Goal: Task Accomplishment & Management: Manage account settings

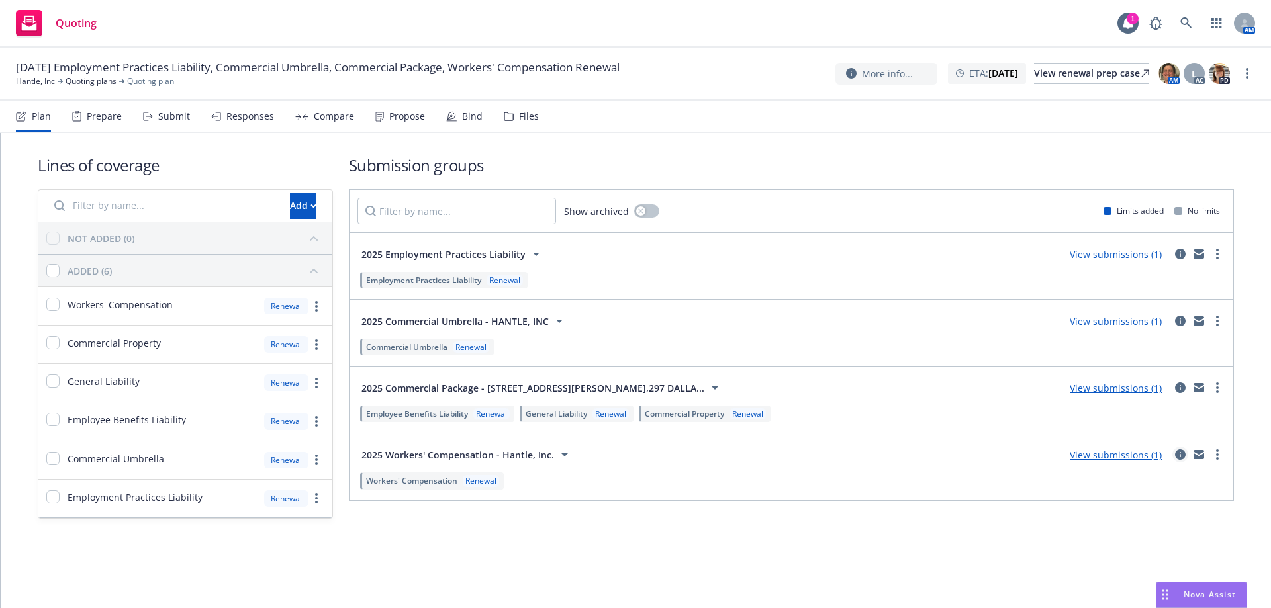
click at [1184, 450] on icon "circleInformation" at bounding box center [1180, 454] width 11 height 11
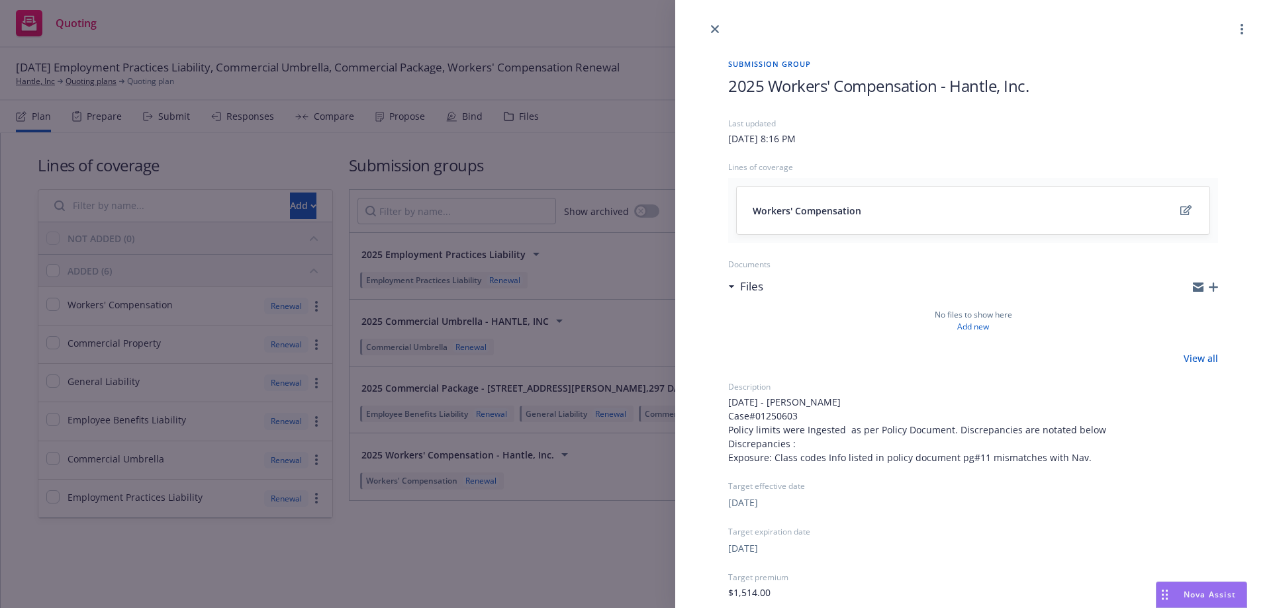
scroll to position [177, 0]
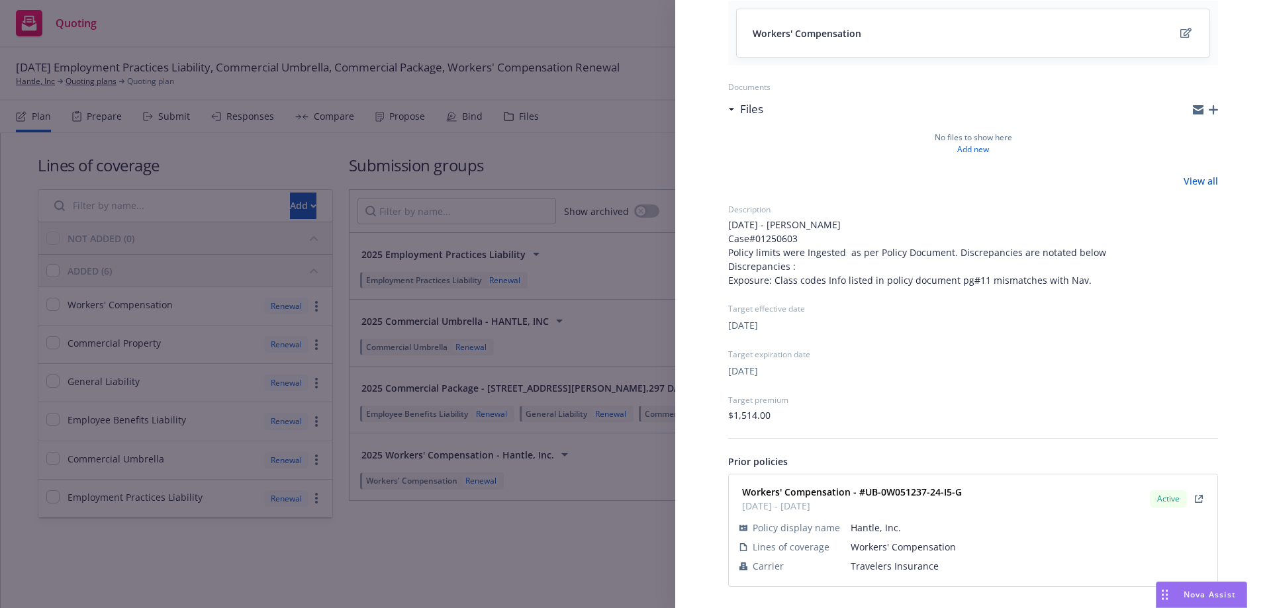
click at [651, 459] on div "Submission group 2025 Workers' Compensation - Hantle, Inc. Last updated [DATE] …" at bounding box center [635, 304] width 1271 height 608
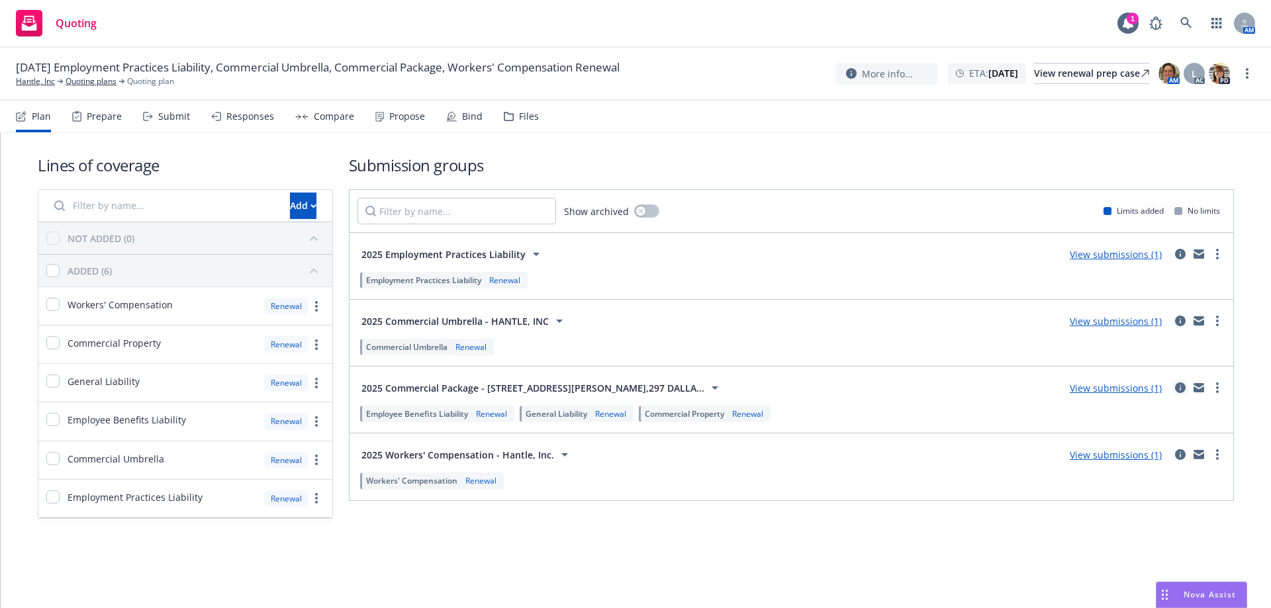
click at [1179, 384] on icon "circleInformation" at bounding box center [1180, 387] width 11 height 11
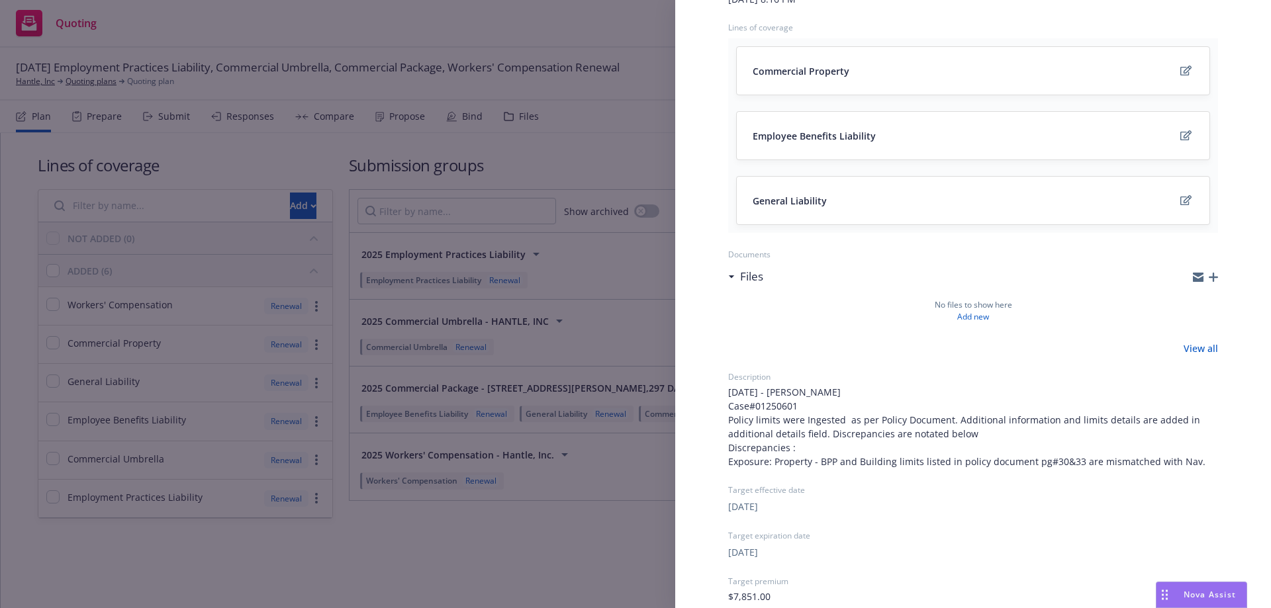
scroll to position [343, 0]
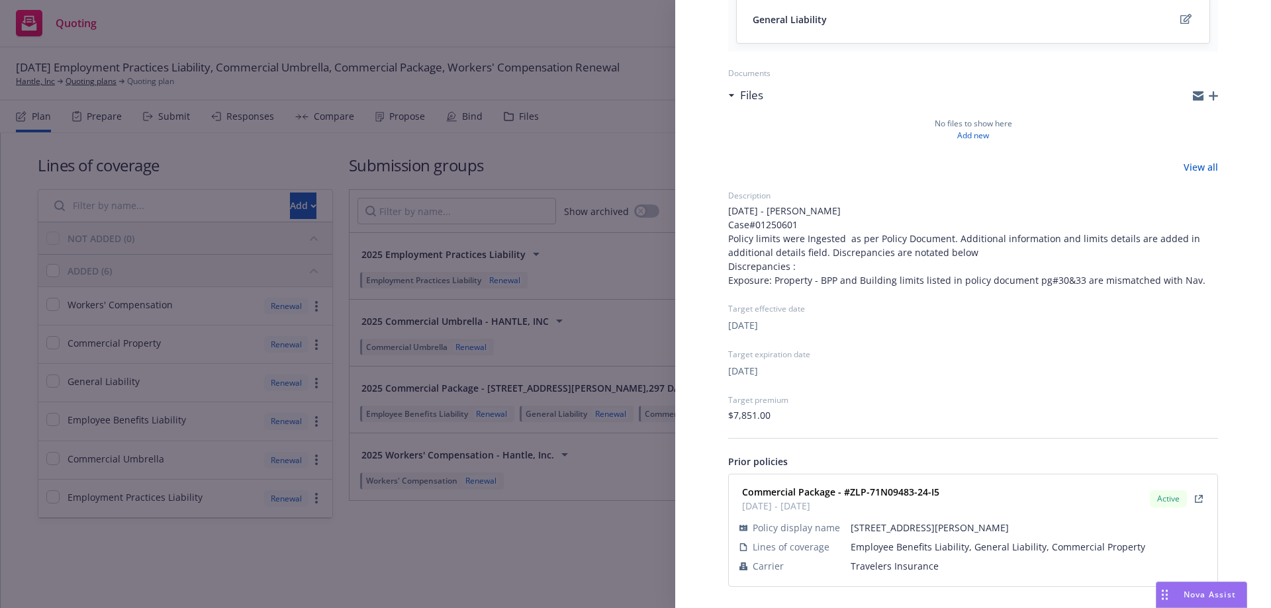
click at [613, 474] on div "Submission group 2025 Commercial Package - 9090 SKILLMAN ST 182-A,297 DALLAS TX…" at bounding box center [635, 304] width 1271 height 608
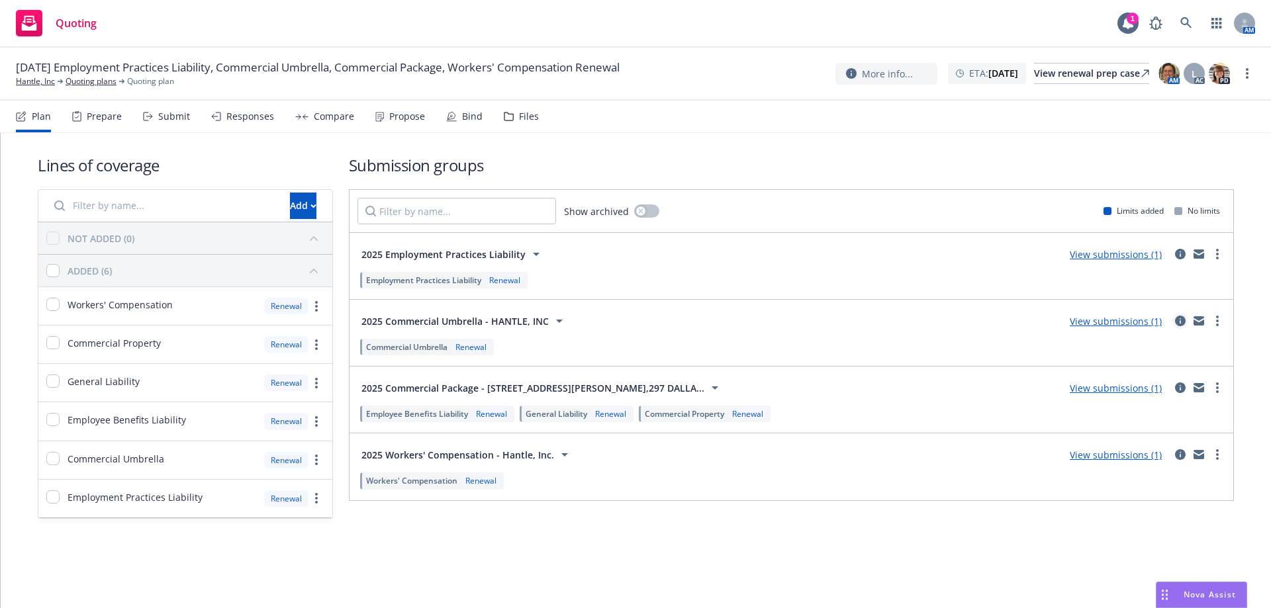
click at [1182, 322] on icon "circleInformation" at bounding box center [1180, 321] width 11 height 11
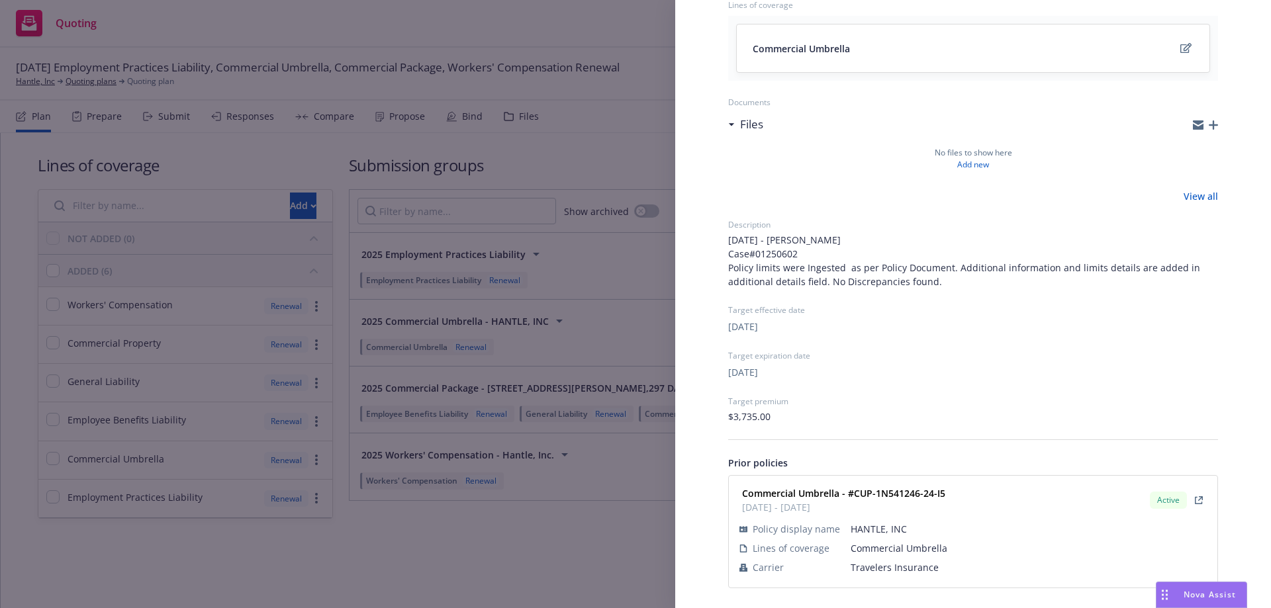
scroll to position [163, 0]
click at [615, 465] on div "Submission group 2025 Commercial Umbrella - HANTLE, INC Last updated Saturday, …" at bounding box center [635, 304] width 1271 height 608
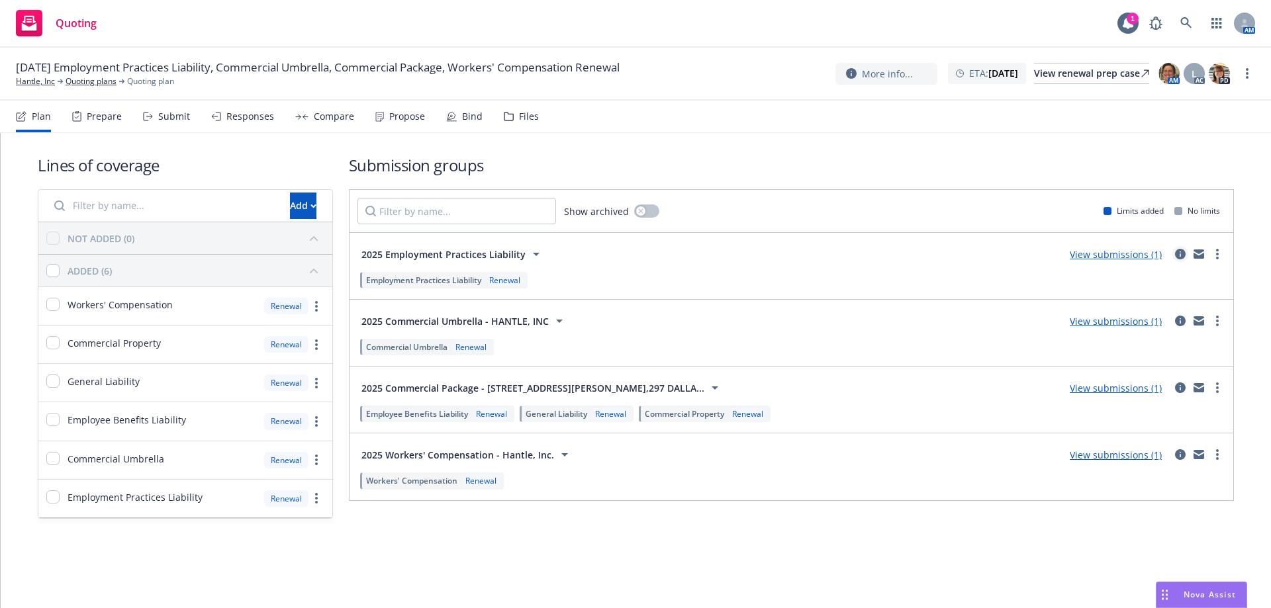
click at [1179, 253] on icon "circleInformation" at bounding box center [1180, 254] width 11 height 11
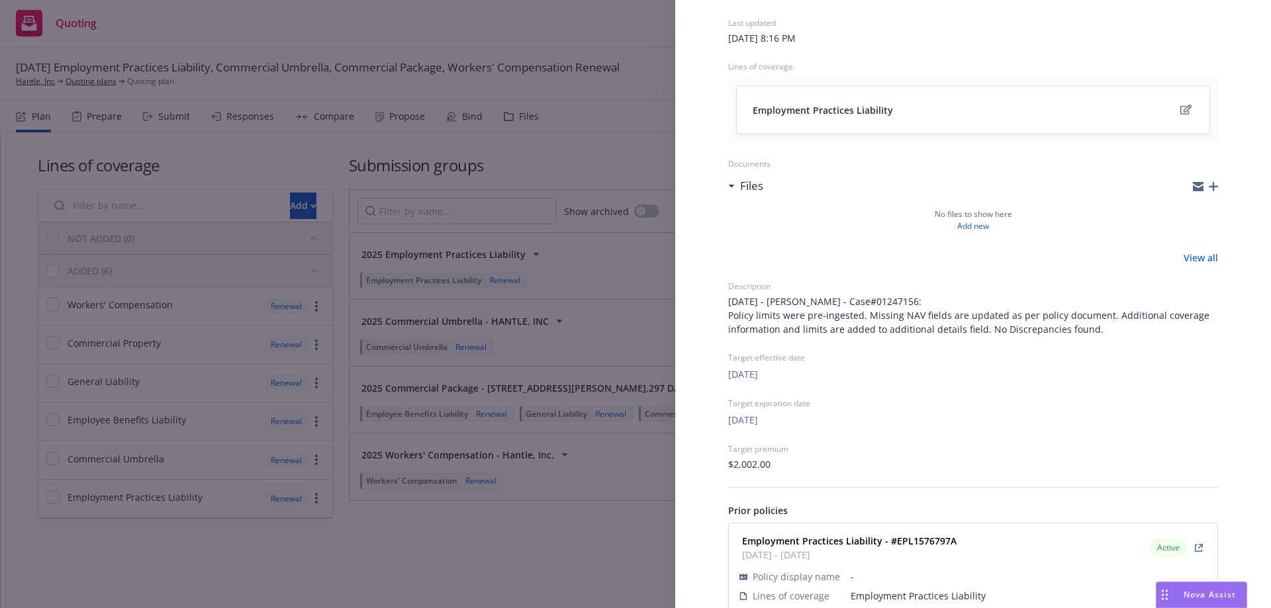
scroll to position [150, 0]
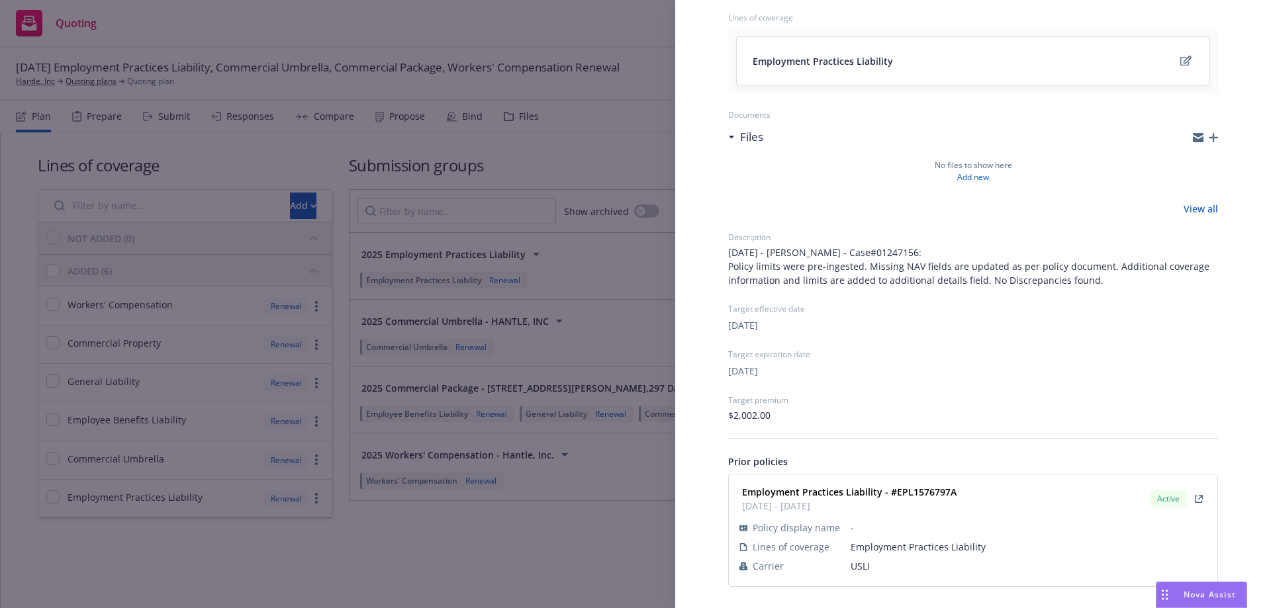
click at [617, 472] on div "Submission group 2025 Employment Practices Liability Last updated Saturday, Aug…" at bounding box center [635, 304] width 1271 height 608
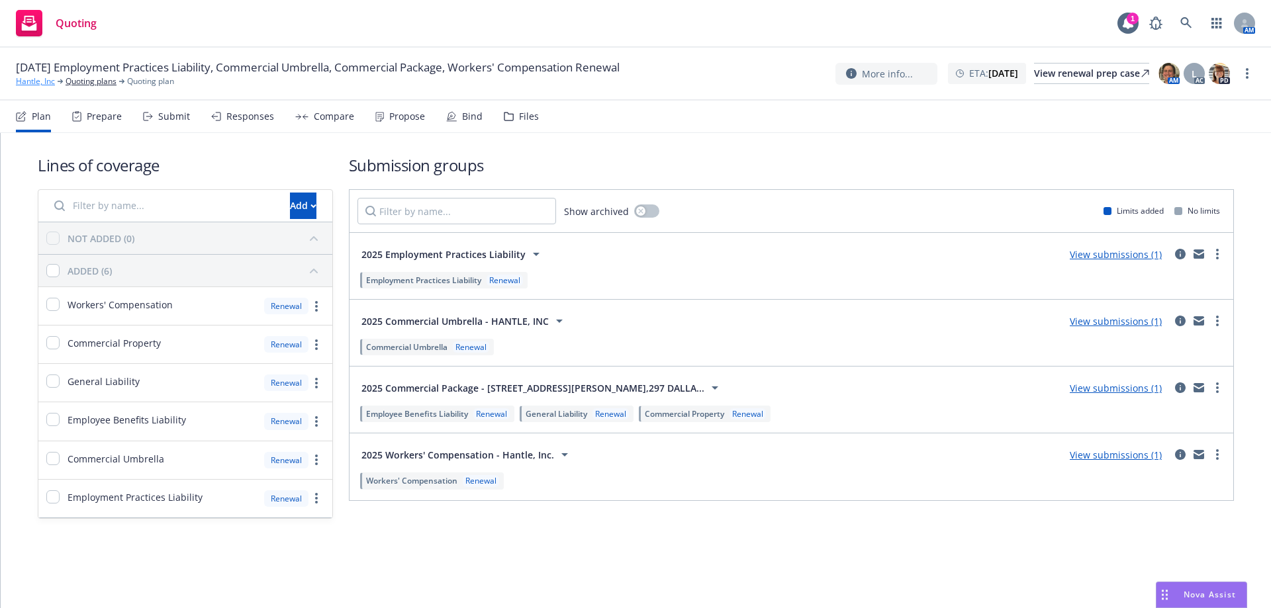
click at [35, 83] on link "Hantle, Inc" at bounding box center [35, 81] width 39 height 12
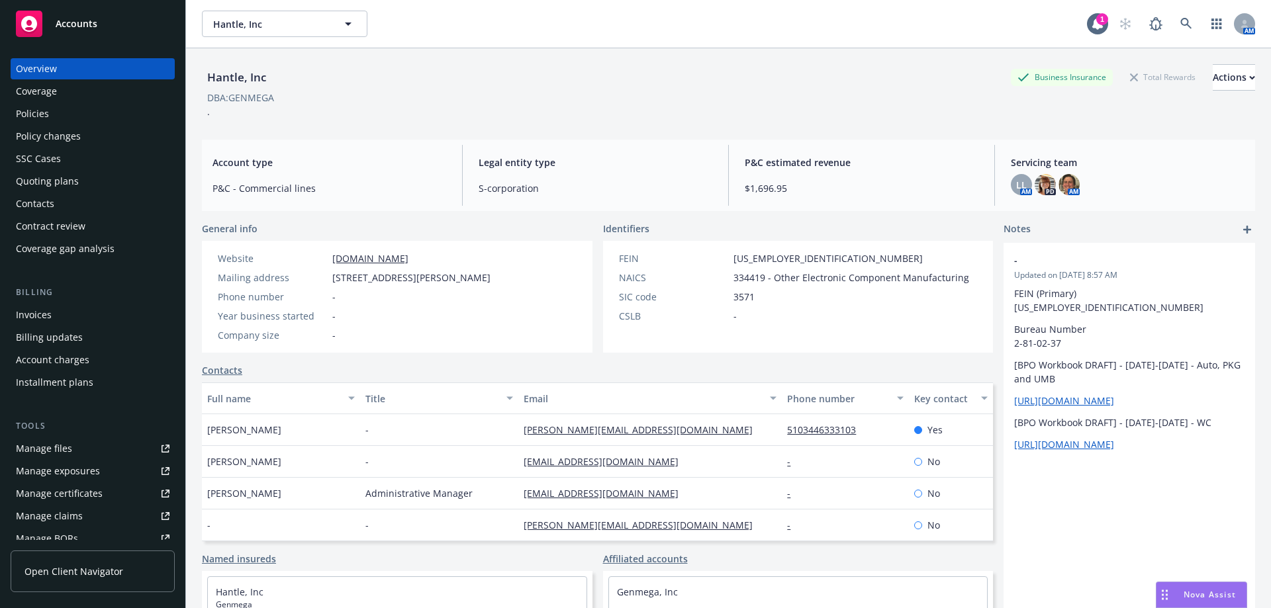
click at [34, 111] on div "Policies" at bounding box center [32, 113] width 33 height 21
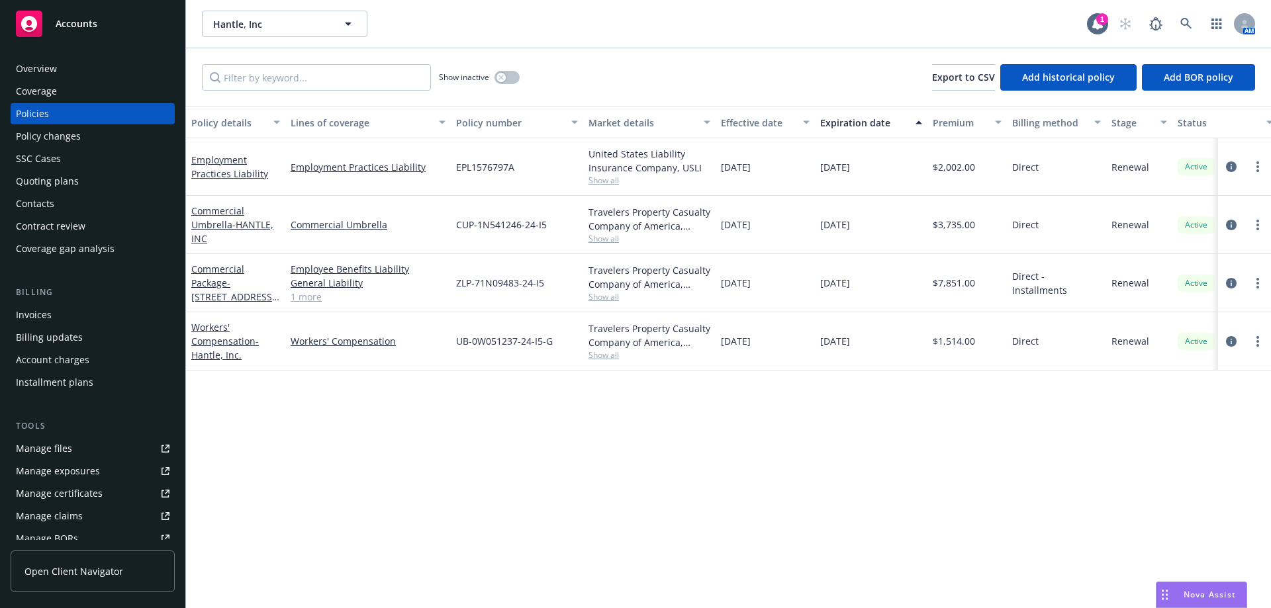
click at [46, 187] on div "Quoting plans" at bounding box center [47, 181] width 63 height 21
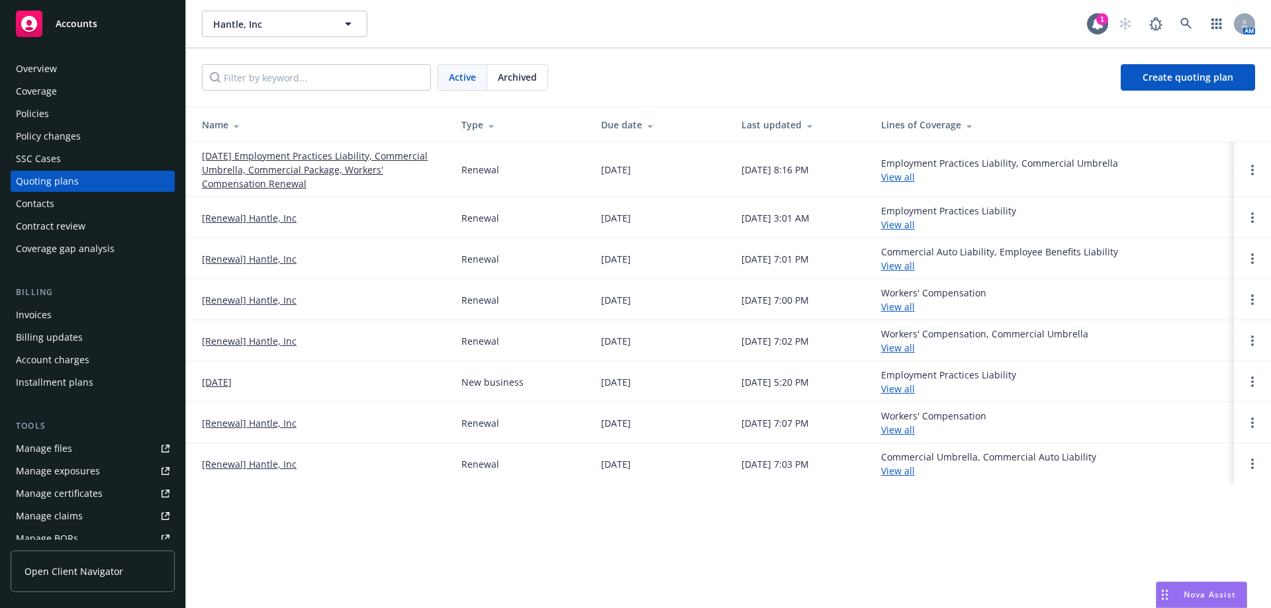
click at [273, 159] on link "12/31/25 Employment Practices Liability, Commercial Umbrella, Commercial Packag…" at bounding box center [321, 170] width 238 height 42
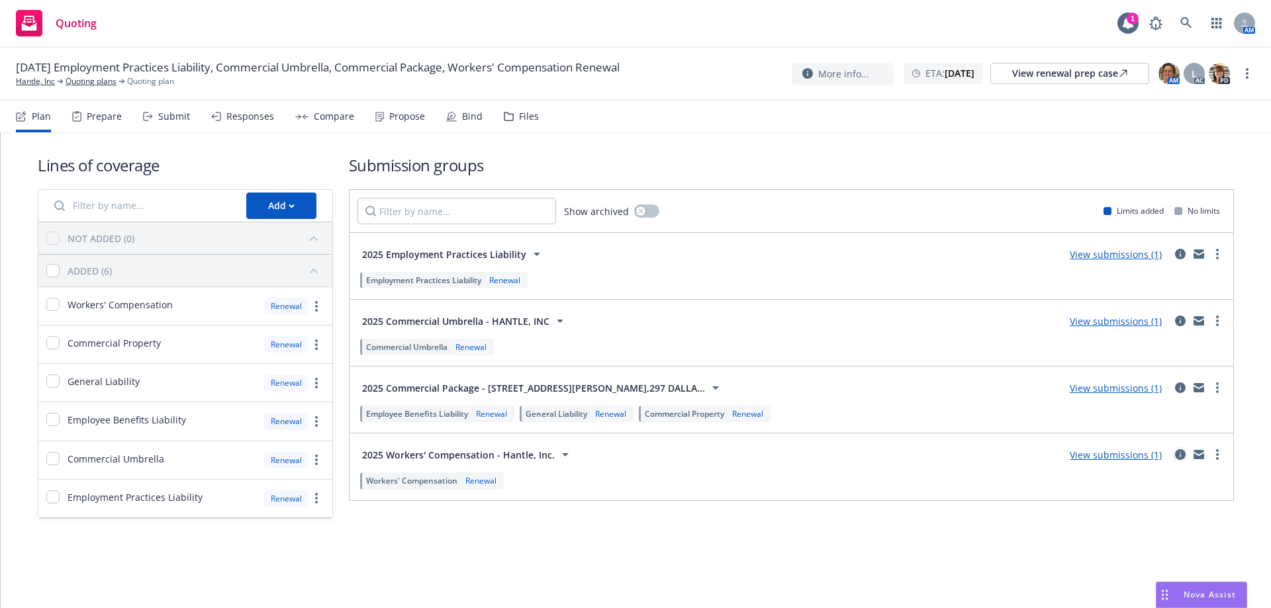
click at [1181, 453] on icon "circleInformation" at bounding box center [1180, 454] width 11 height 11
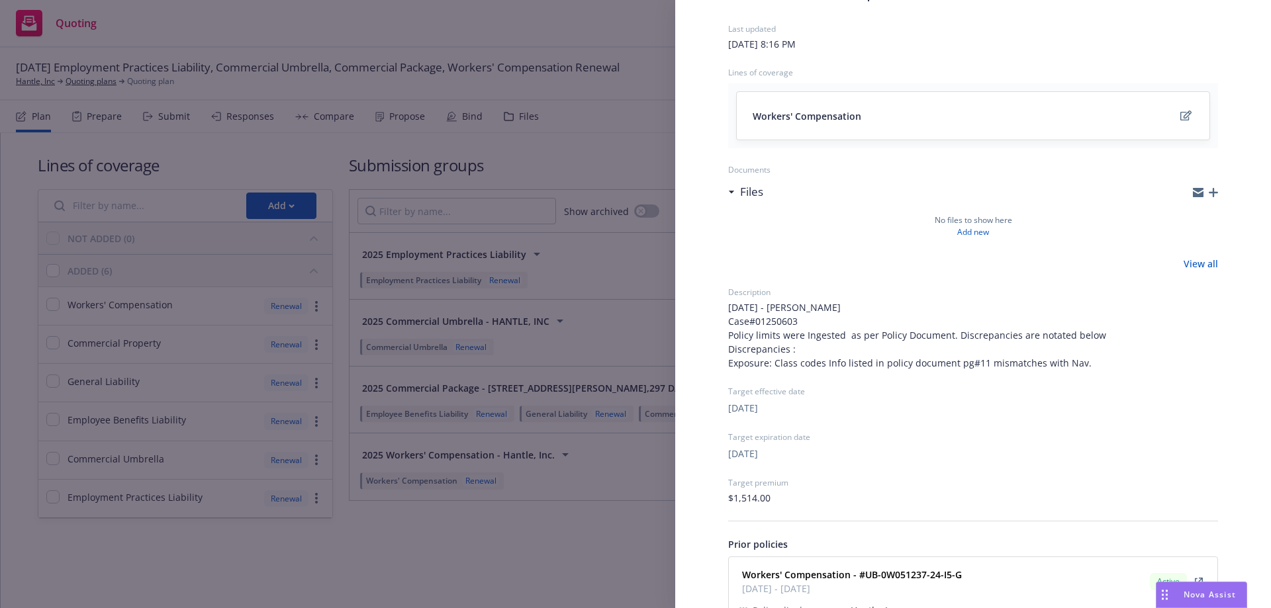
scroll to position [177, 0]
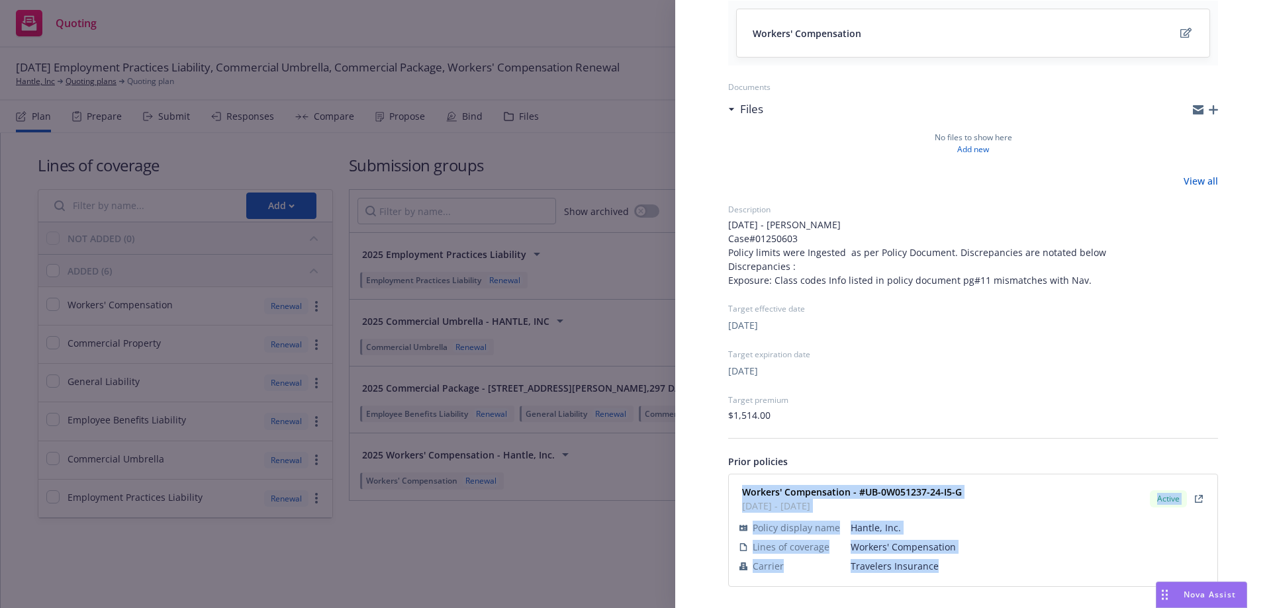
drag, startPoint x: 739, startPoint y: 482, endPoint x: 940, endPoint y: 574, distance: 220.9
click at [940, 574] on div "Workers' Compensation - #UB-0W051237-24-I5-G 12/31/2024 - 12/31/2025 Active Pol…" at bounding box center [973, 530] width 472 height 96
copy div "Workers' Compensation - #UB-0W051237-24-I5-G 12/31/2024 - 12/31/2025 Active Pol…"
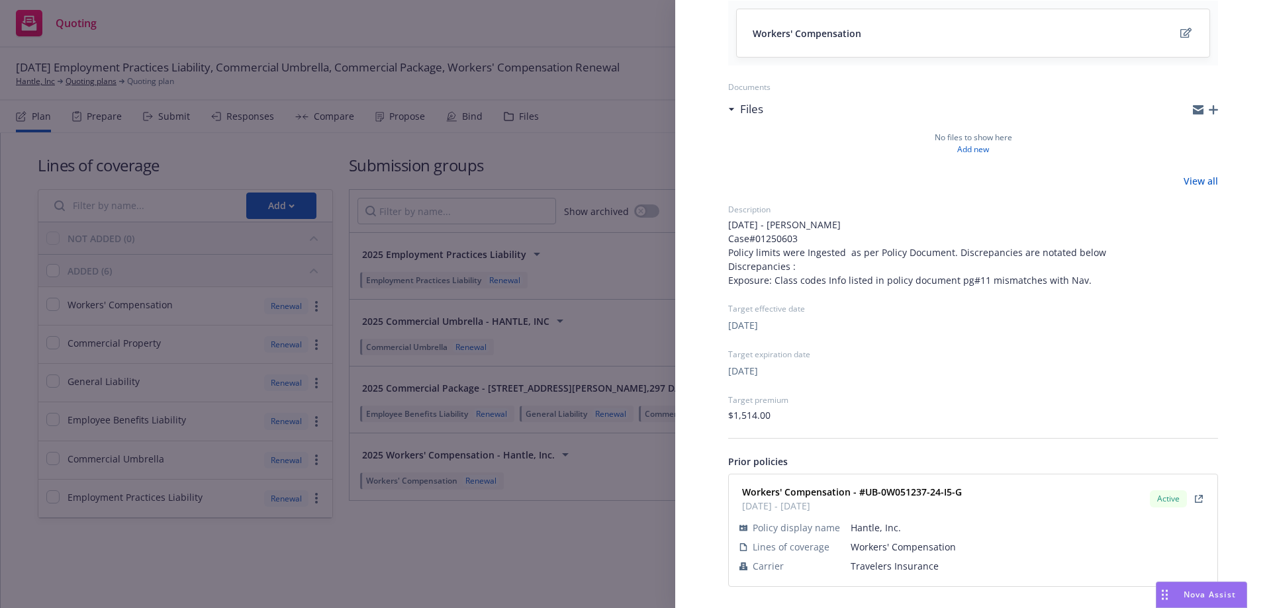
drag, startPoint x: 450, startPoint y: 557, endPoint x: 529, endPoint y: 530, distance: 83.9
click at [450, 557] on div "Submission group 2025 Workers' Compensation - Hantle, Inc. Last updated Saturda…" at bounding box center [635, 304] width 1271 height 608
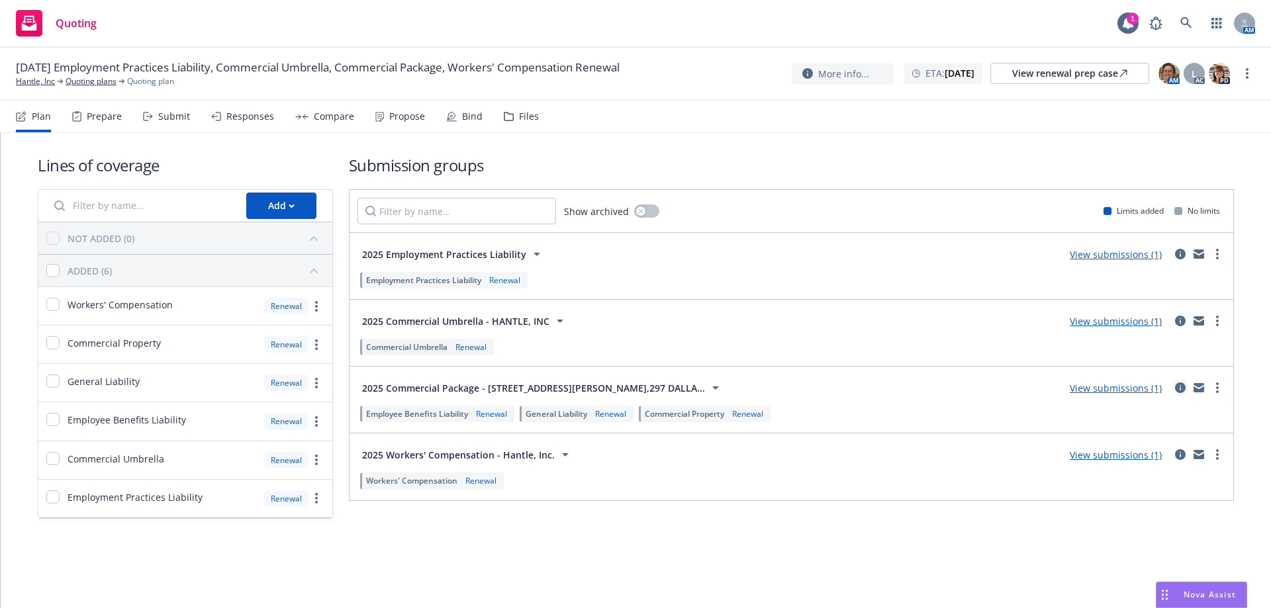
click at [1177, 388] on icon "circleInformation" at bounding box center [1180, 387] width 11 height 11
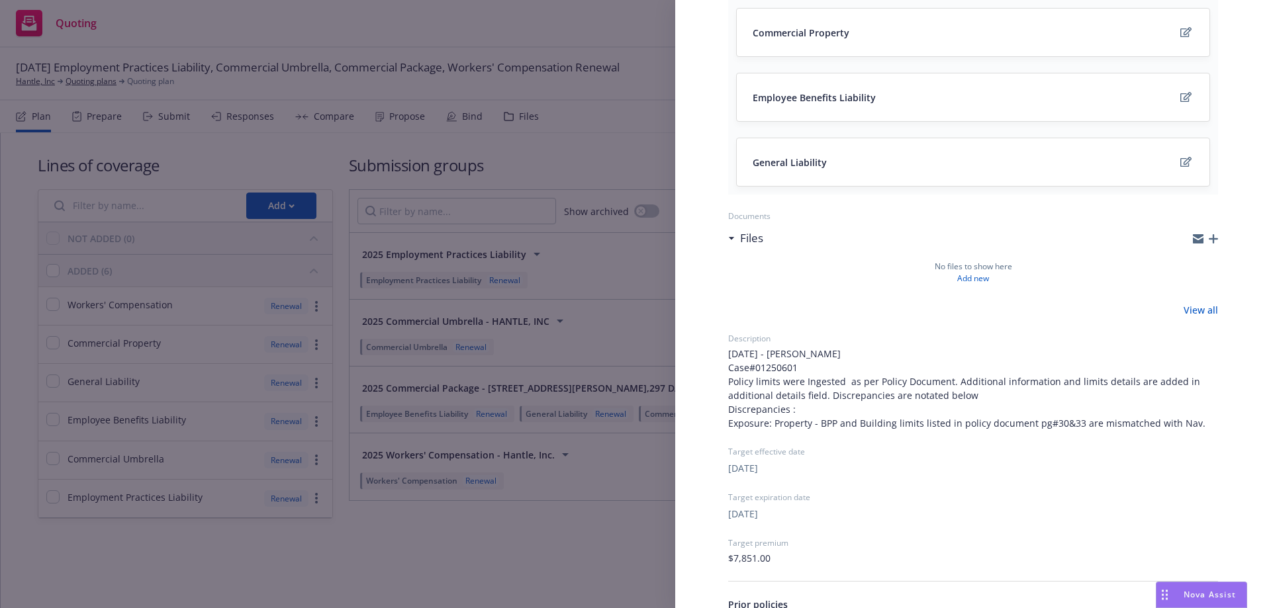
scroll to position [343, 0]
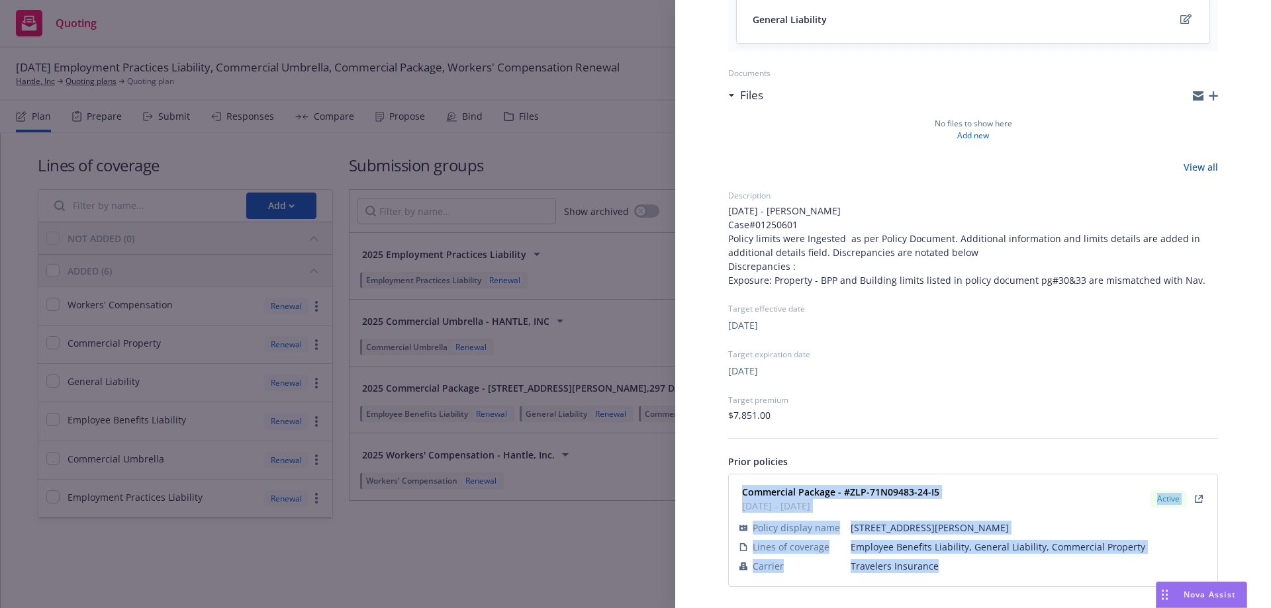
drag, startPoint x: 739, startPoint y: 482, endPoint x: 960, endPoint y: 568, distance: 238.0
click at [960, 568] on div "Commercial Package - #ZLP-71N09483-24-I5 12/31/2024 - 12/31/2025 Active Policy …" at bounding box center [973, 530] width 488 height 112
copy div "Commercial Package - #ZLP-71N09483-24-I5 12/31/2024 - 12/31/2025 Active Policy …"
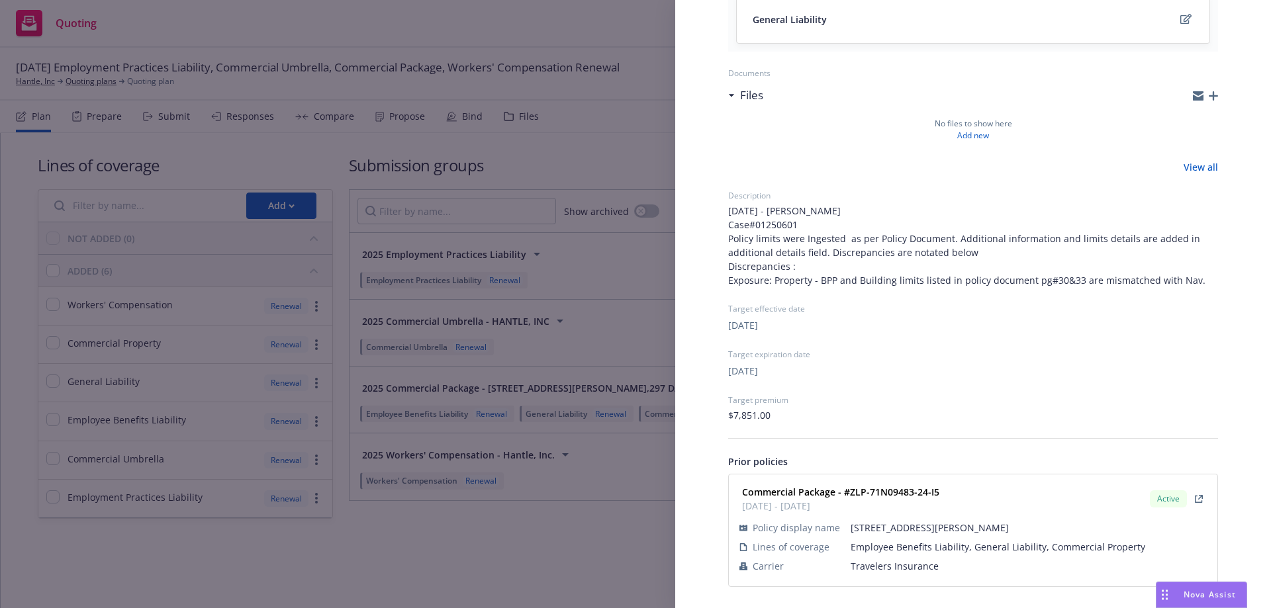
click at [544, 527] on div "Submission group 2025 Commercial Package - 9090 SKILLMAN ST 182-A,297 DALLAS TX…" at bounding box center [635, 304] width 1271 height 608
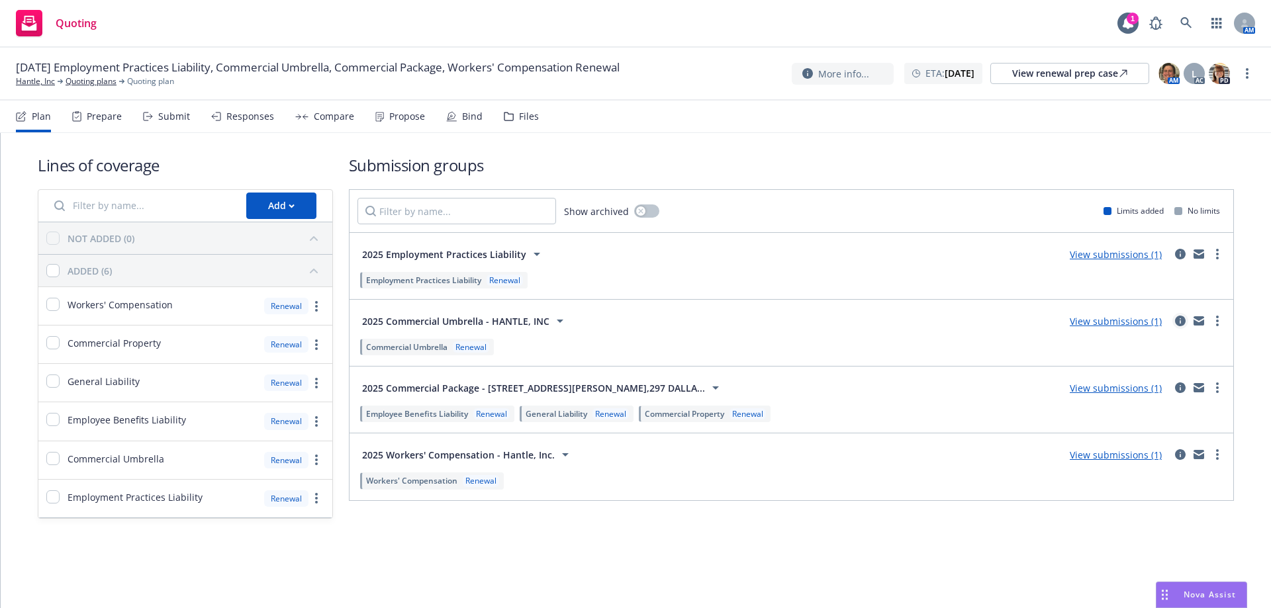
click at [1176, 320] on icon "circleInformation" at bounding box center [1180, 321] width 11 height 11
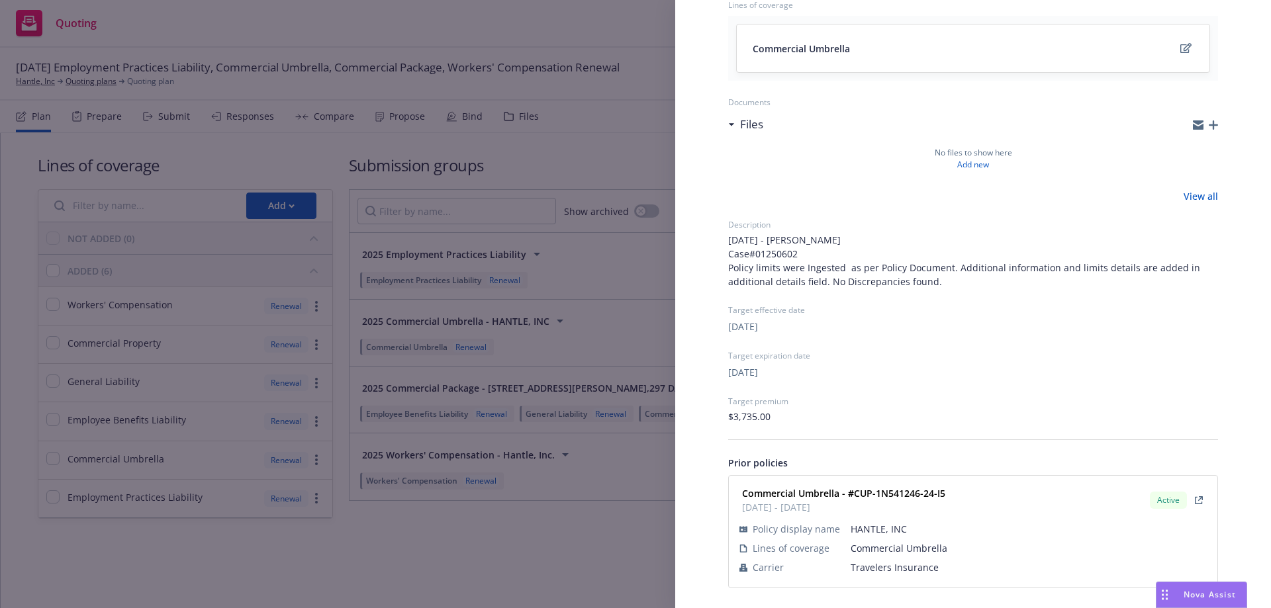
scroll to position [163, 0]
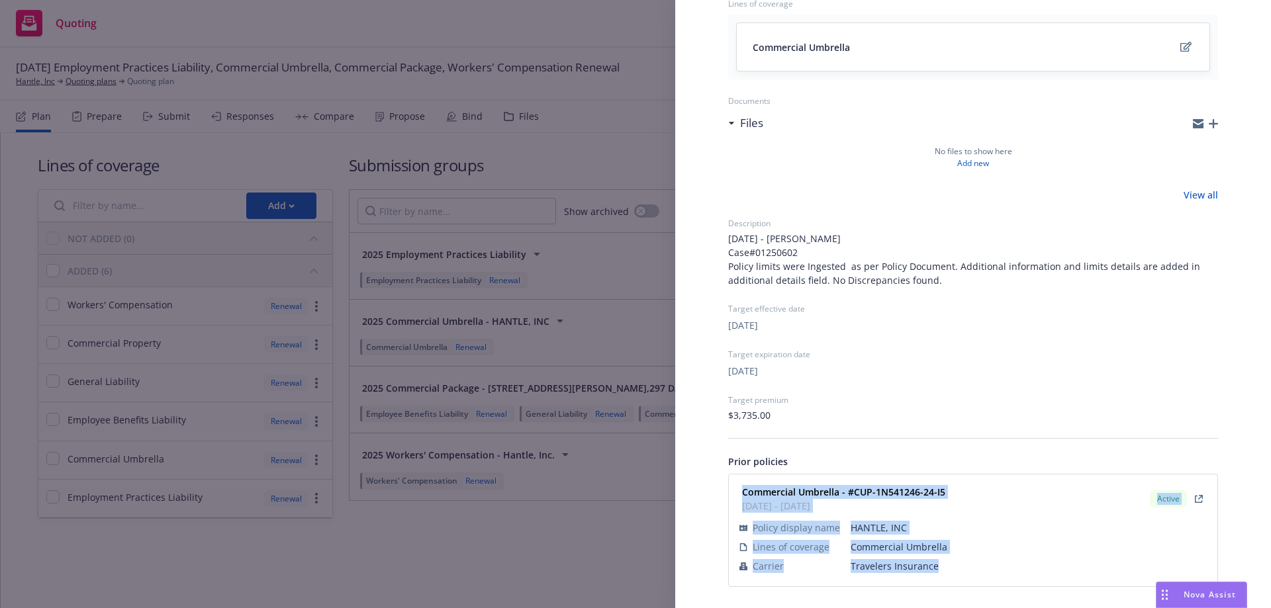
drag, startPoint x: 742, startPoint y: 484, endPoint x: 939, endPoint y: 572, distance: 215.7
click at [939, 572] on div "Commercial Umbrella - #CUP-1N541246-24-I5 12/31/2024 - 12/31/2025 Active Policy…" at bounding box center [973, 530] width 472 height 96
copy div "Commercial Umbrella - #CUP-1N541246-24-I5 12/31/2024 - 12/31/2025 Active Policy…"
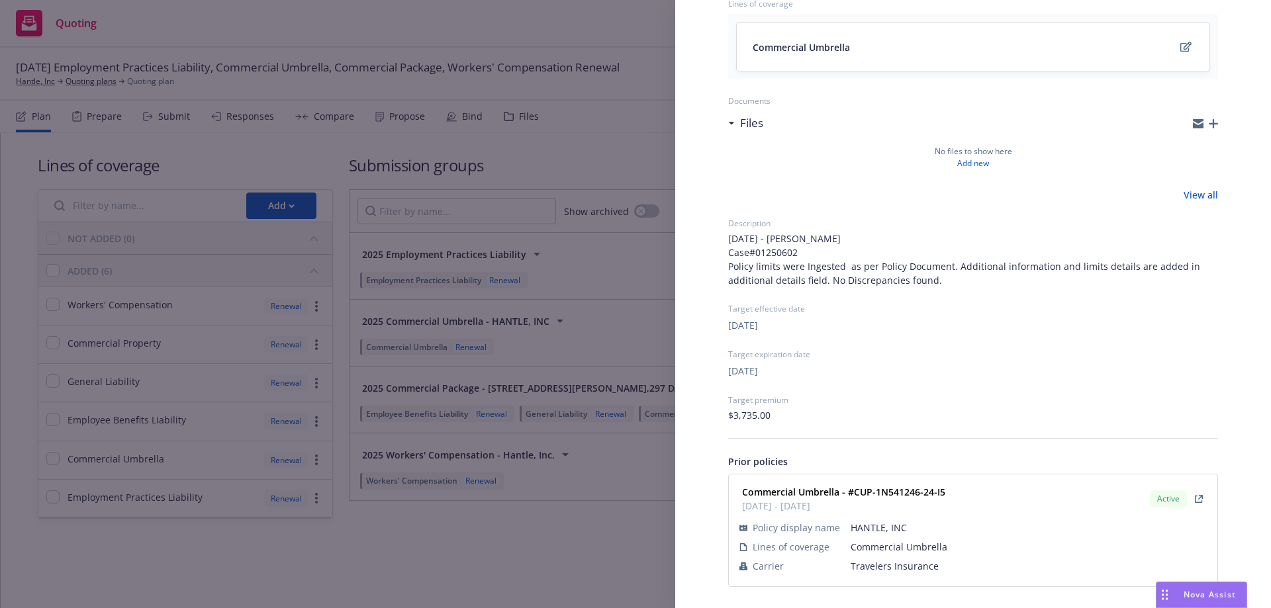
click at [371, 568] on div "Submission group 2025 Commercial Umbrella - HANTLE, INC Last updated Saturday, …" at bounding box center [635, 304] width 1271 height 608
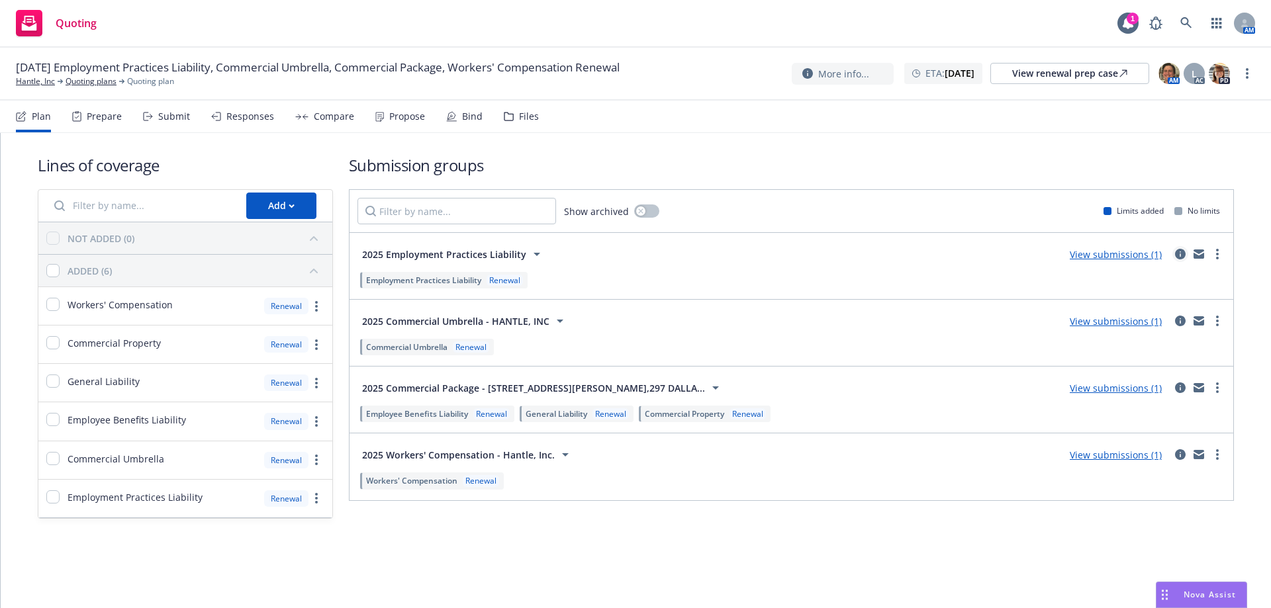
click at [1180, 255] on icon "circleInformation" at bounding box center [1180, 254] width 11 height 11
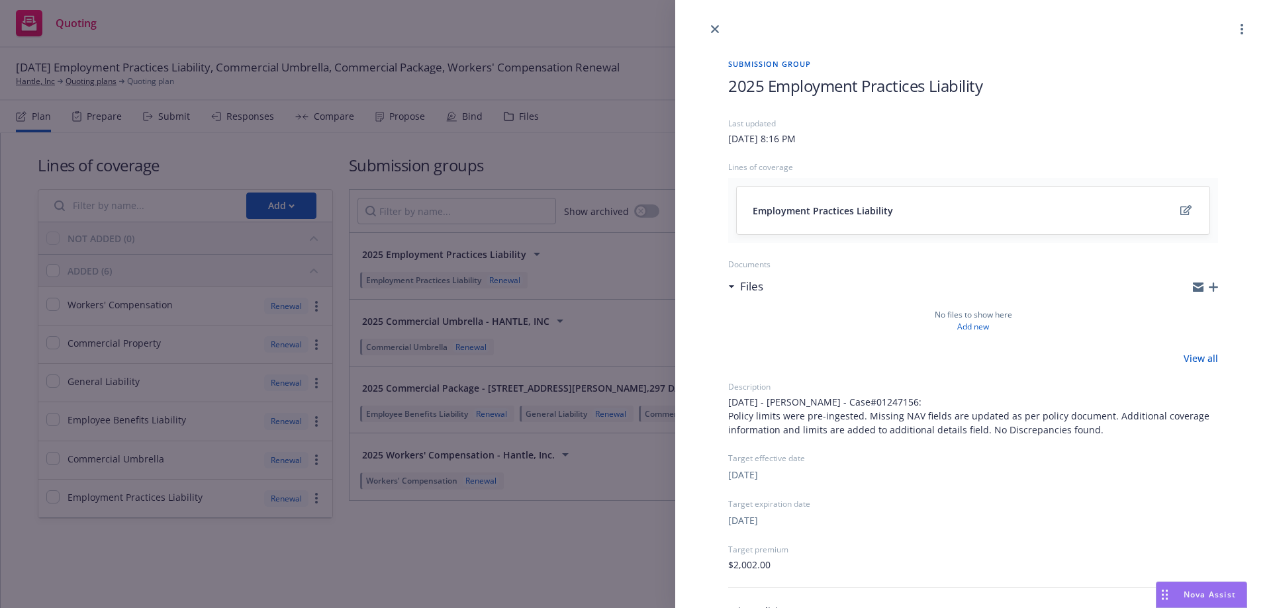
scroll to position [150, 0]
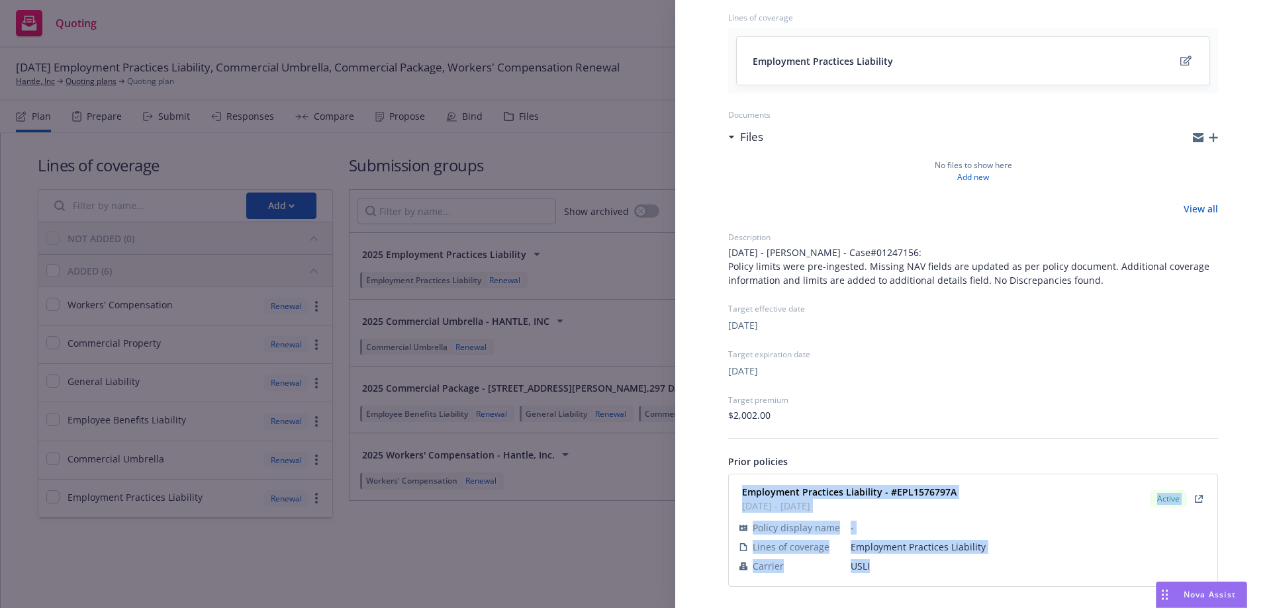
drag, startPoint x: 748, startPoint y: 495, endPoint x: 899, endPoint y: 576, distance: 171.7
click at [899, 576] on div "Employment Practices Liability - #EPL1576797A 12/31/2024 - 12/31/2025 Active Po…" at bounding box center [973, 530] width 472 height 96
copy div "Employment Practices Liability - #EPL1576797A 12/31/2024 - 12/31/2025 Active Po…"
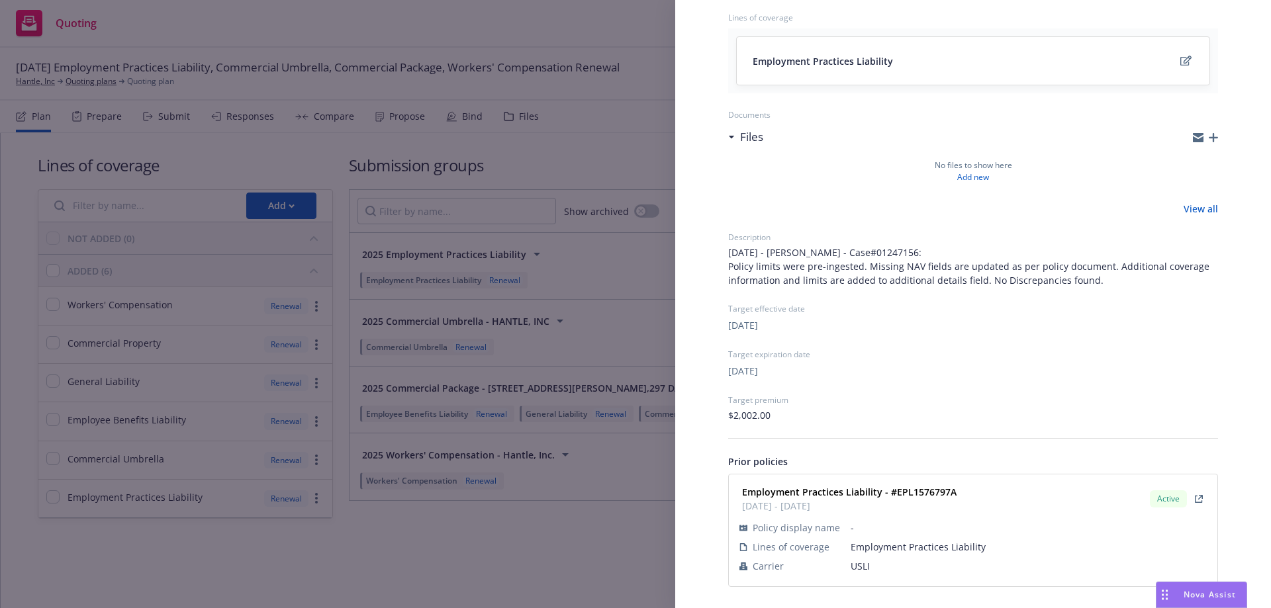
click at [400, 578] on div "Submission group 2025 Employment Practices Liability Last updated Saturday, Aug…" at bounding box center [635, 304] width 1271 height 608
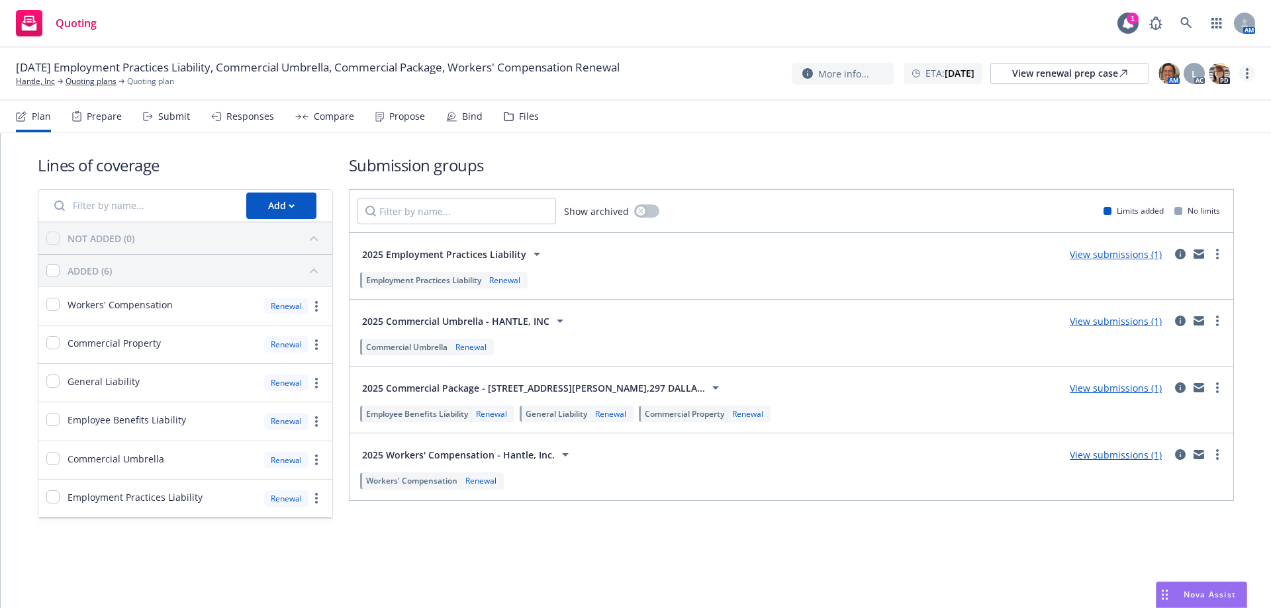
click at [1253, 67] on div "More info... ETA : December 31, 2025 View renewal prep case AM L AC PD" at bounding box center [1022, 74] width 463 height 24
click at [1247, 70] on circle "more" at bounding box center [1246, 69] width 3 height 3
click at [1177, 189] on link "Archive quoting plan" at bounding box center [1180, 180] width 148 height 26
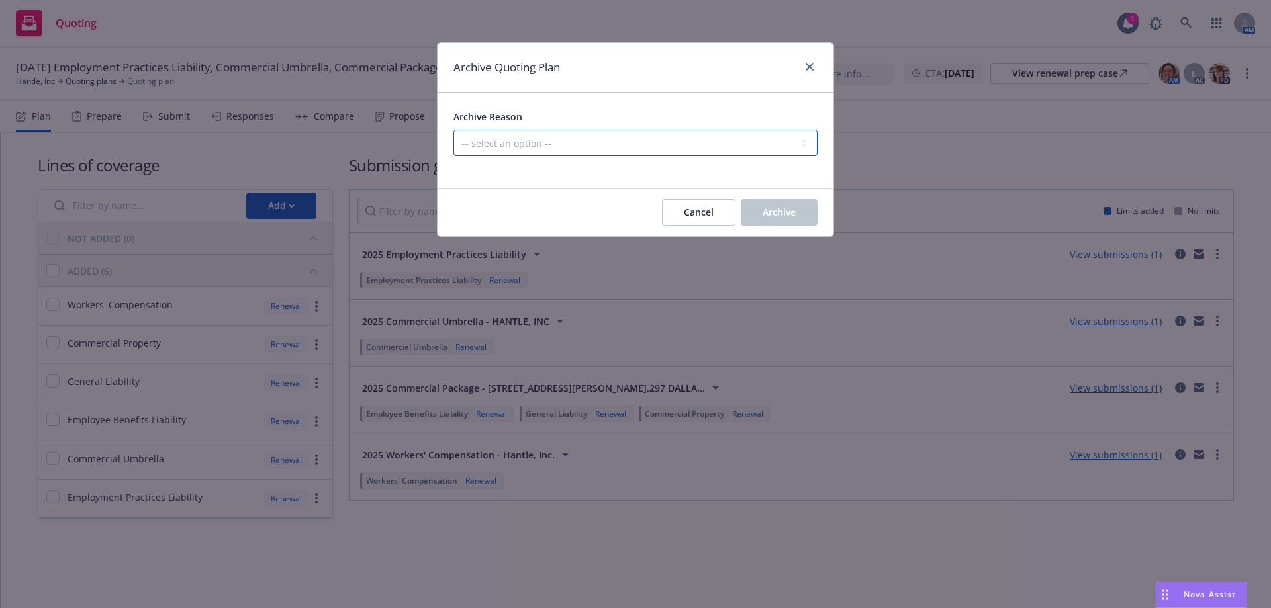
click at [653, 133] on select "-- select an option -- All policies in this renewal plan are auto-renewed Creat…" at bounding box center [635, 143] width 364 height 26
select select "ARCHIVED_RENEWAL_POLICY_AUTO_RENEWED"
click at [453, 130] on select "-- select an option -- All policies in this renewal plan are auto-renewed Creat…" at bounding box center [635, 143] width 364 height 26
click at [756, 212] on button "Archive" at bounding box center [779, 212] width 77 height 26
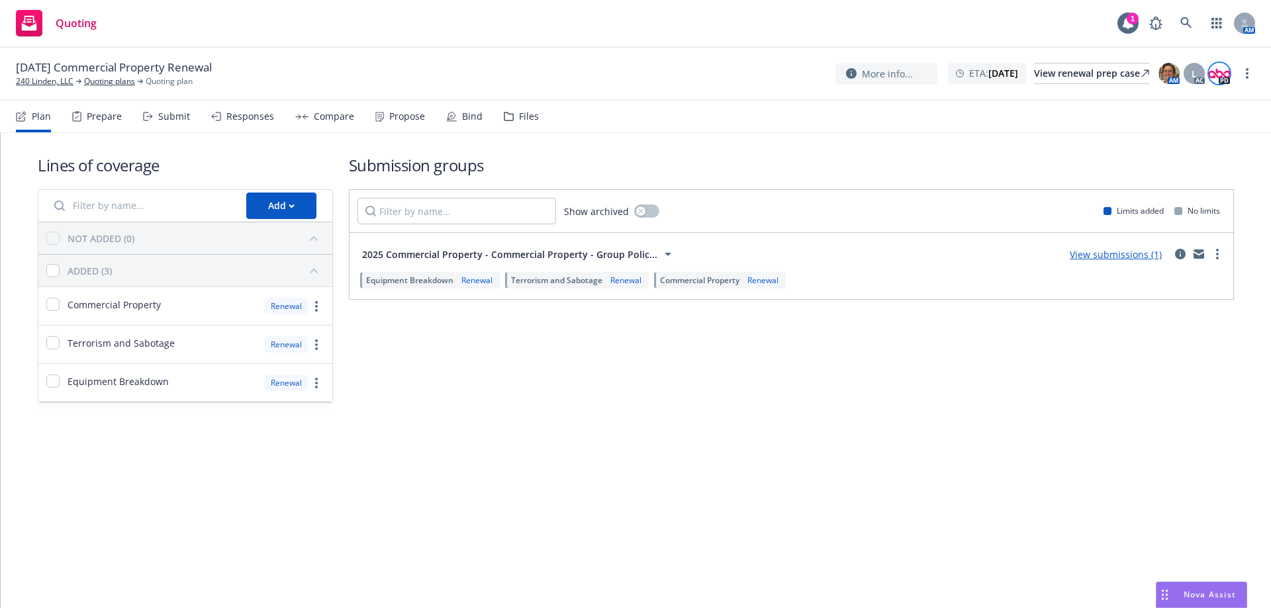
click at [1220, 77] on img at bounding box center [1218, 73] width 21 height 21
click at [1184, 254] on icon "circleInformation" at bounding box center [1180, 254] width 11 height 11
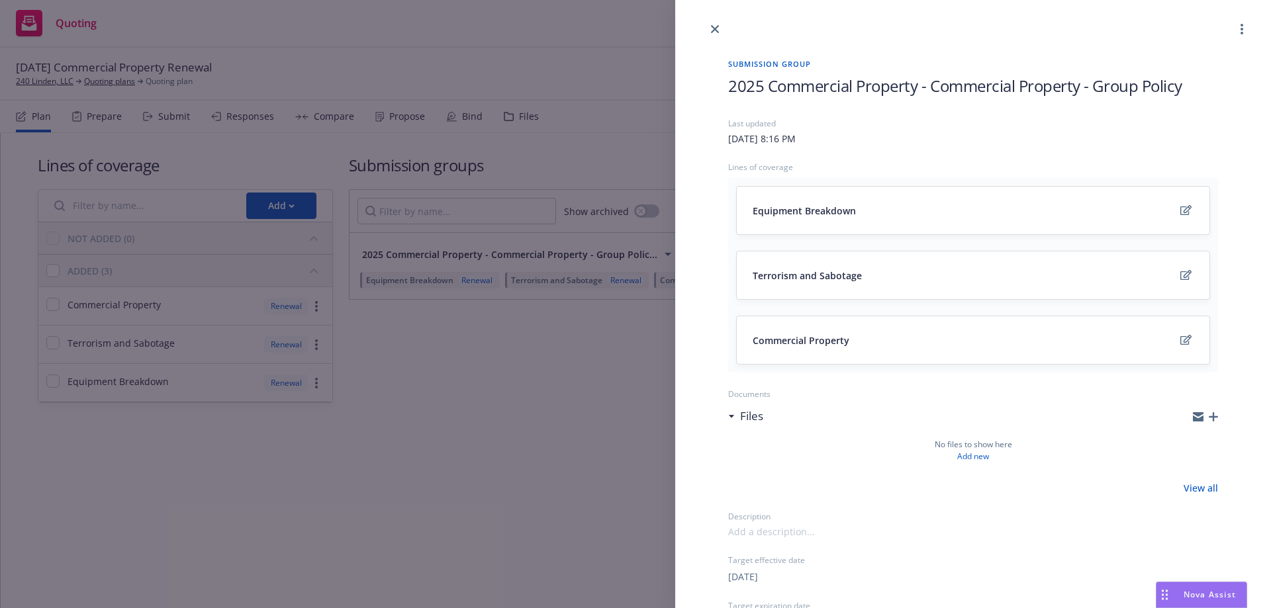
scroll to position [251, 0]
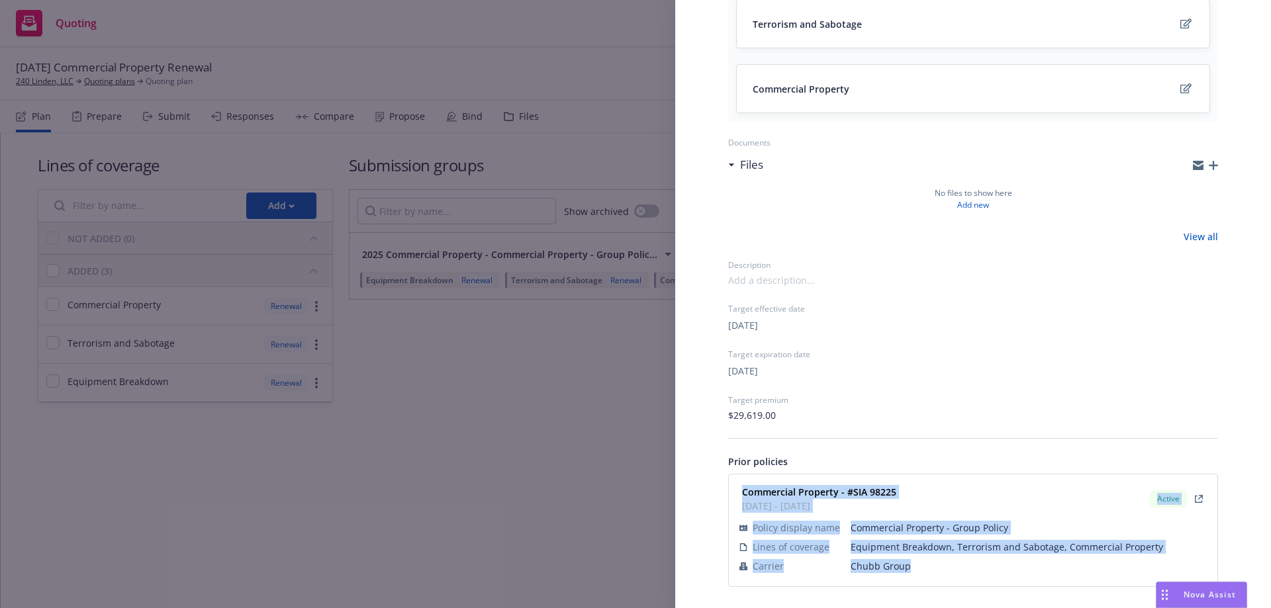
drag, startPoint x: 735, startPoint y: 484, endPoint x: 909, endPoint y: 564, distance: 192.2
click at [909, 564] on div "Commercial Property - #SIA 98225 12/31/2024 - 12/31/2025 Active Policy display …" at bounding box center [973, 530] width 488 height 112
copy div "Commercial Property - #SIA 98225 12/31/2024 - 12/31/2025 Active Policy display …"
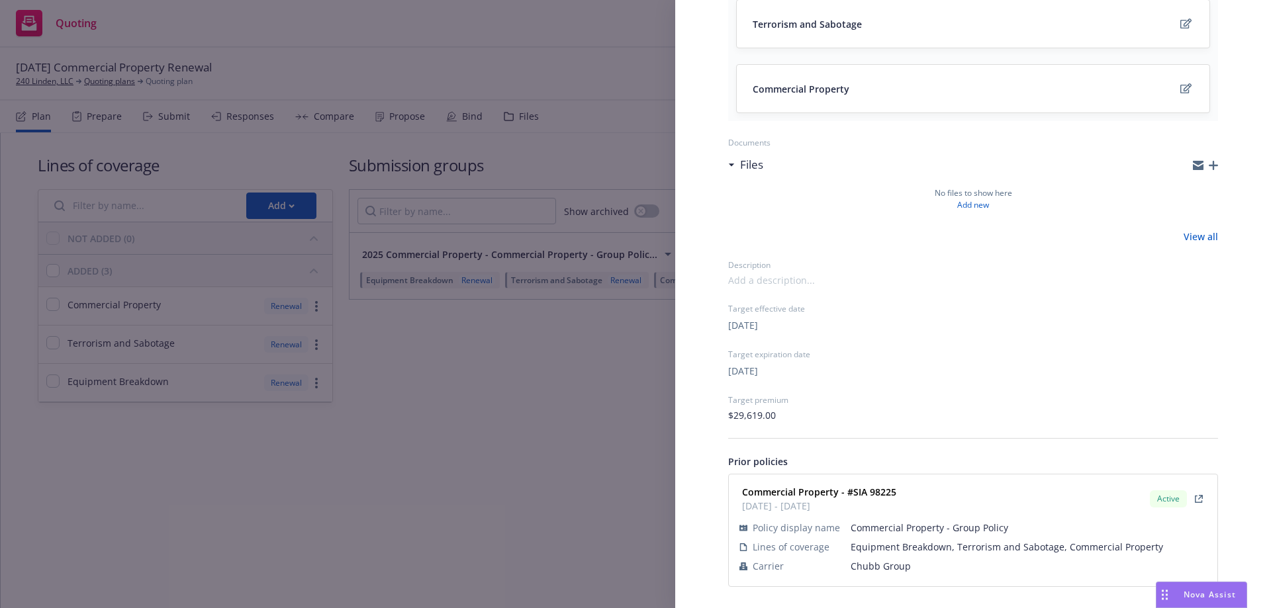
drag, startPoint x: 337, startPoint y: 507, endPoint x: 353, endPoint y: 492, distance: 22.0
click at [337, 507] on div "Submission group 2025 Commercial Property - Commercial Property - Group Policy …" at bounding box center [635, 304] width 1271 height 608
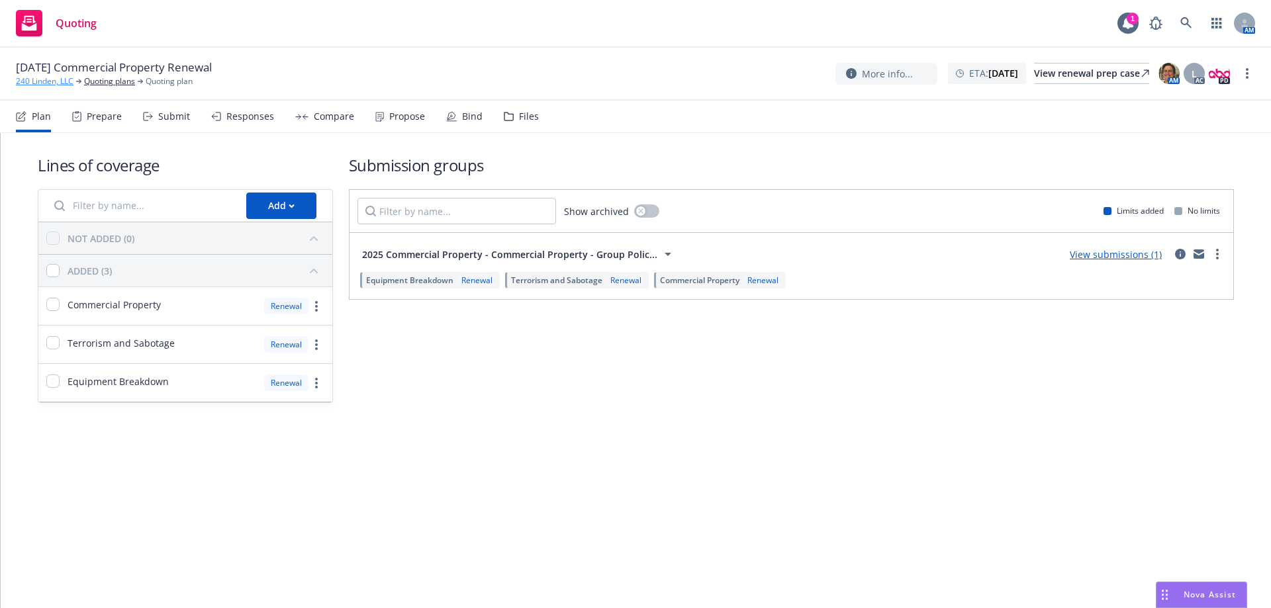
click at [34, 83] on link "240 Linden, LLC" at bounding box center [45, 81] width 58 height 12
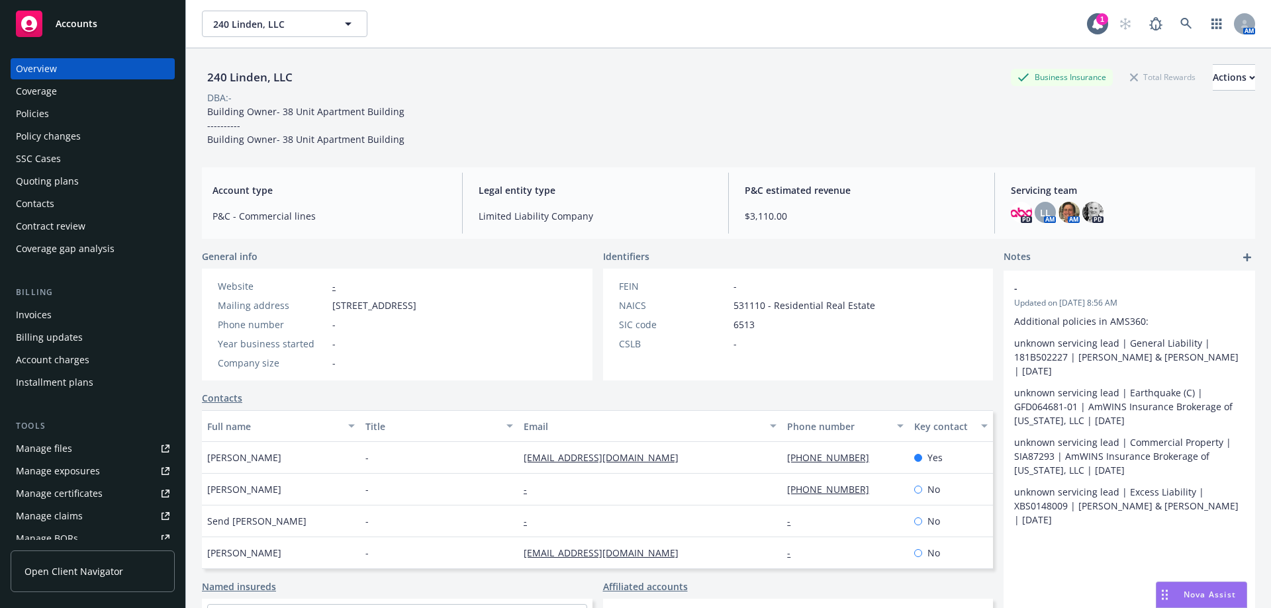
click at [34, 118] on div "Policies" at bounding box center [32, 113] width 33 height 21
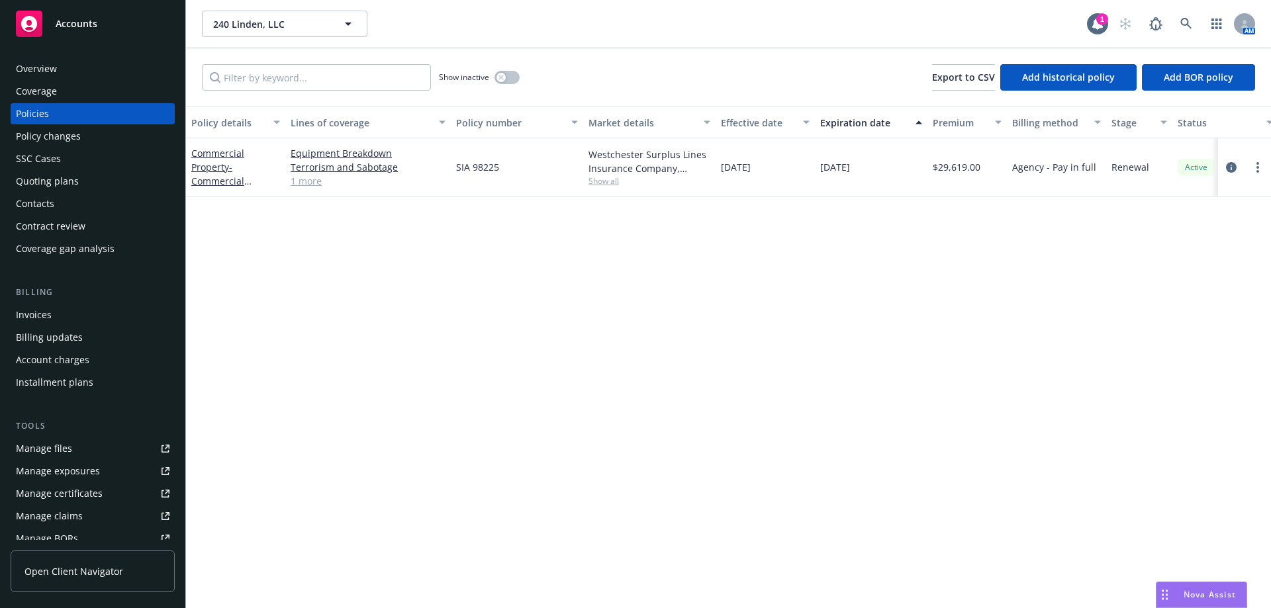
click at [605, 185] on span "Show all" at bounding box center [649, 180] width 122 height 11
click at [218, 172] on link "Commercial Property - Commercial Property - Group Policy" at bounding box center [228, 181] width 74 height 68
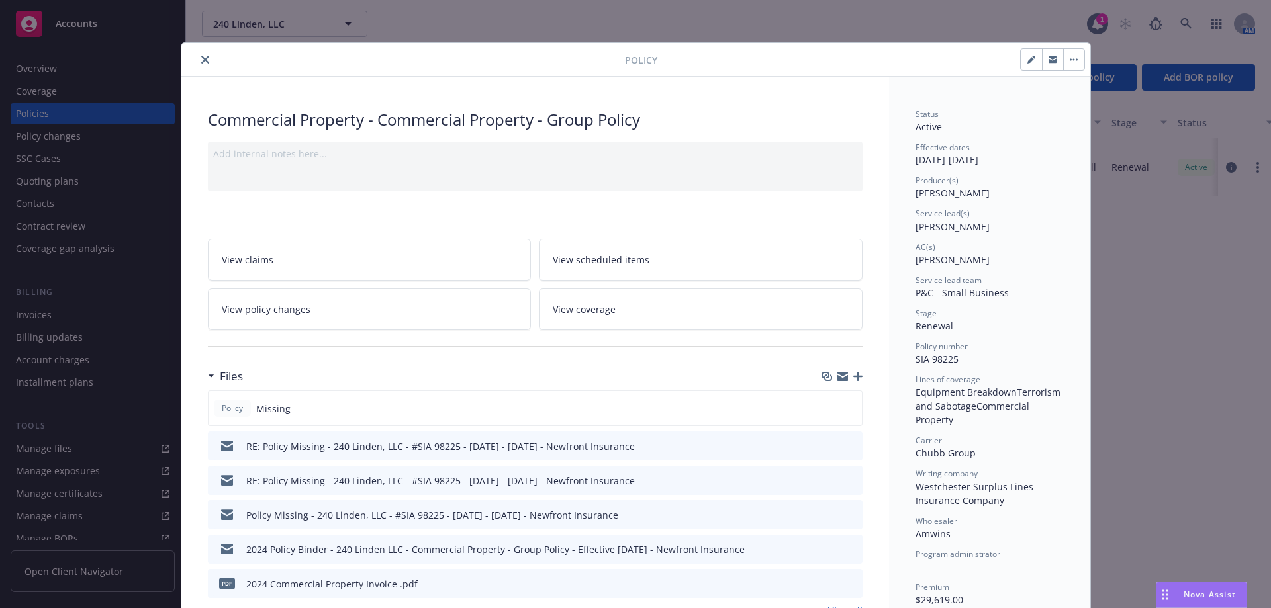
click at [199, 64] on button "close" at bounding box center [205, 60] width 16 height 16
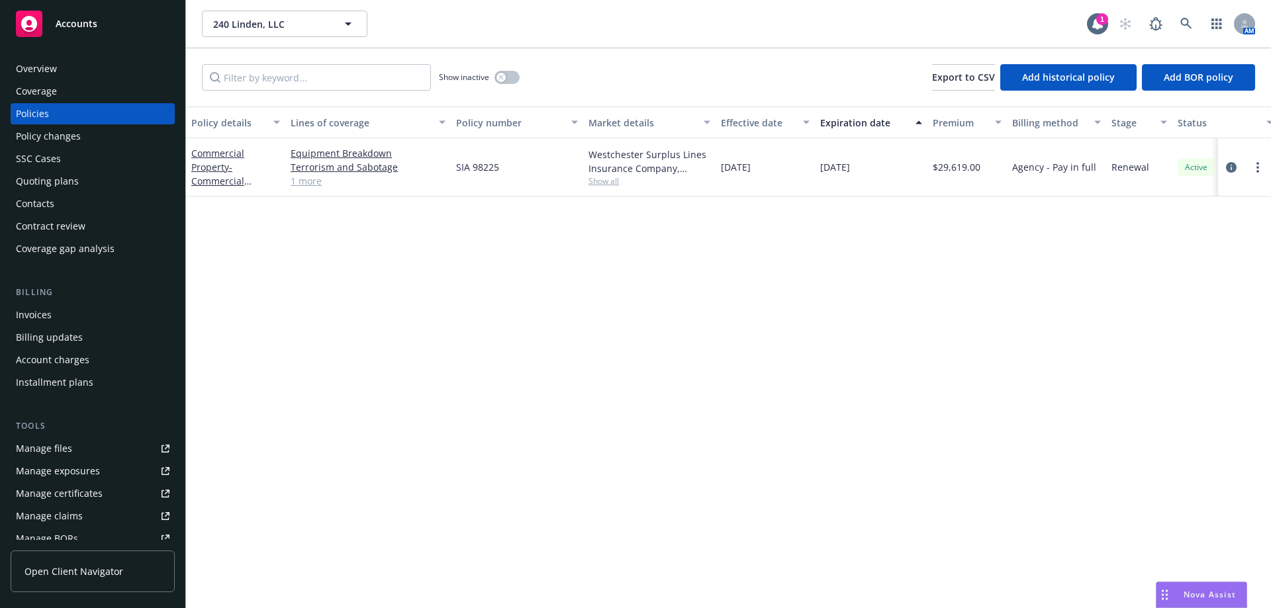
click at [73, 185] on div "Quoting plans" at bounding box center [47, 181] width 63 height 21
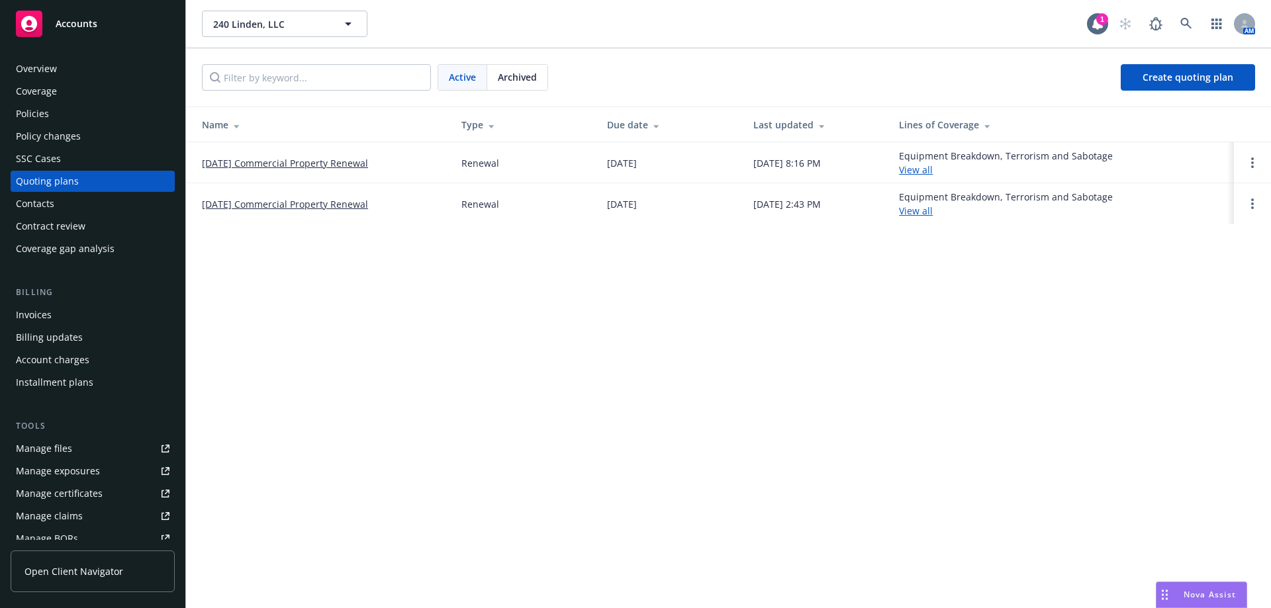
click at [308, 161] on link "[DATE] Commercial Property Renewal" at bounding box center [285, 163] width 166 height 14
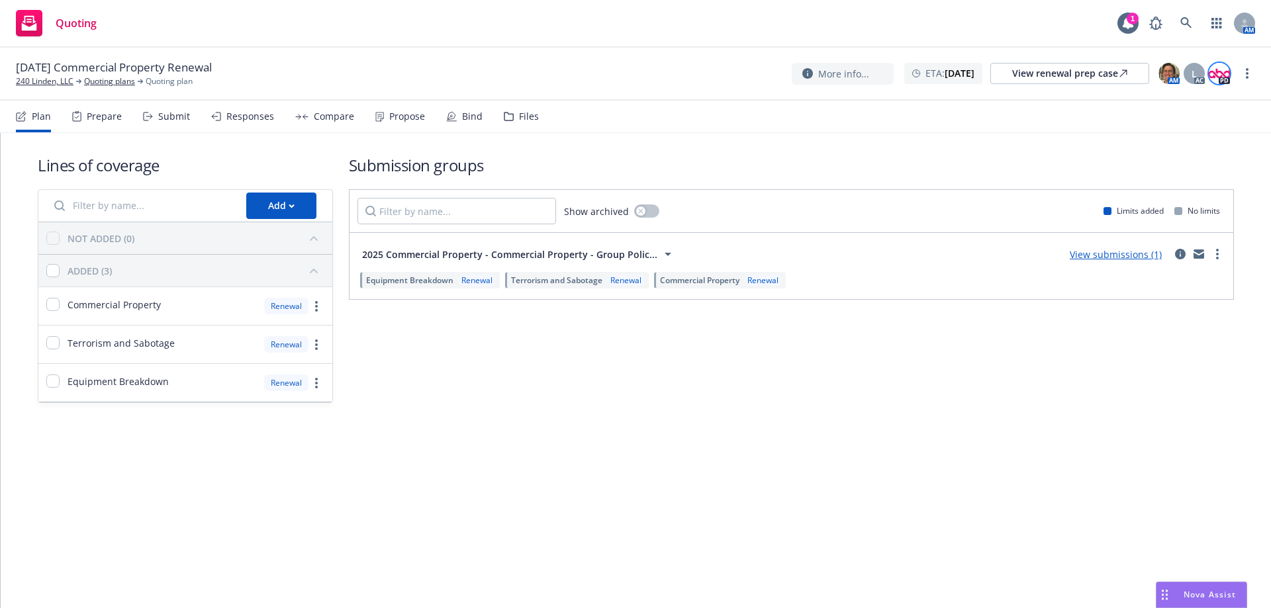
click at [1221, 81] on img at bounding box center [1218, 73] width 21 height 21
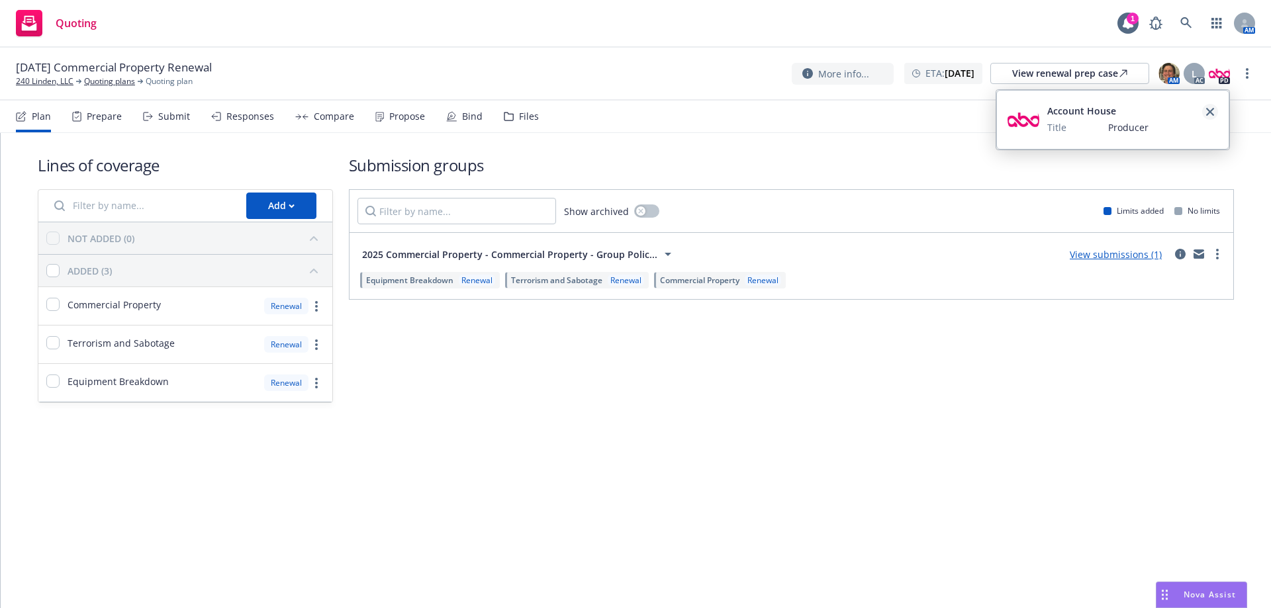
click at [1212, 117] on link "close" at bounding box center [1210, 112] width 16 height 16
click at [1249, 77] on link "more" at bounding box center [1247, 74] width 16 height 16
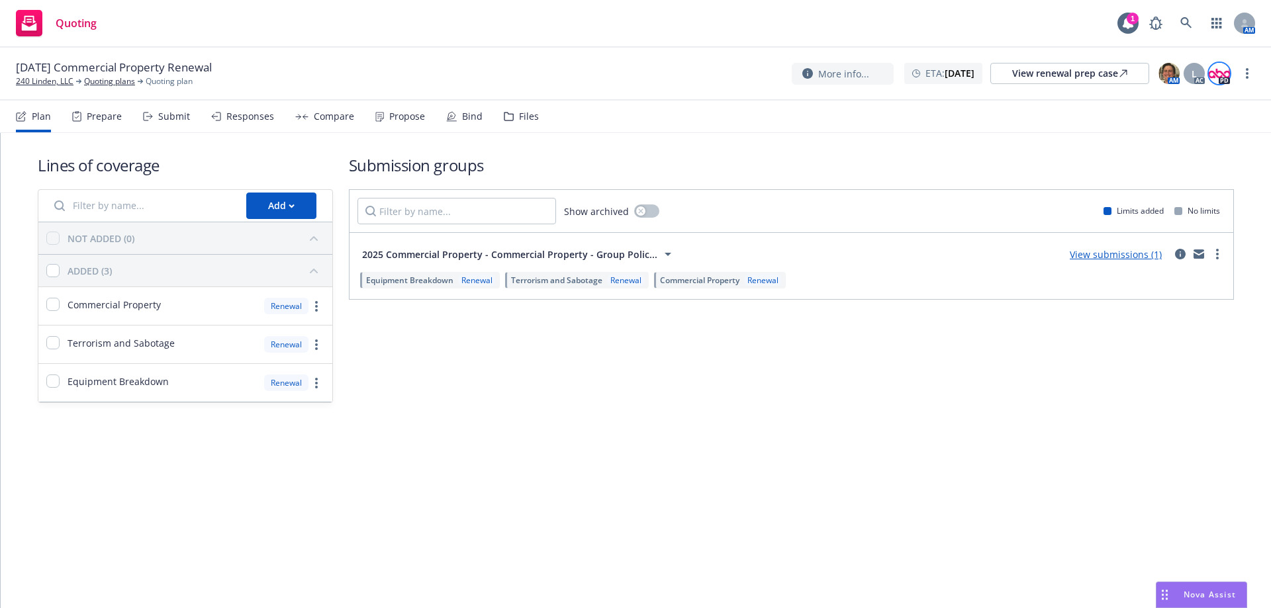
click at [1213, 75] on img at bounding box center [1218, 73] width 21 height 21
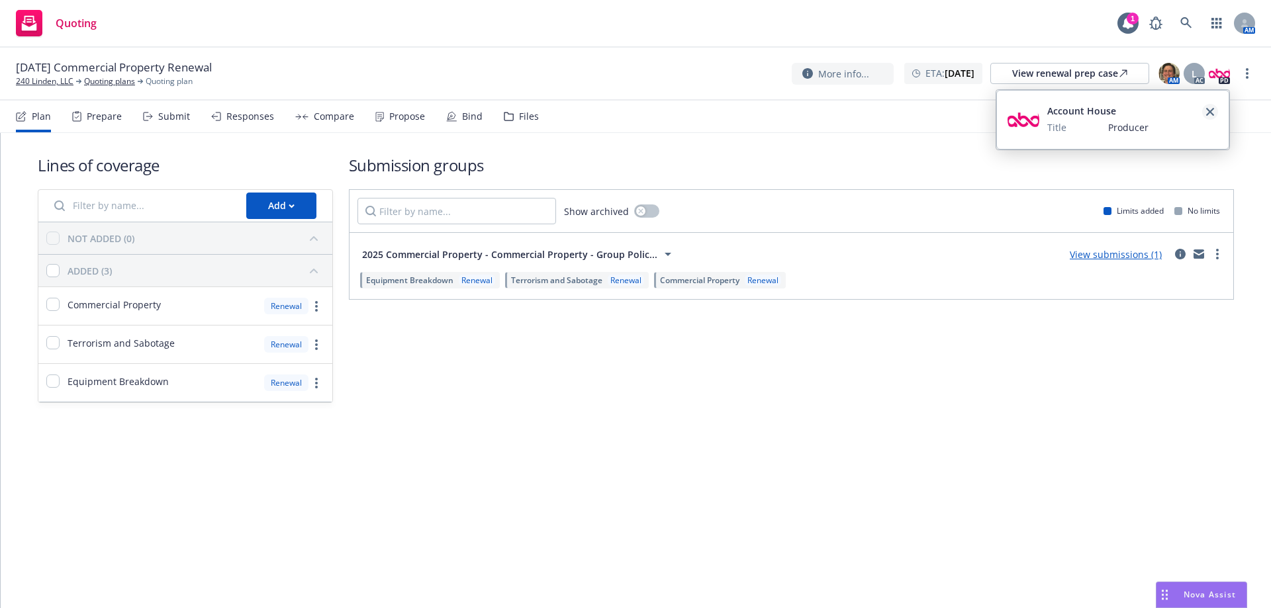
click at [1211, 111] on icon "close" at bounding box center [1210, 112] width 8 height 8
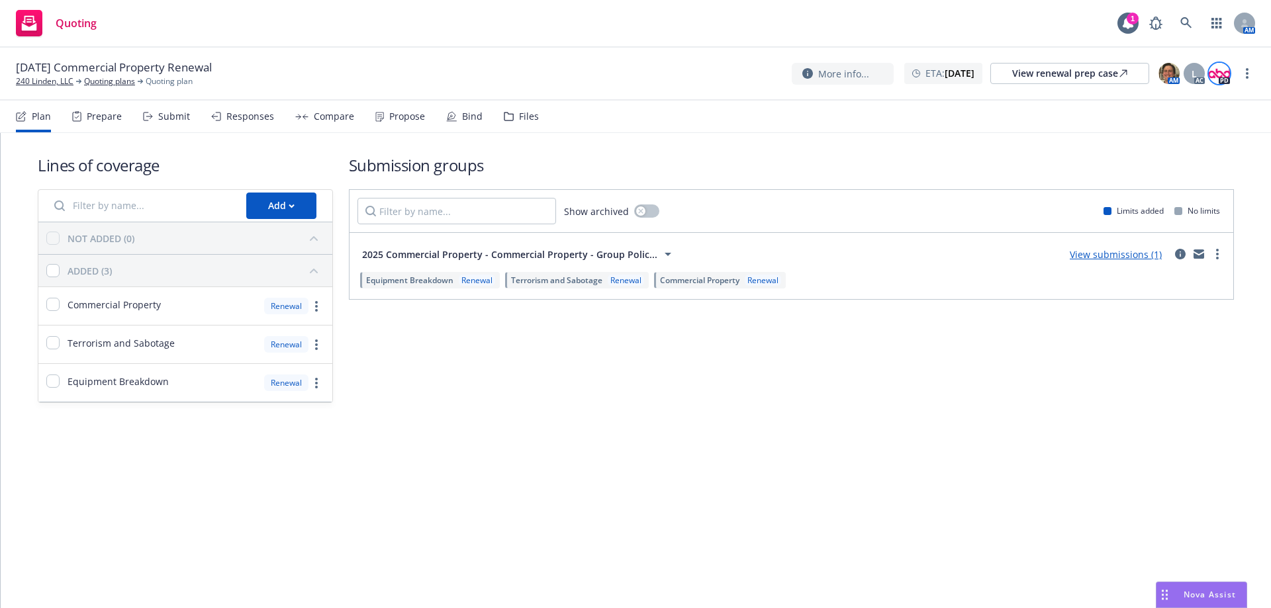
click at [1222, 65] on img at bounding box center [1218, 73] width 21 height 21
drag, startPoint x: 1069, startPoint y: 116, endPoint x: 732, endPoint y: 153, distance: 339.5
click at [732, 153] on div "Lines of coverage Add NOT ADDED (0) ADDED (3) Commercial Property Renewal Terro…" at bounding box center [636, 278] width 1196 height 291
click at [28, 81] on link "240 Linden, LLC" at bounding box center [45, 81] width 58 height 12
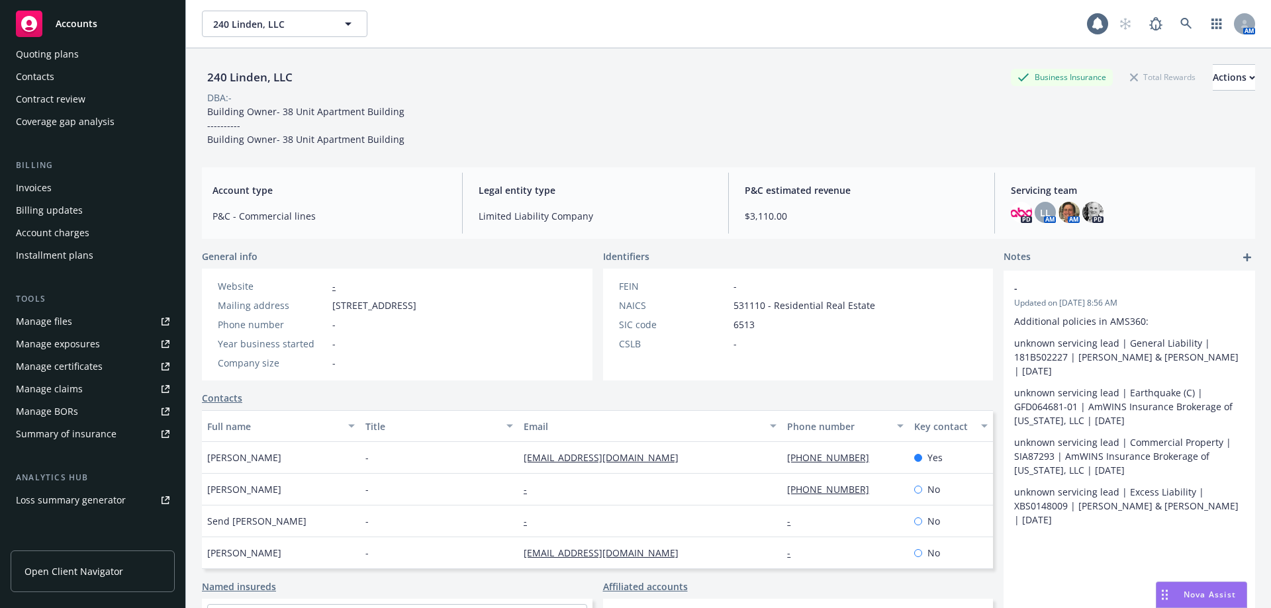
scroll to position [254, 0]
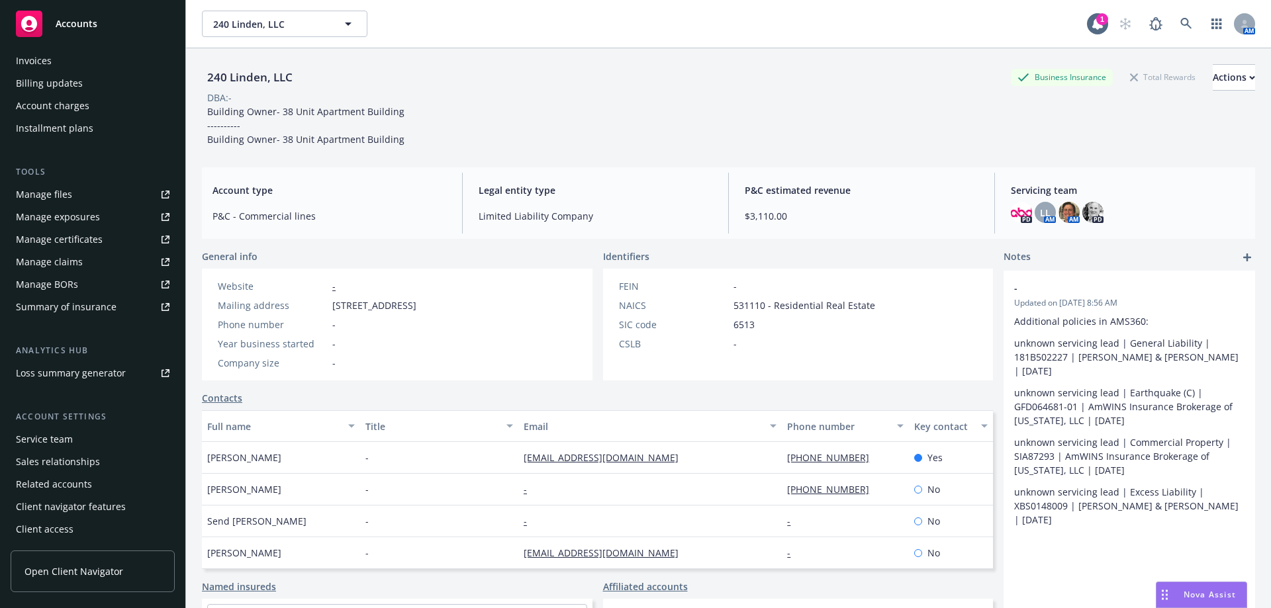
click at [97, 445] on div "Service team" at bounding box center [93, 439] width 154 height 21
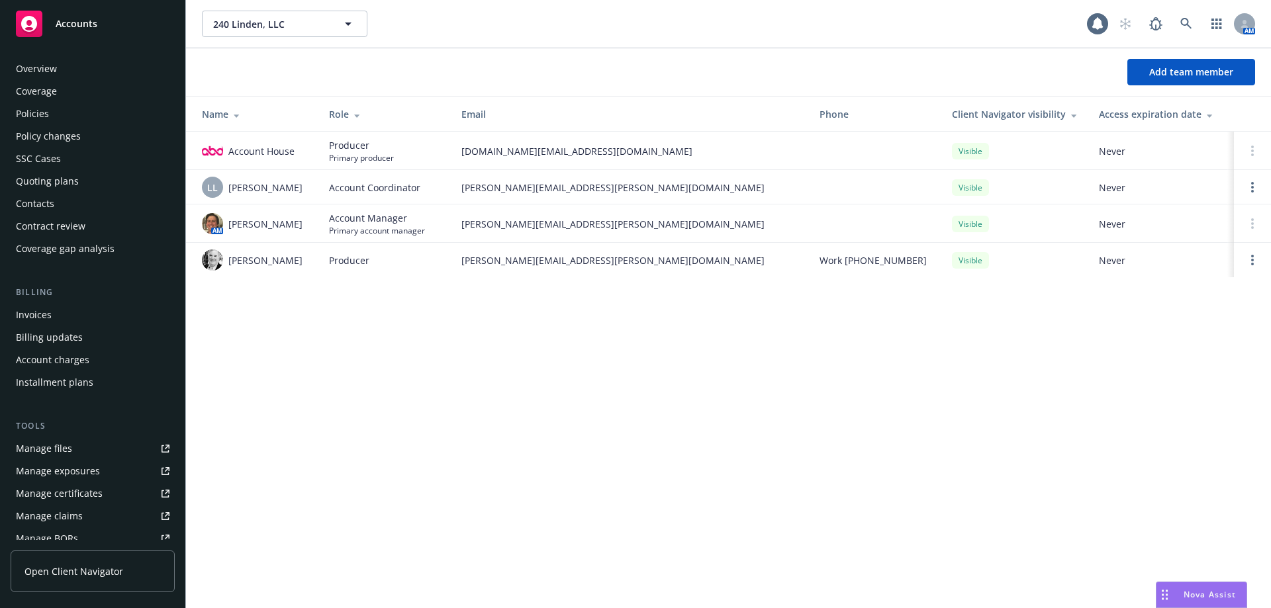
scroll to position [254, 0]
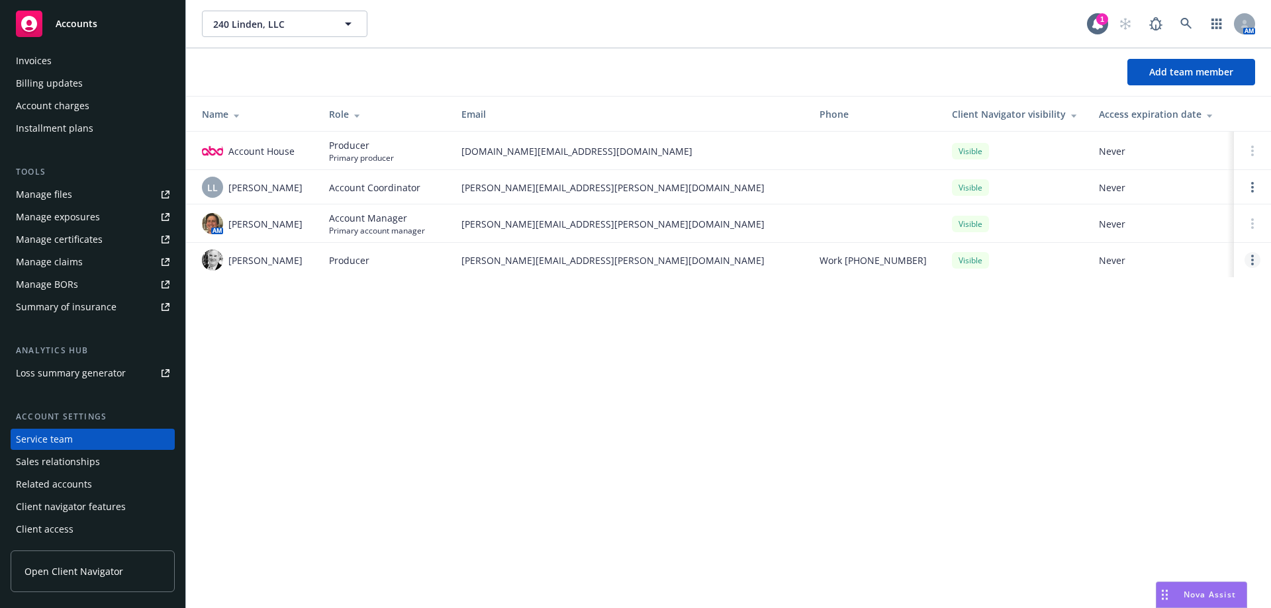
click at [1258, 259] on link "Open options" at bounding box center [1252, 260] width 16 height 16
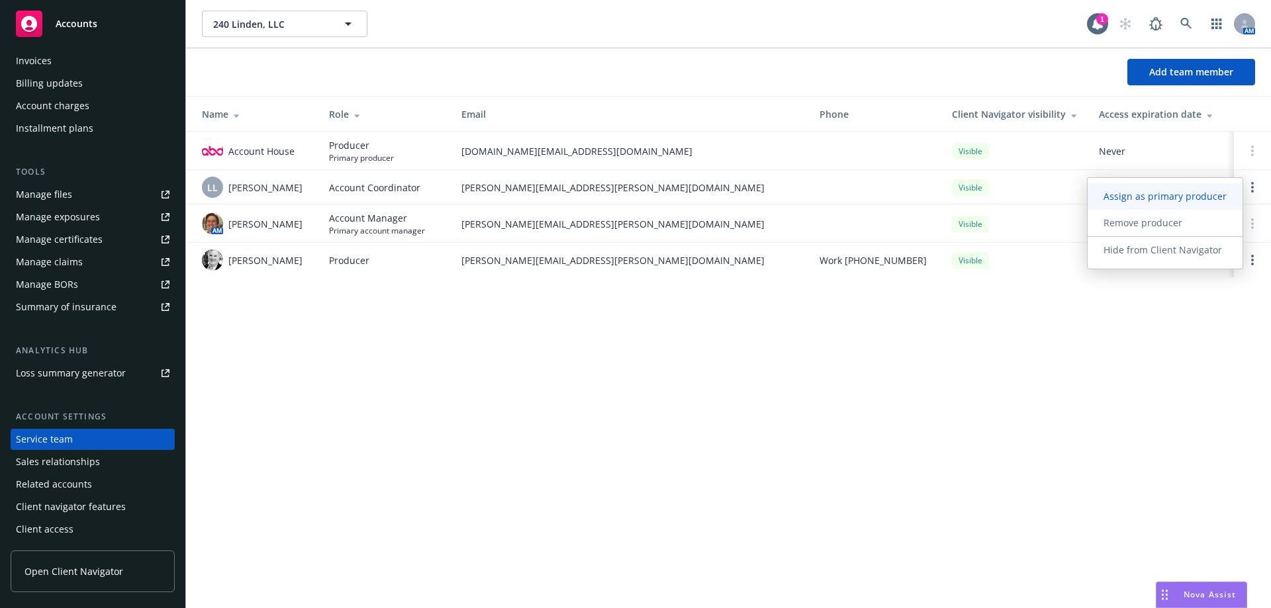
click at [1116, 193] on span "Assign as primary producer" at bounding box center [1164, 196] width 155 height 13
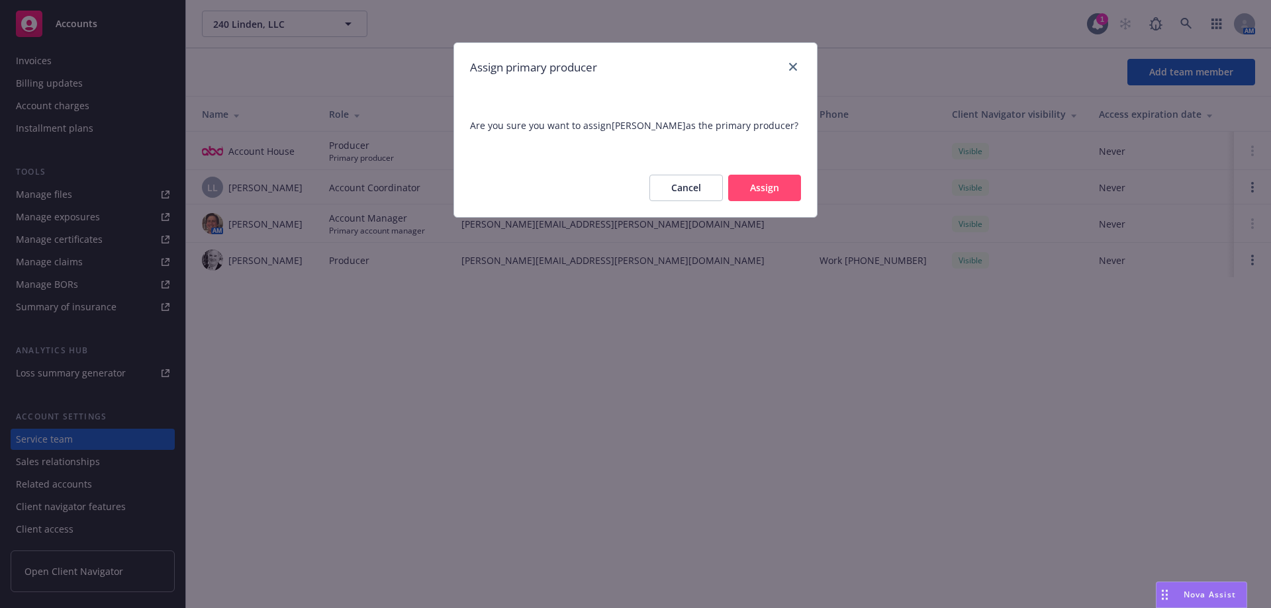
click at [764, 180] on button "Assign" at bounding box center [764, 188] width 73 height 26
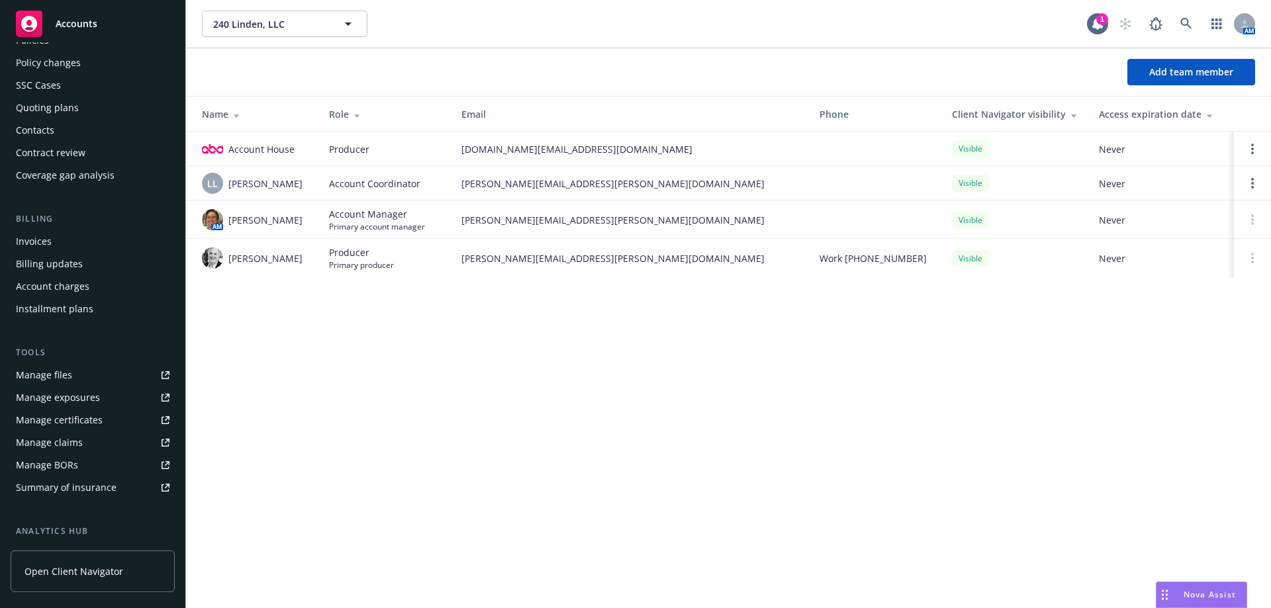
scroll to position [0, 0]
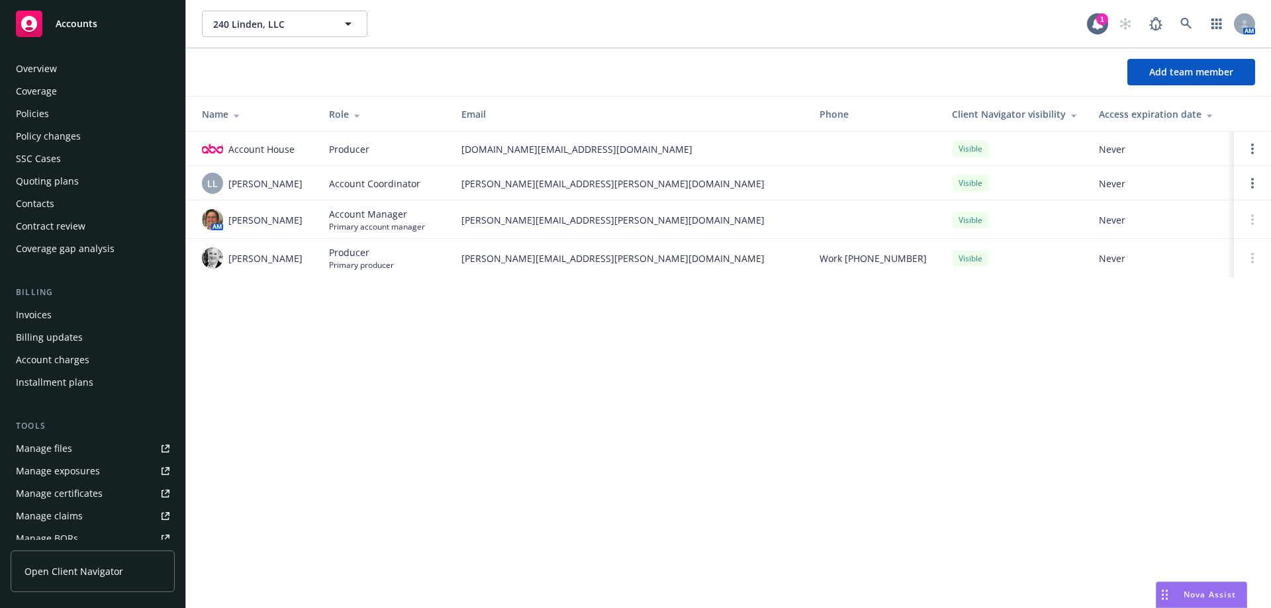
click at [50, 111] on div "Policies" at bounding box center [93, 113] width 154 height 21
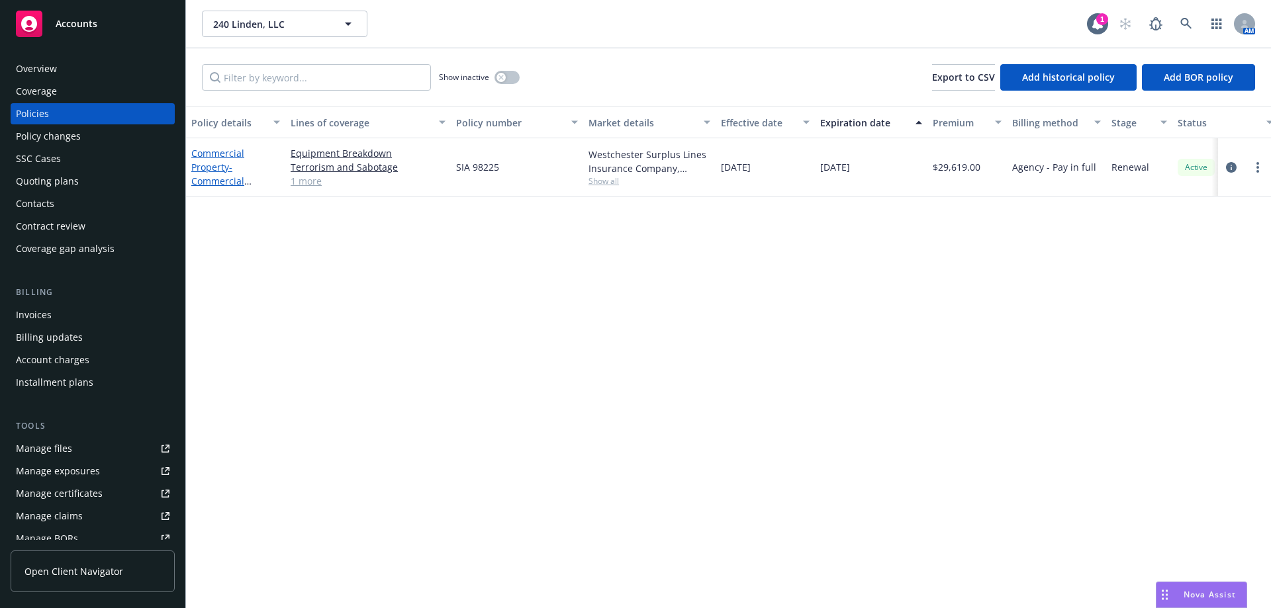
click at [220, 167] on link "Commercial Property - Commercial Property - Group Policy" at bounding box center [228, 181] width 74 height 68
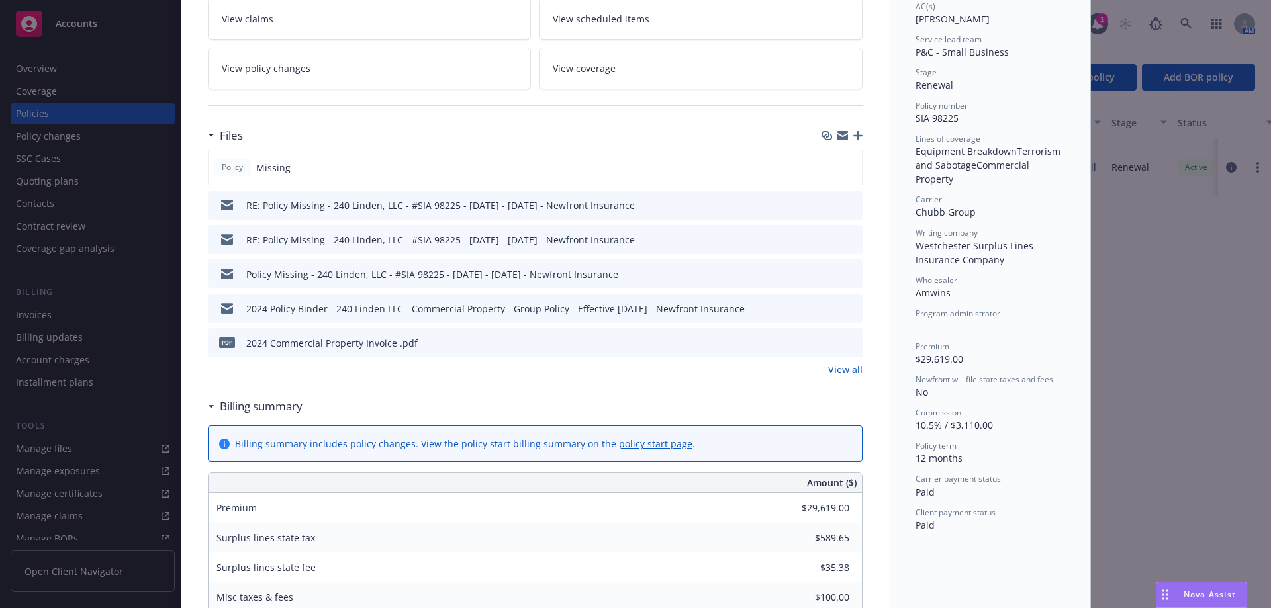
scroll to position [265, 0]
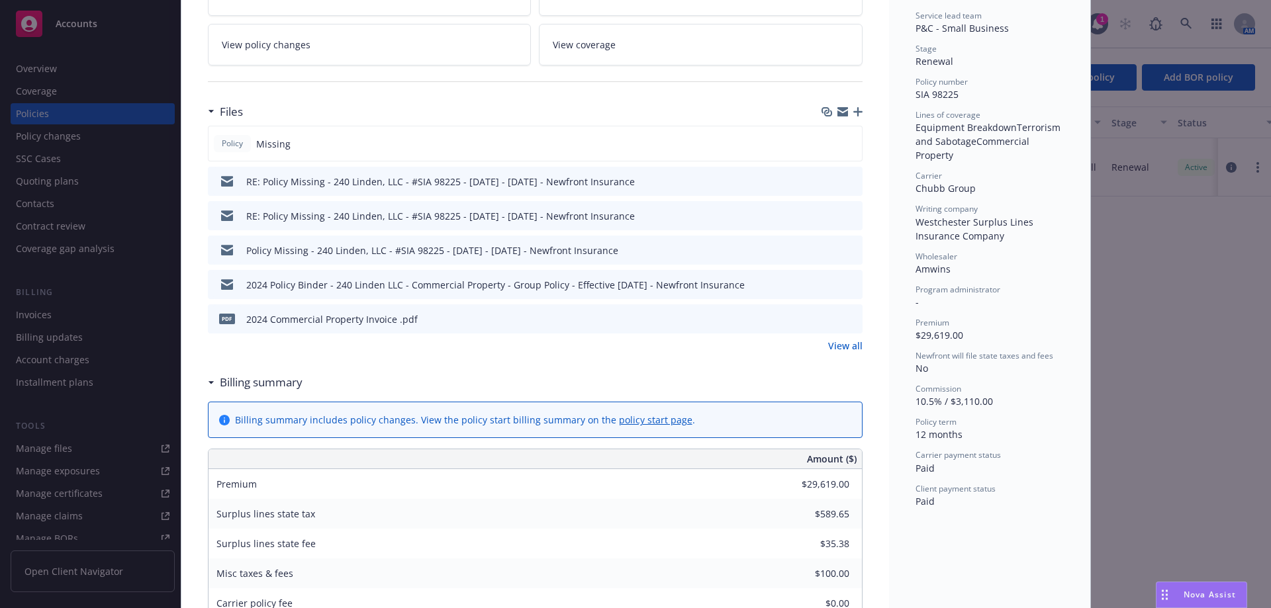
click at [844, 320] on icon "preview file" at bounding box center [850, 318] width 12 height 9
click at [844, 284] on icon "preview file" at bounding box center [850, 283] width 12 height 9
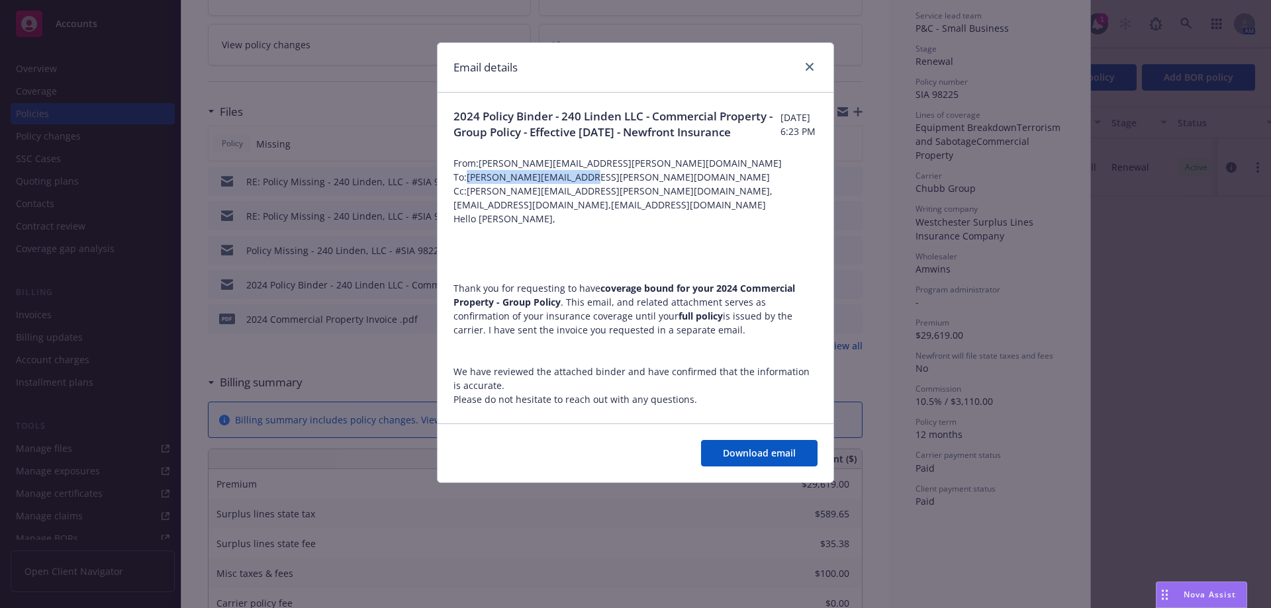
drag, startPoint x: 469, startPoint y: 197, endPoint x: 594, endPoint y: 195, distance: 125.1
click at [594, 184] on span "To: dean.phillips@amwins.com" at bounding box center [635, 177] width 364 height 14
copy span "dean.phillips@amwins.com"
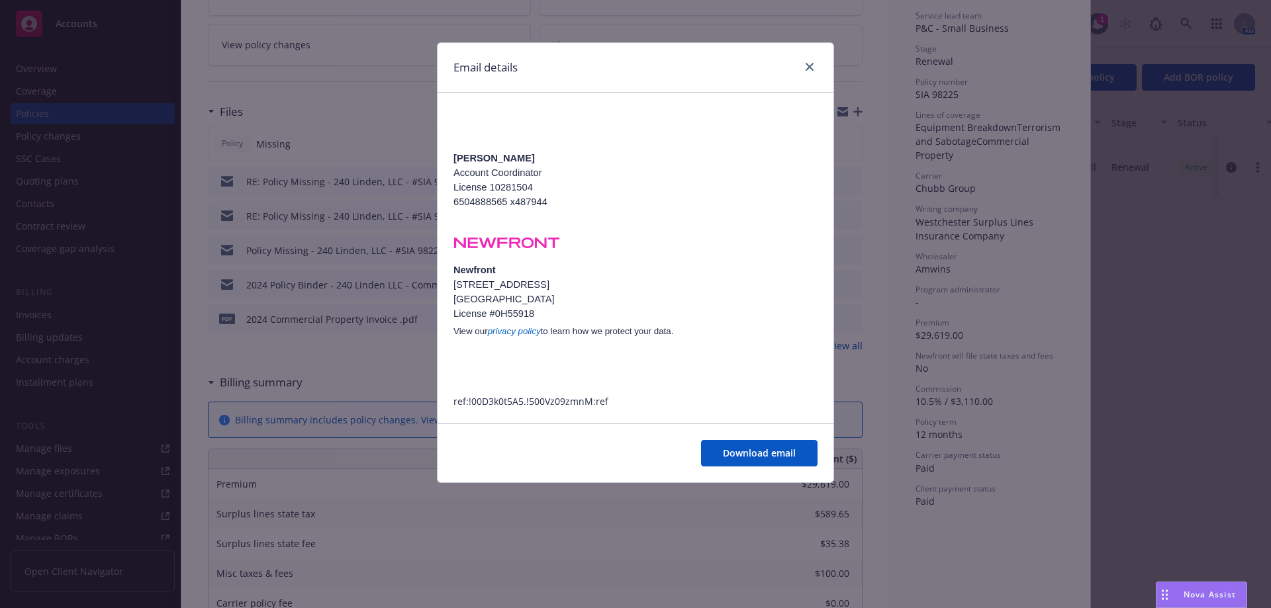
scroll to position [441, 0]
click at [806, 71] on link "close" at bounding box center [809, 67] width 16 height 16
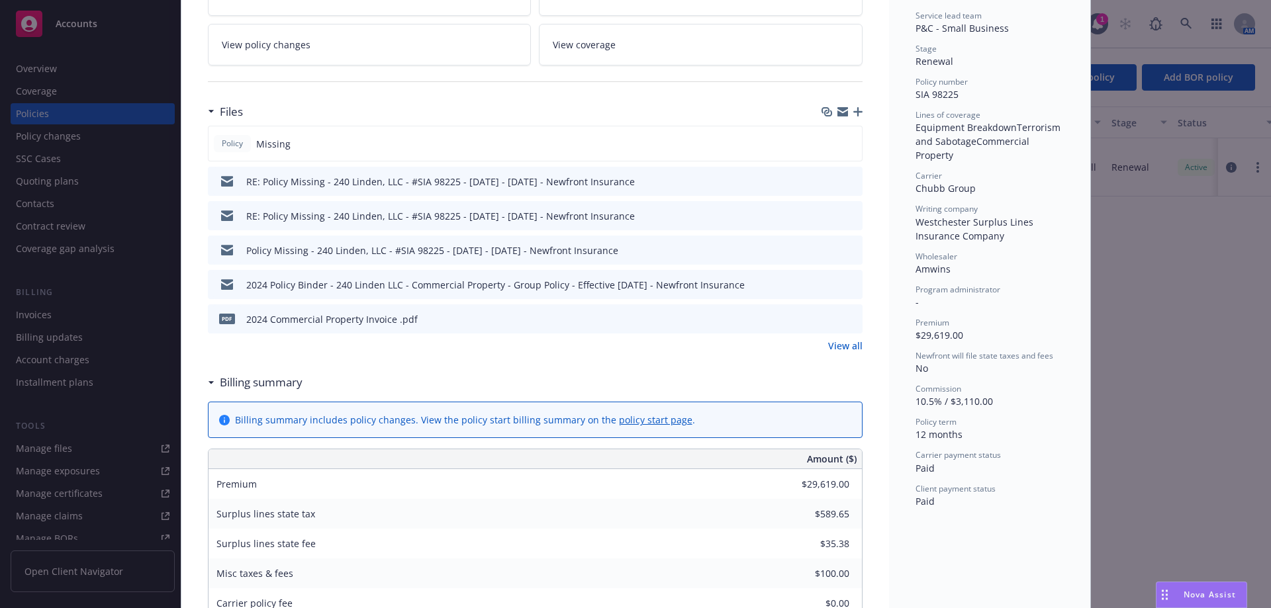
click at [848, 249] on icon "preview file" at bounding box center [850, 249] width 12 height 9
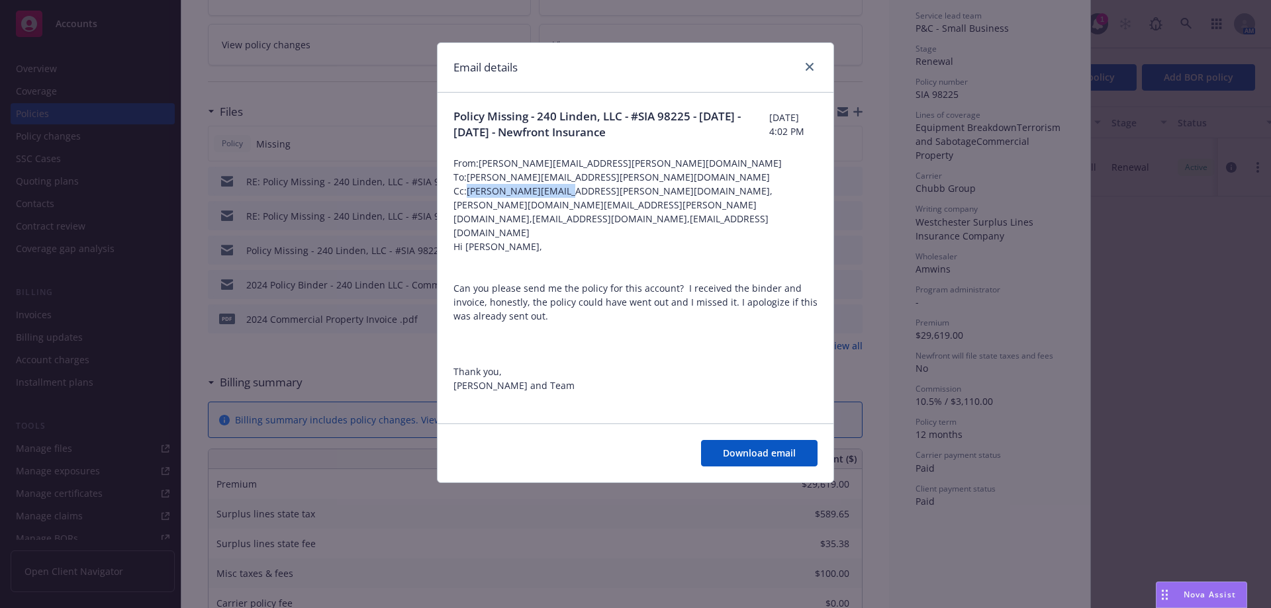
drag, startPoint x: 467, startPoint y: 193, endPoint x: 570, endPoint y: 192, distance: 102.6
click at [570, 192] on span "Cc: antonio.knox@amwins.com,nicholas.baldwin@newfront.com,case-reply@newfront.c…" at bounding box center [635, 212] width 364 height 56
copy span "antonio.knox@amwins."
click at [807, 67] on icon "close" at bounding box center [809, 67] width 8 height 8
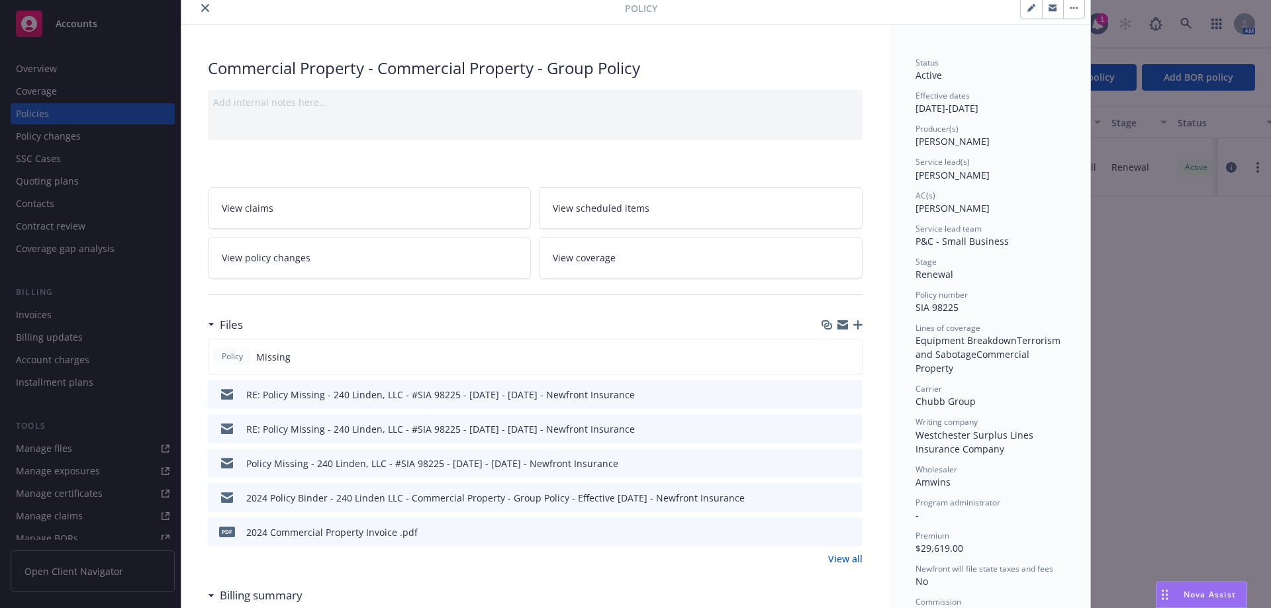
scroll to position [0, 0]
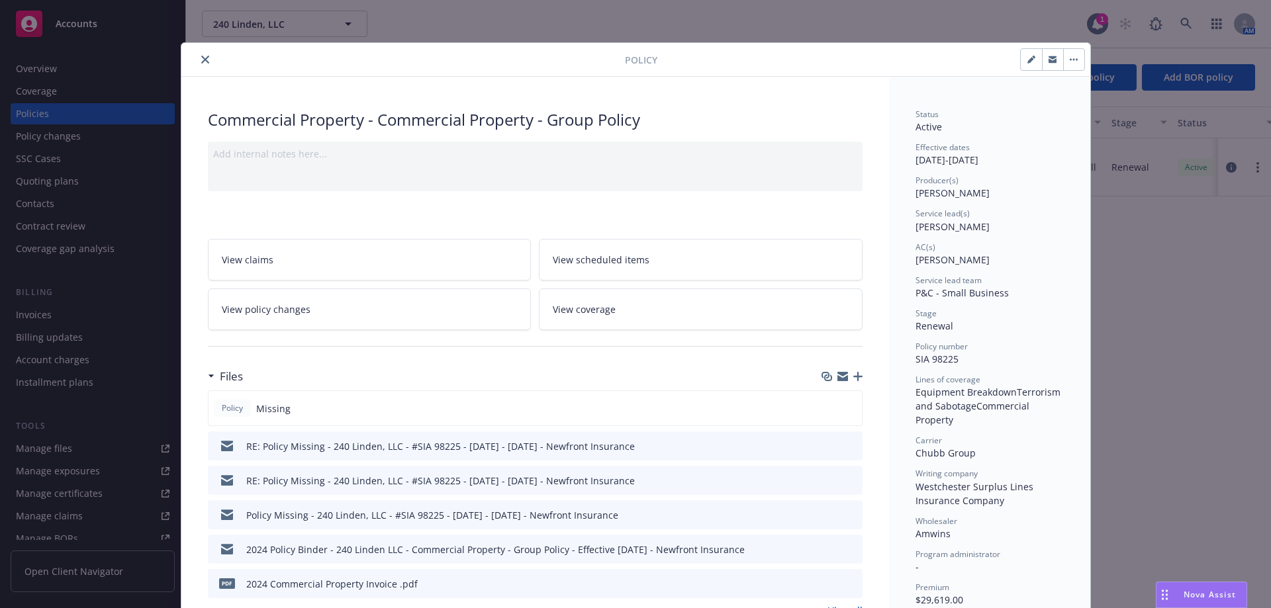
drag, startPoint x: 202, startPoint y: 56, endPoint x: 184, endPoint y: 67, distance: 21.1
click at [202, 56] on icon "close" at bounding box center [205, 60] width 8 height 8
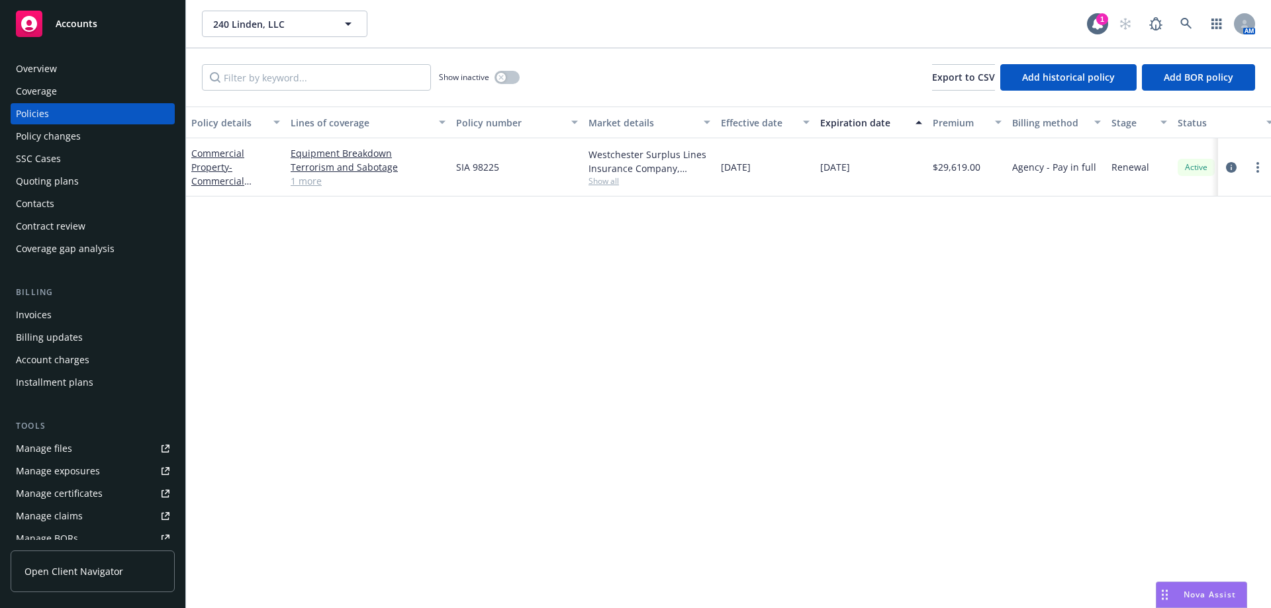
click at [63, 189] on div "Quoting plans" at bounding box center [47, 181] width 63 height 21
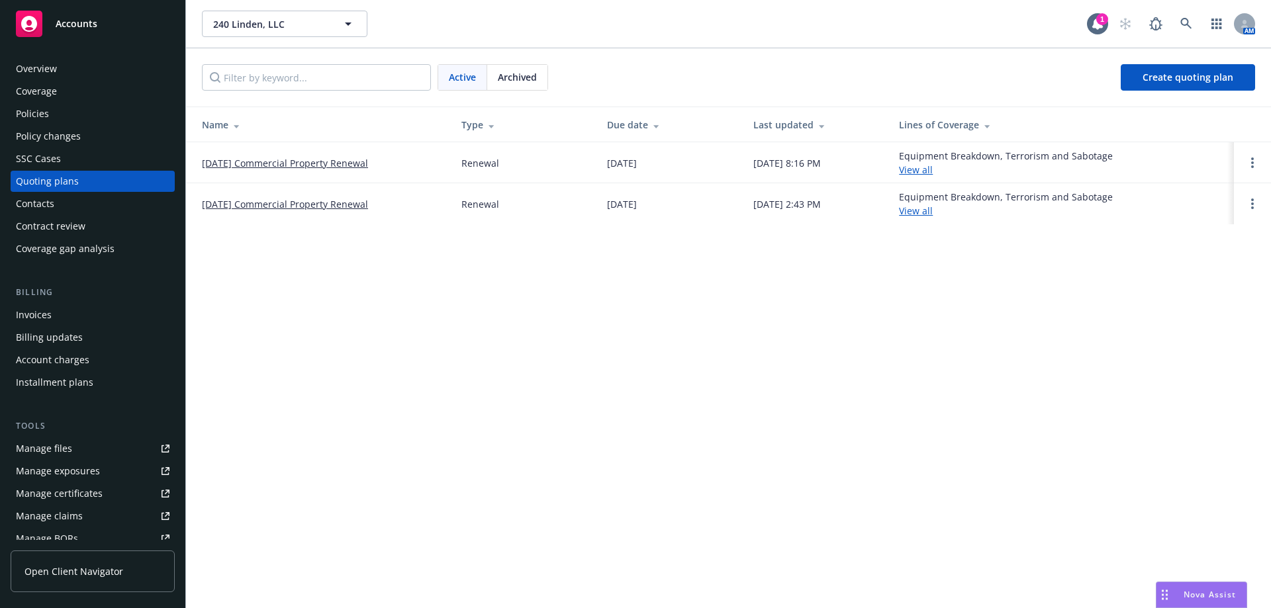
click at [294, 169] on link "12/31/25 Commercial Property Renewal" at bounding box center [285, 163] width 166 height 14
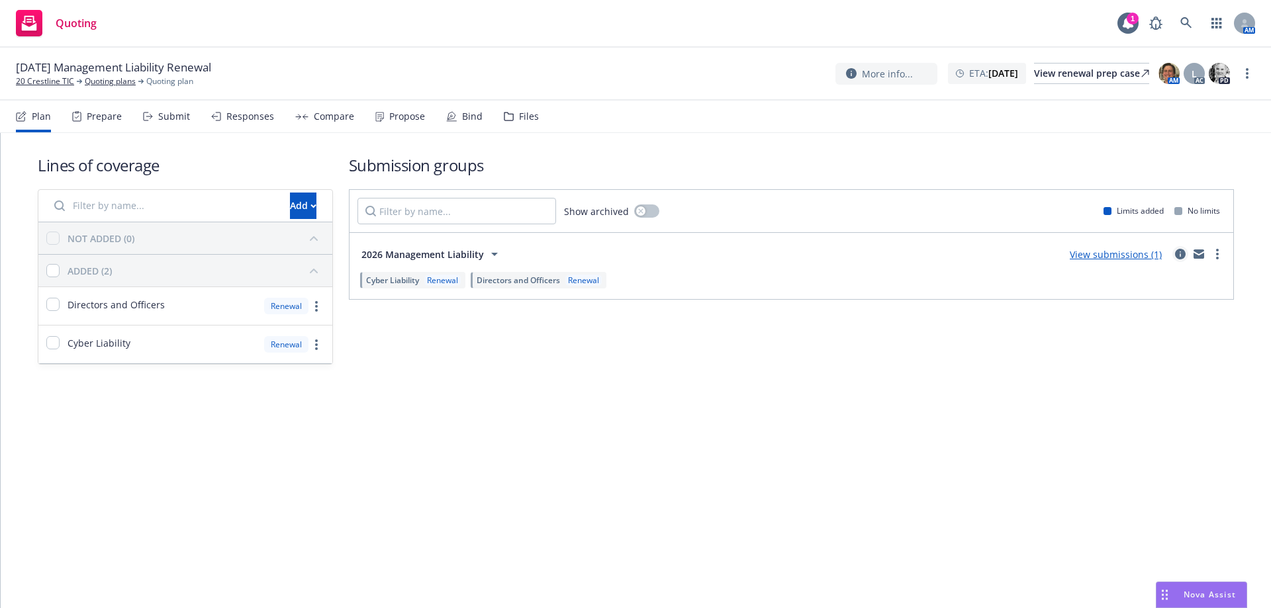
click at [1177, 256] on icon "circleInformation" at bounding box center [1180, 254] width 11 height 11
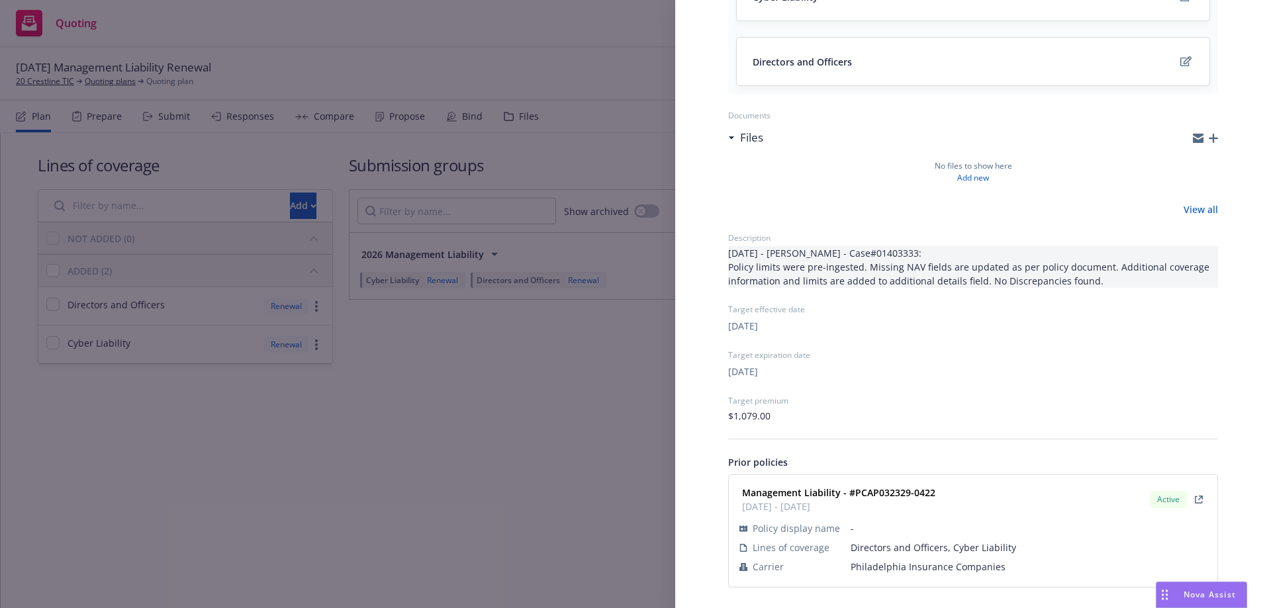
scroll to position [214, 0]
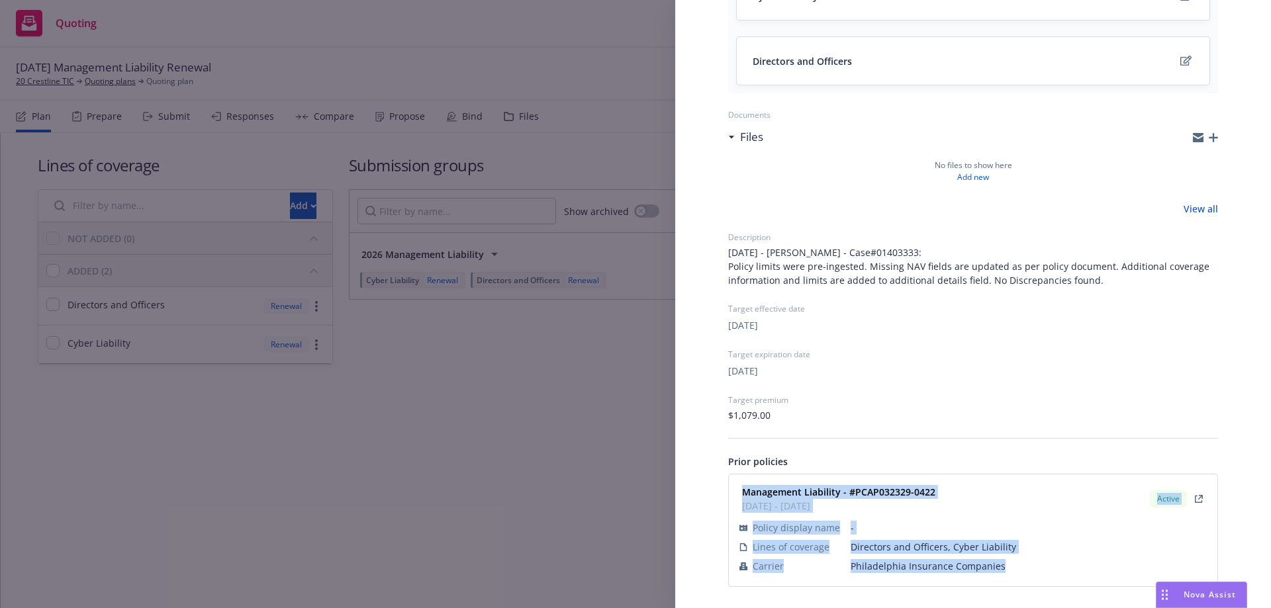
drag, startPoint x: 734, startPoint y: 492, endPoint x: 1006, endPoint y: 575, distance: 284.5
click at [1006, 575] on div "Management Liability - #PCAP032329-0422 [DATE] - [DATE] Active Policy display n…" at bounding box center [973, 530] width 488 height 112
copy div "Management Liability - #PCAP032329-0422 [DATE] - [DATE] Active Policy display n…"
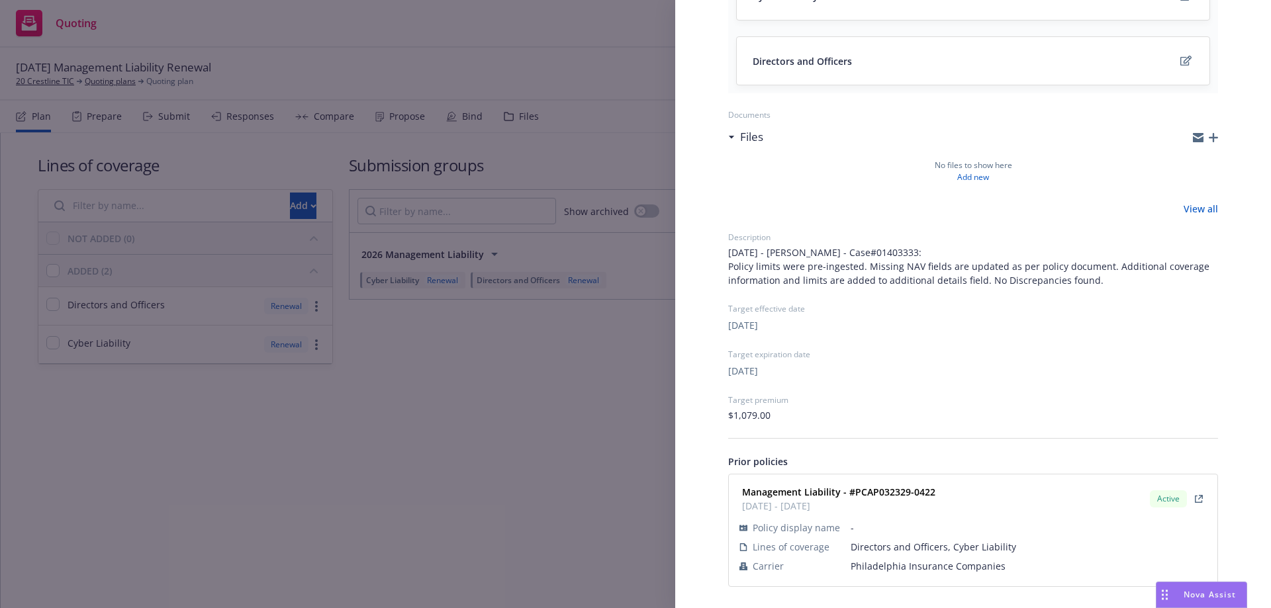
click at [490, 378] on div "Submission group 2026 Management Liability Last updated [DATE] 8:15 PM Lines of…" at bounding box center [635, 304] width 1271 height 608
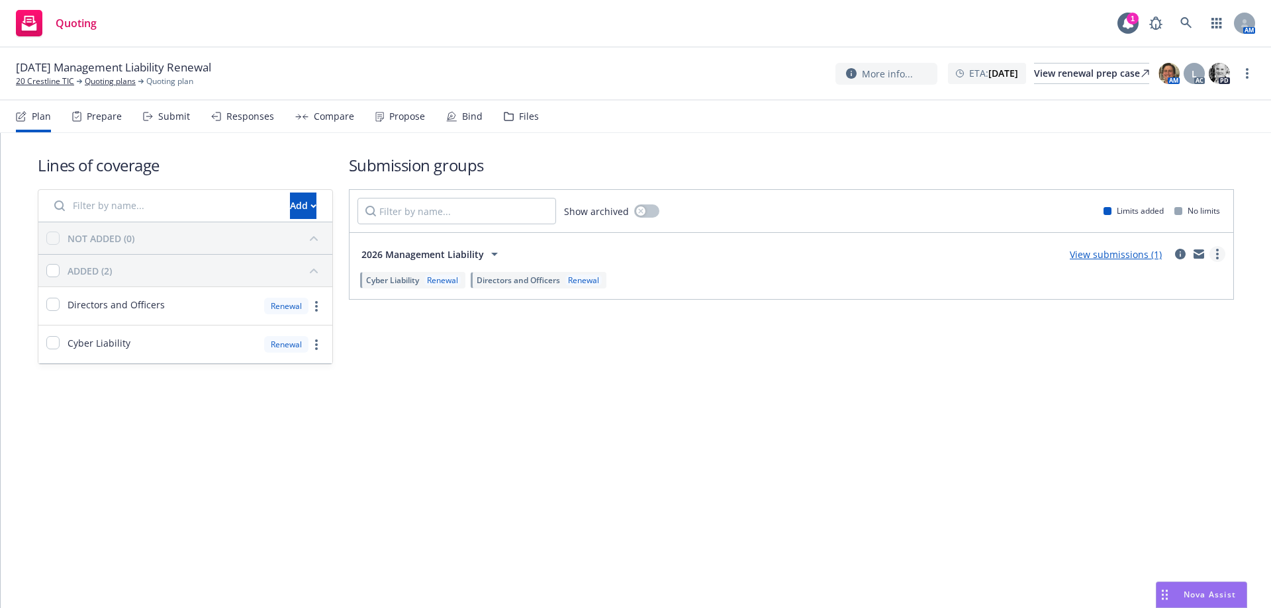
click at [1213, 256] on link "more" at bounding box center [1217, 254] width 16 height 16
click at [40, 82] on link "20 Crestline TIC" at bounding box center [45, 81] width 58 height 12
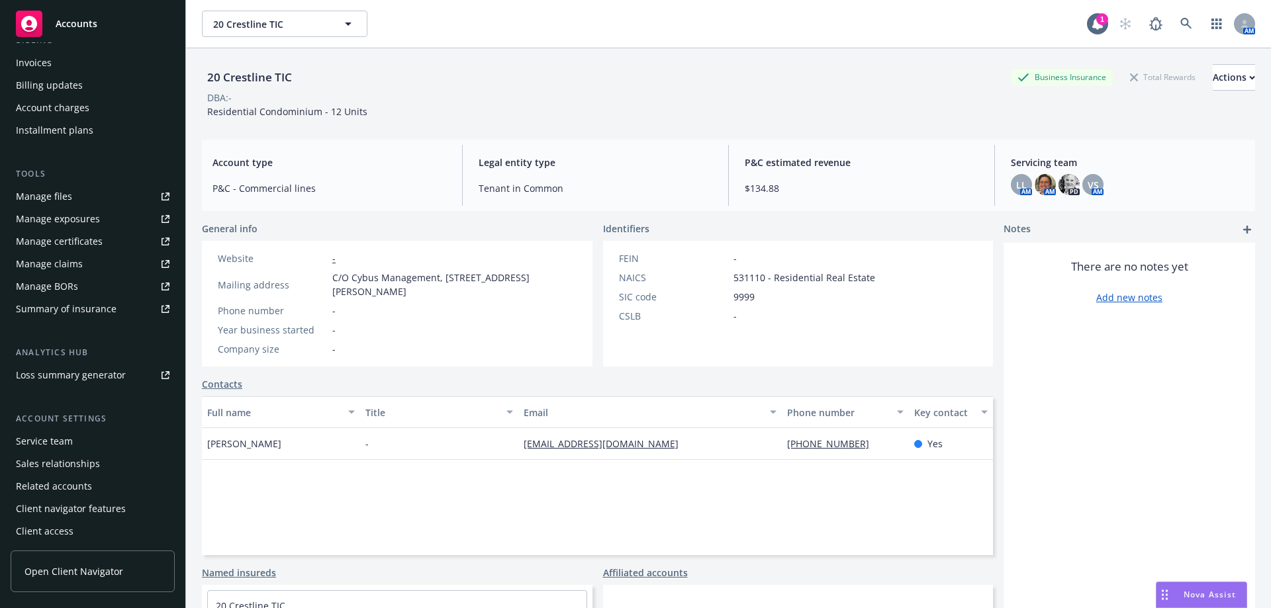
scroll to position [254, 0]
click at [60, 441] on div "Service team" at bounding box center [44, 439] width 57 height 21
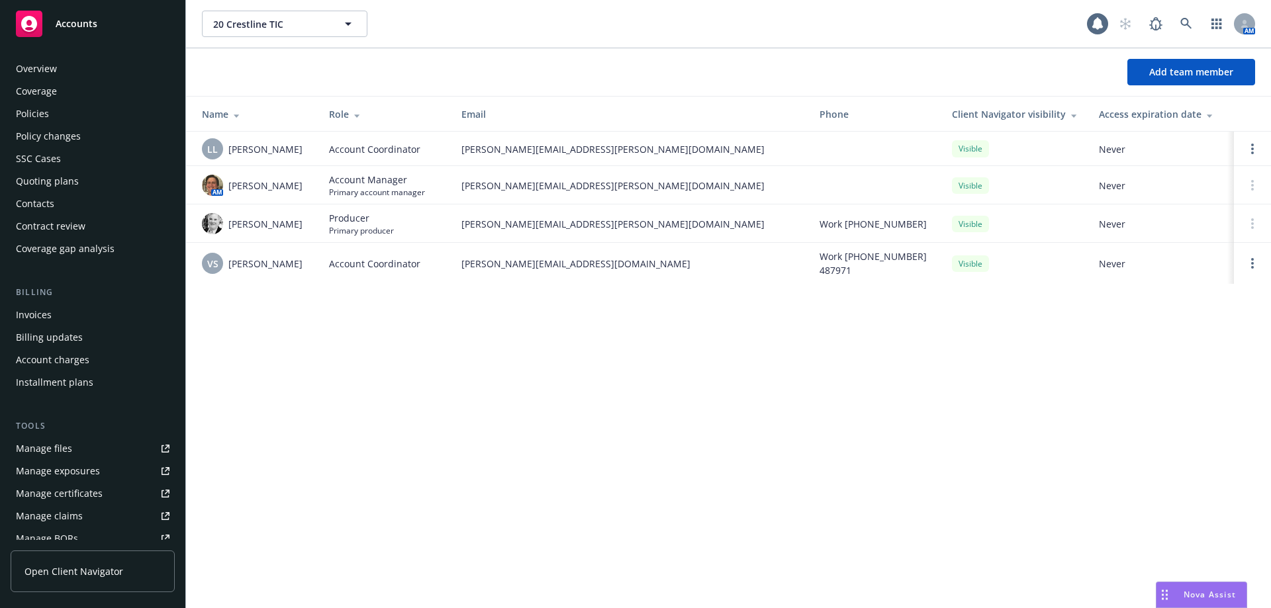
scroll to position [254, 0]
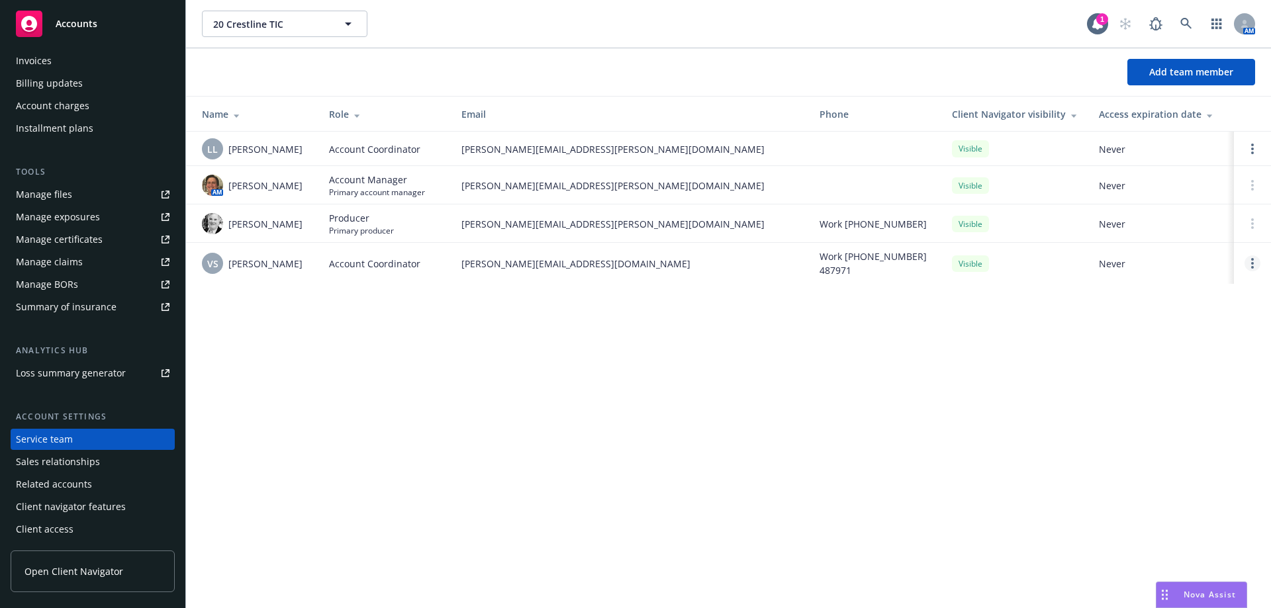
click at [1254, 261] on link "Open options" at bounding box center [1252, 263] width 16 height 16
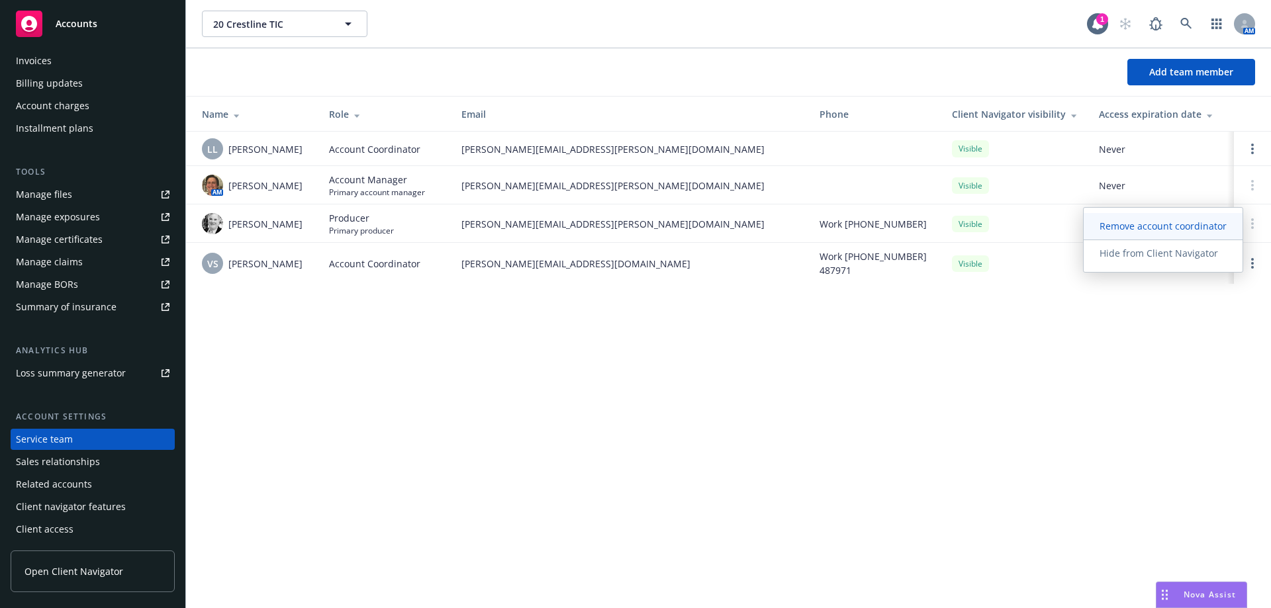
click at [1123, 229] on span "Remove account coordinator" at bounding box center [1162, 226] width 159 height 13
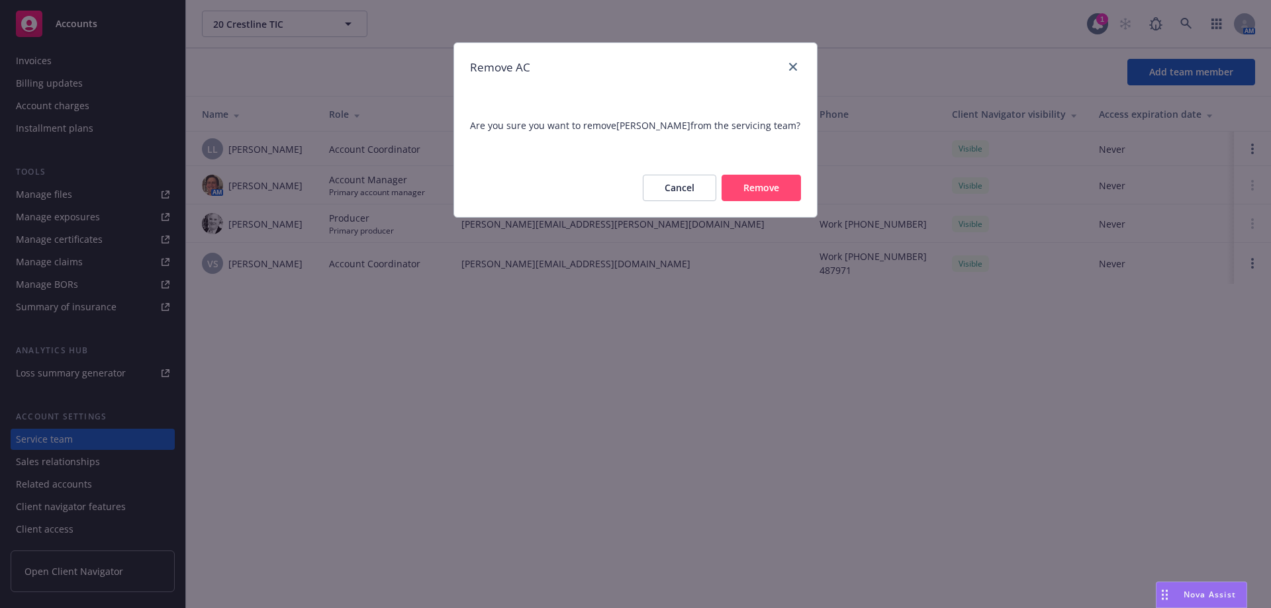
click at [737, 181] on button "Remove" at bounding box center [760, 188] width 79 height 26
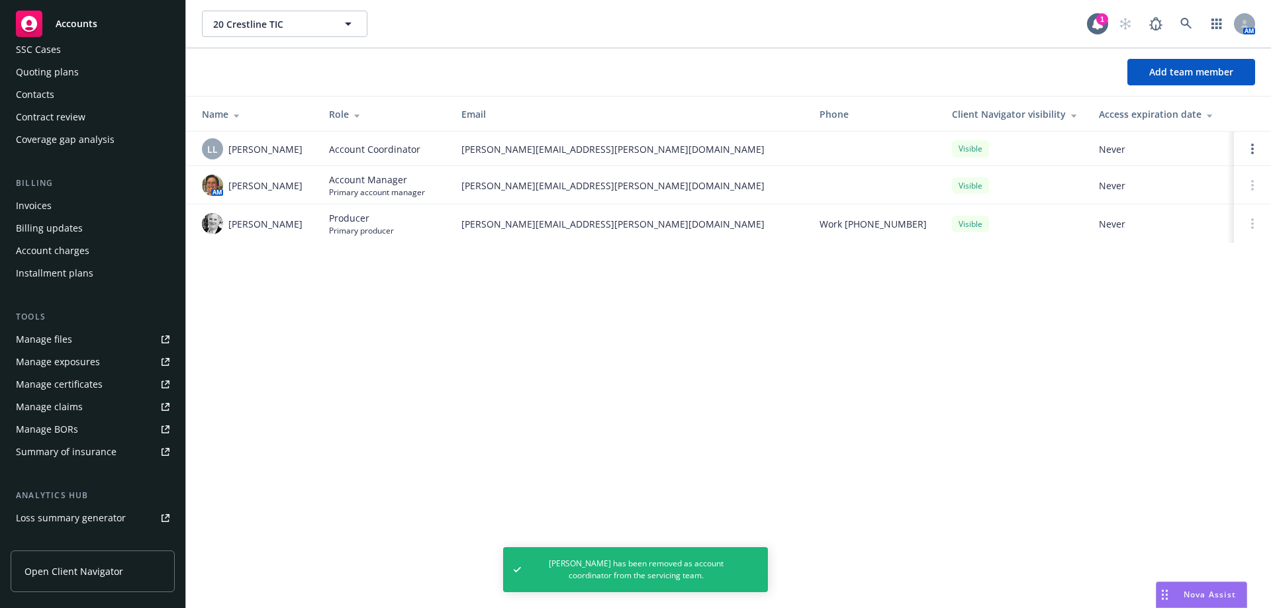
scroll to position [0, 0]
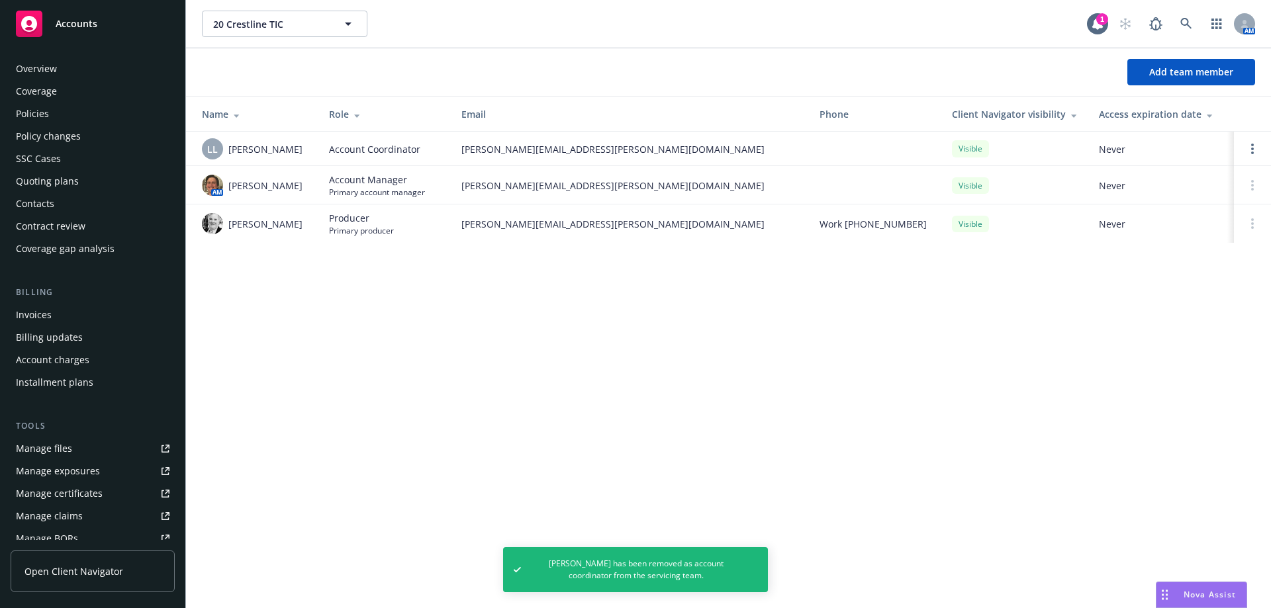
click at [48, 70] on div "Overview" at bounding box center [36, 68] width 41 height 21
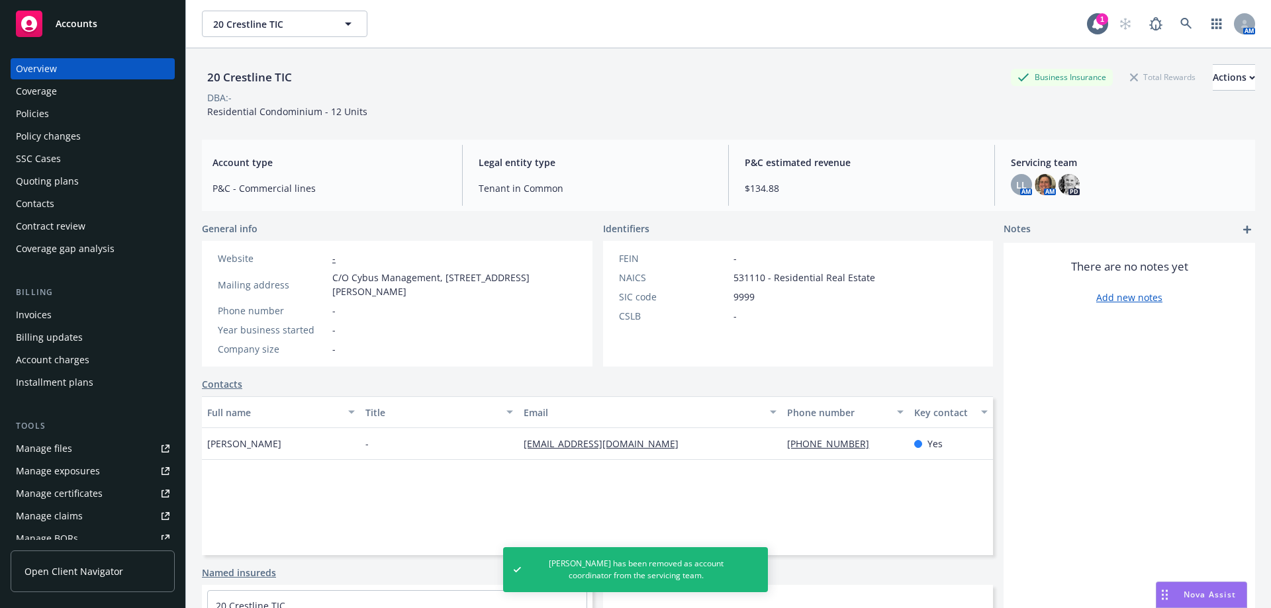
click at [48, 109] on div "Policies" at bounding box center [93, 113] width 154 height 21
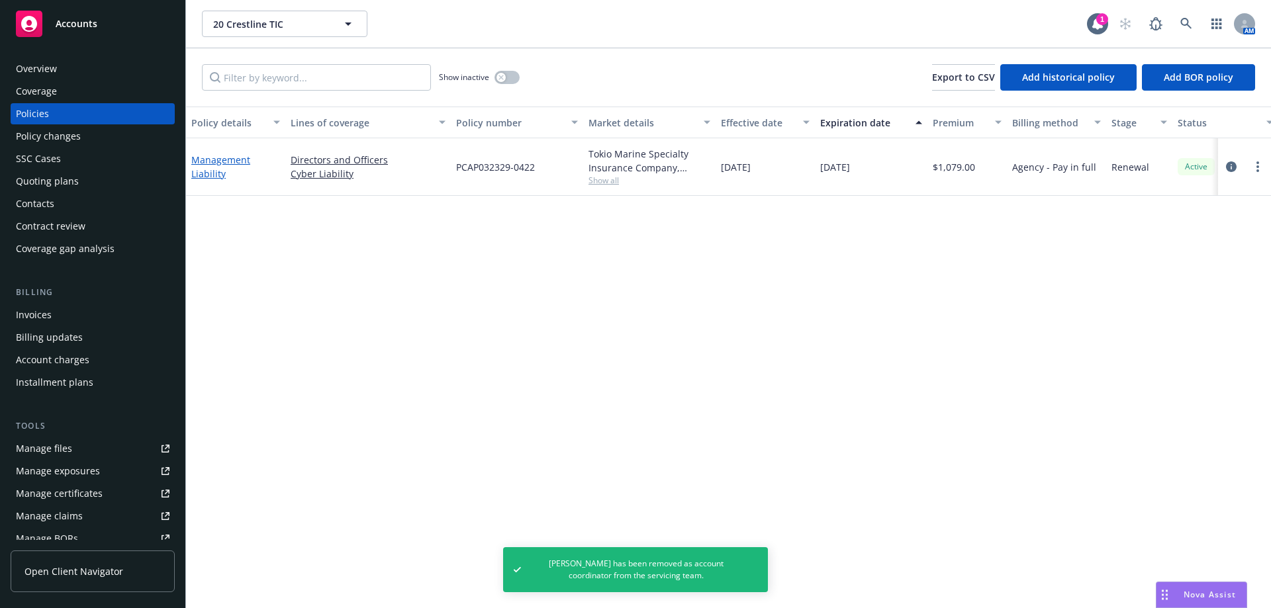
click at [200, 165] on link "Management Liability" at bounding box center [220, 167] width 59 height 26
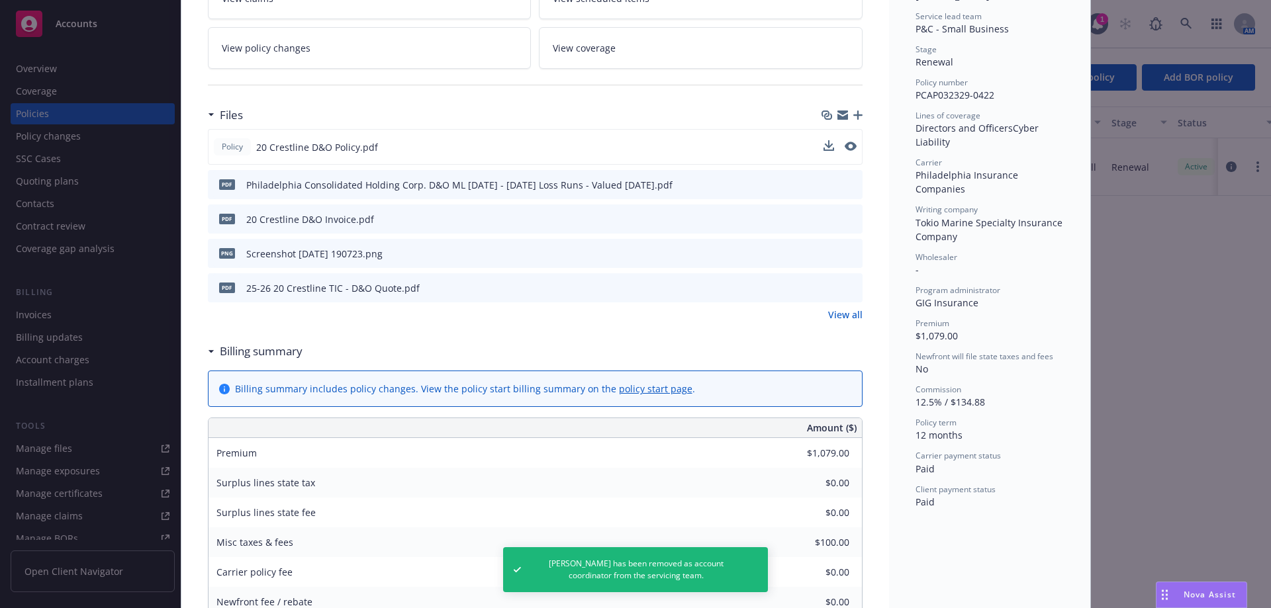
scroll to position [265, 0]
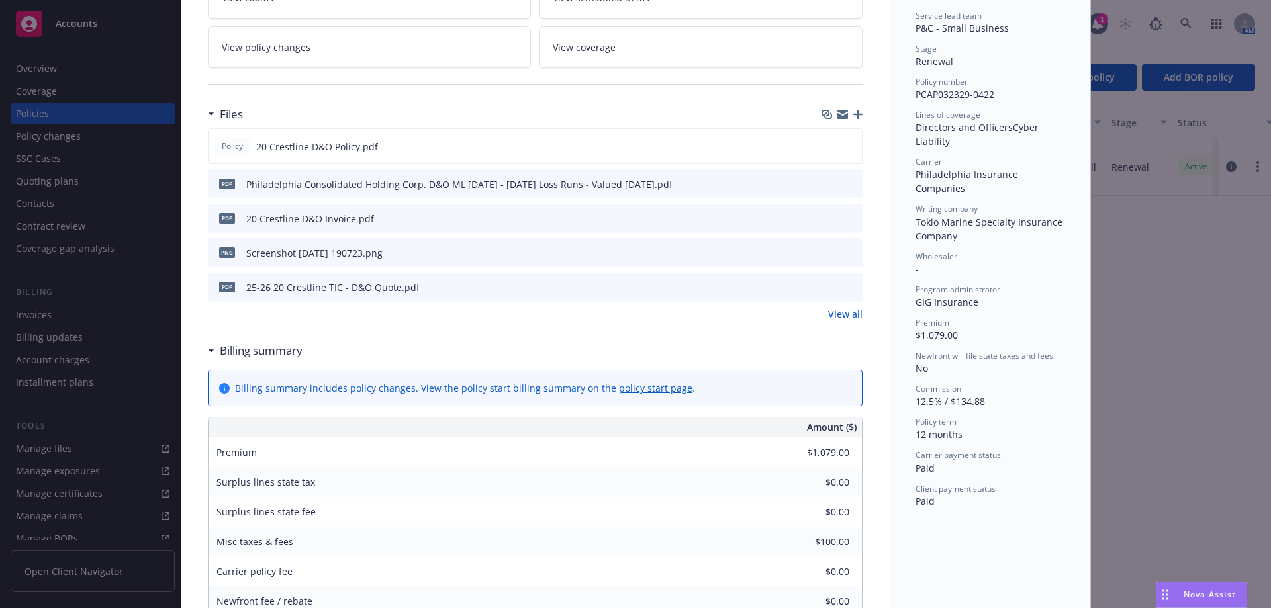
click at [847, 214] on icon "preview file" at bounding box center [850, 217] width 12 height 9
click at [850, 251] on button "preview file" at bounding box center [849, 252] width 15 height 12
click at [844, 222] on icon "preview file" at bounding box center [850, 217] width 12 height 9
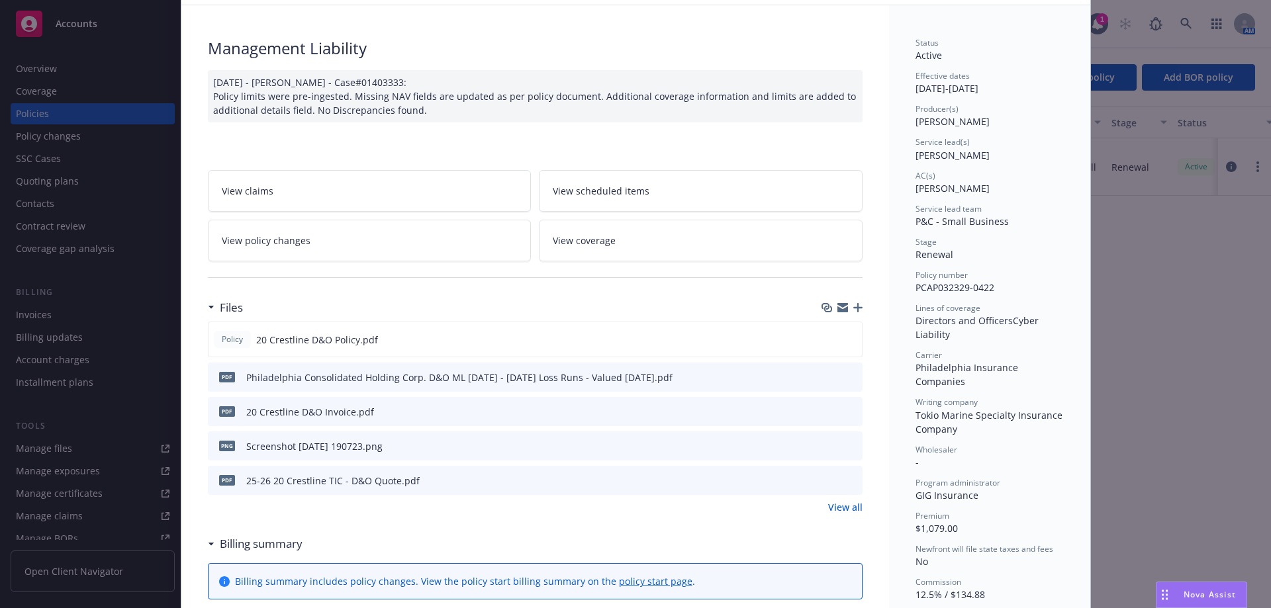
scroll to position [0, 0]
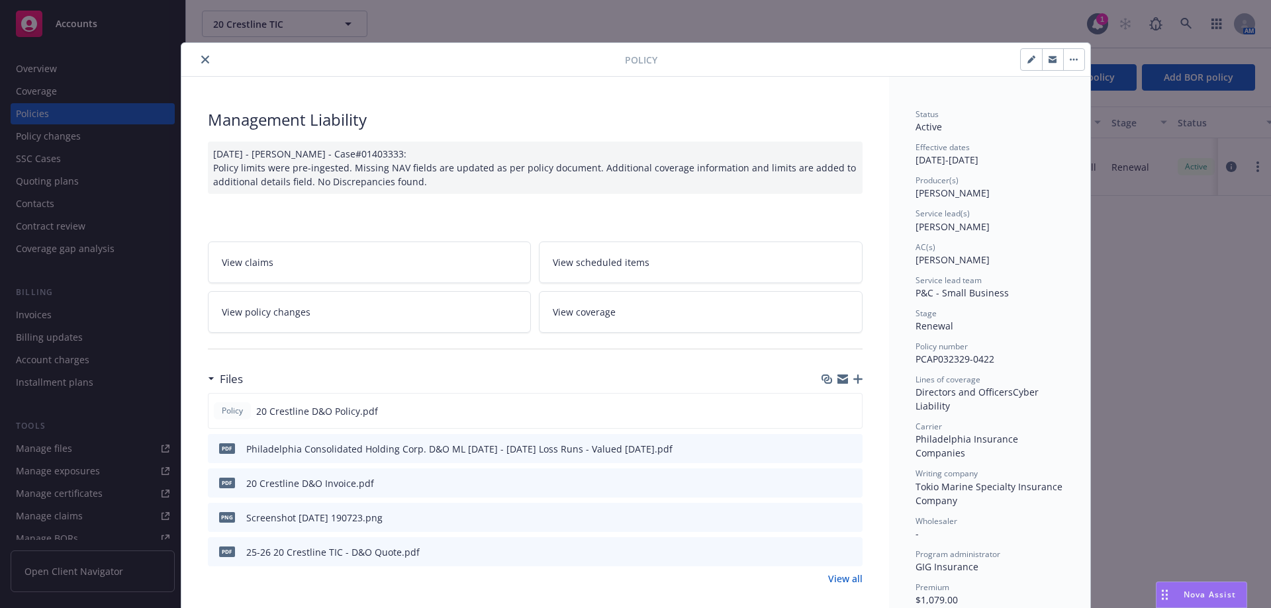
click at [844, 552] on icon "preview file" at bounding box center [850, 551] width 12 height 9
click at [201, 56] on icon "close" at bounding box center [205, 60] width 8 height 8
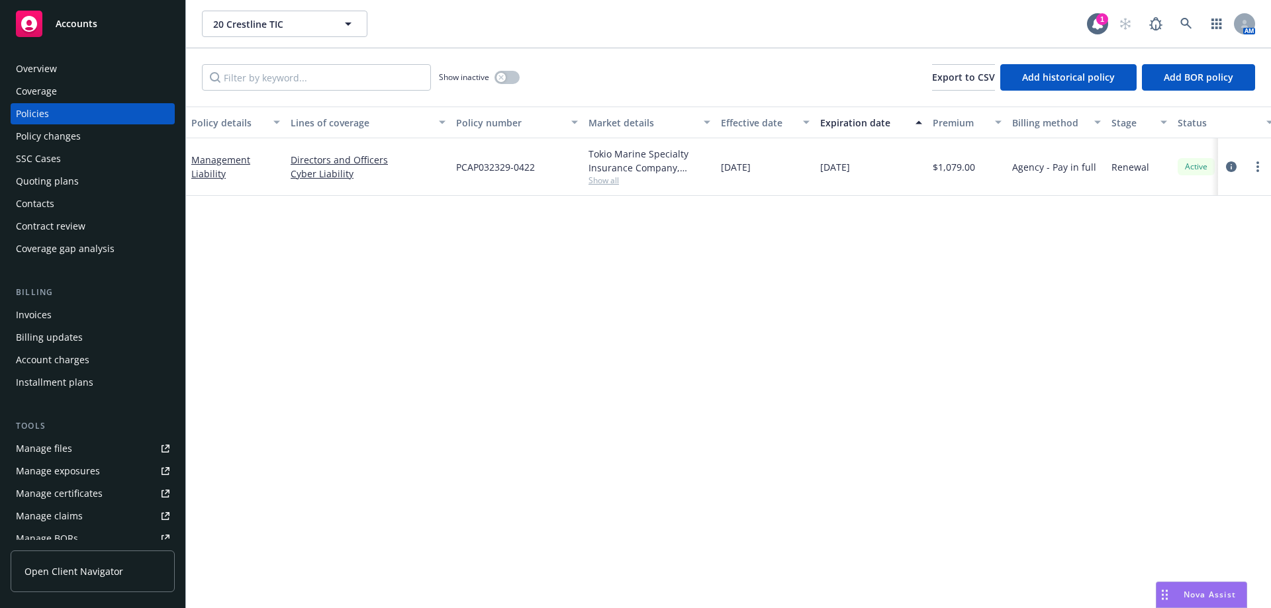
drag, startPoint x: 426, startPoint y: 498, endPoint x: 426, endPoint y: 524, distance: 26.5
click at [426, 498] on div "Policy details Lines of coverage Policy number Market details Effective date Ex…" at bounding box center [728, 358] width 1085 height 502
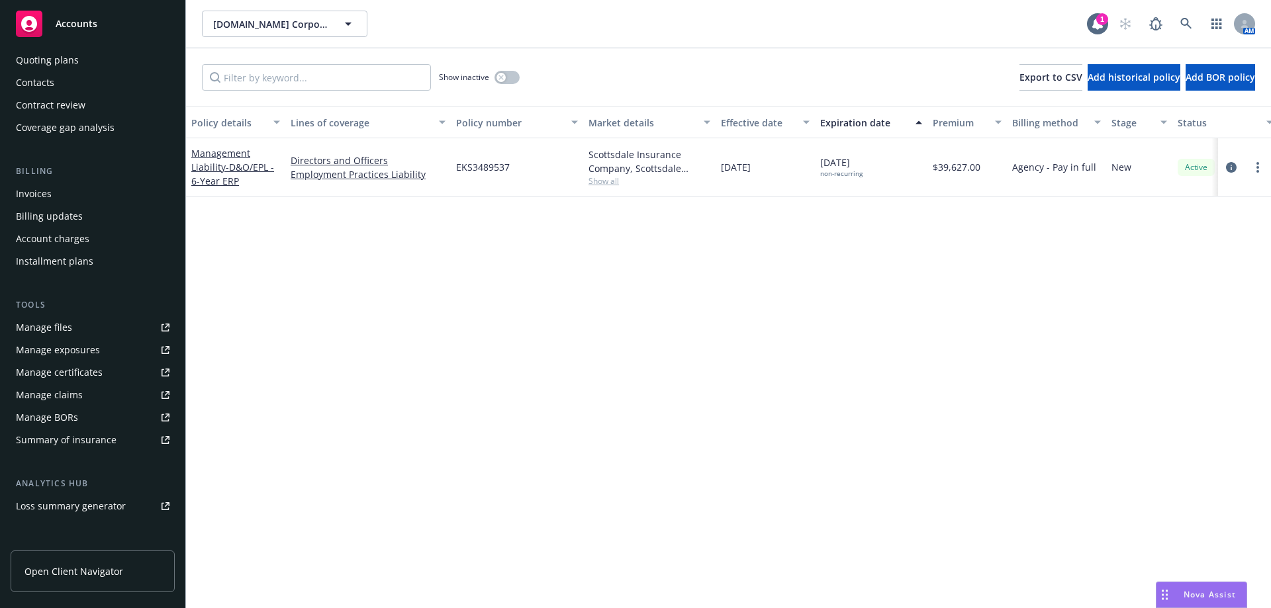
scroll to position [254, 0]
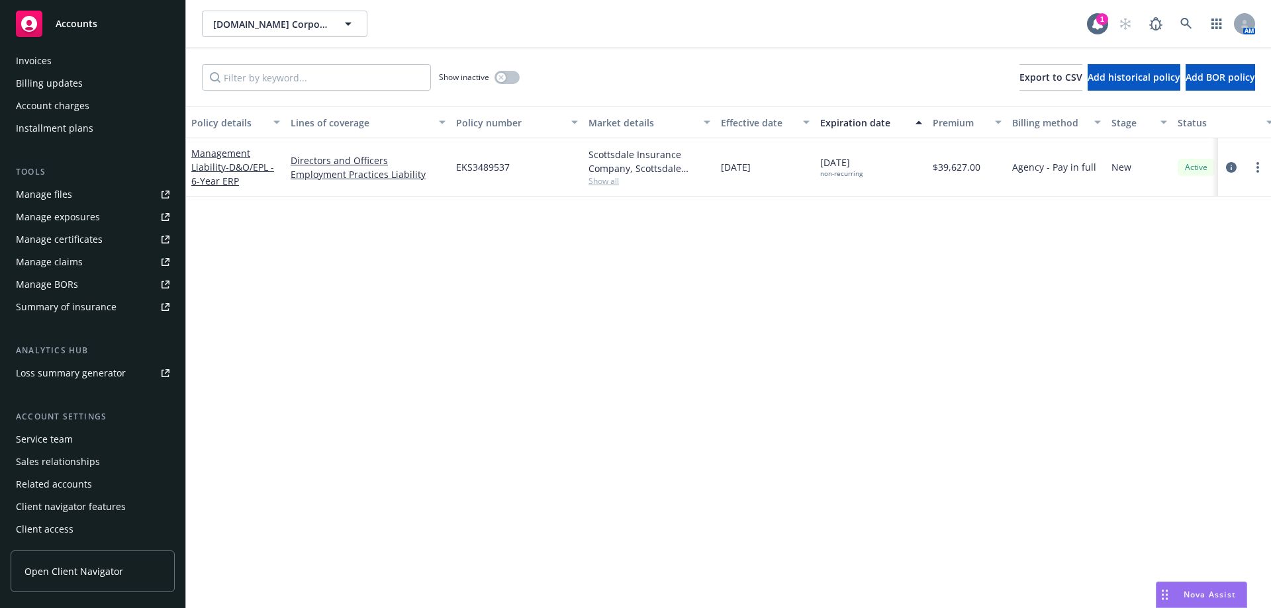
click at [66, 435] on div "Service team" at bounding box center [44, 439] width 57 height 21
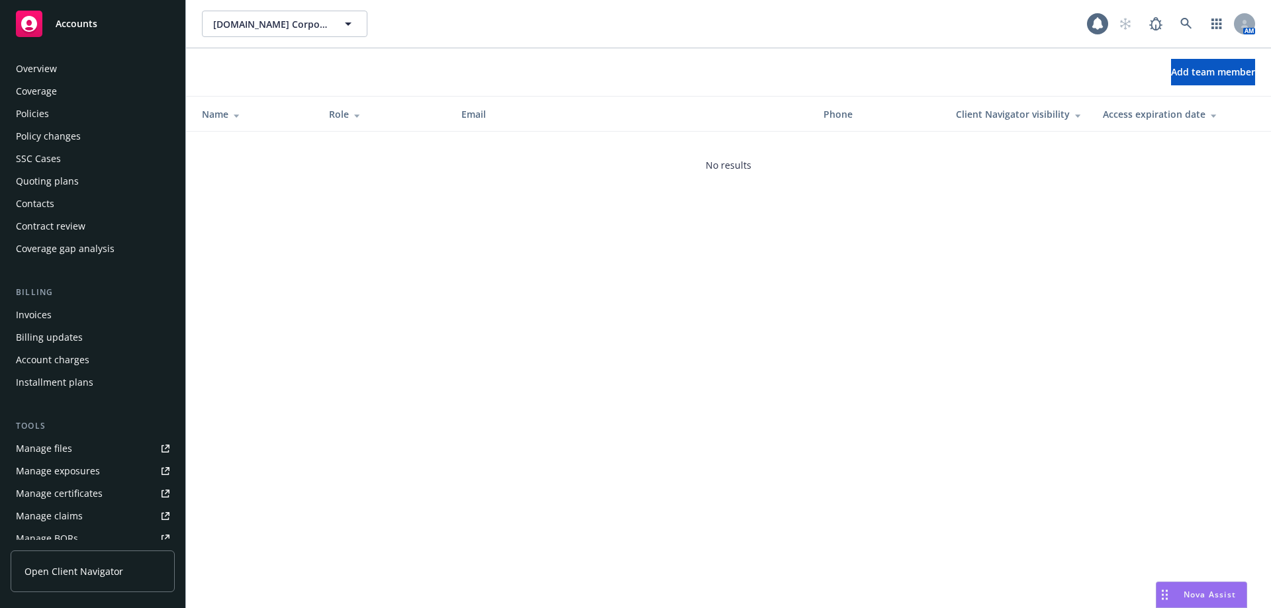
scroll to position [254, 0]
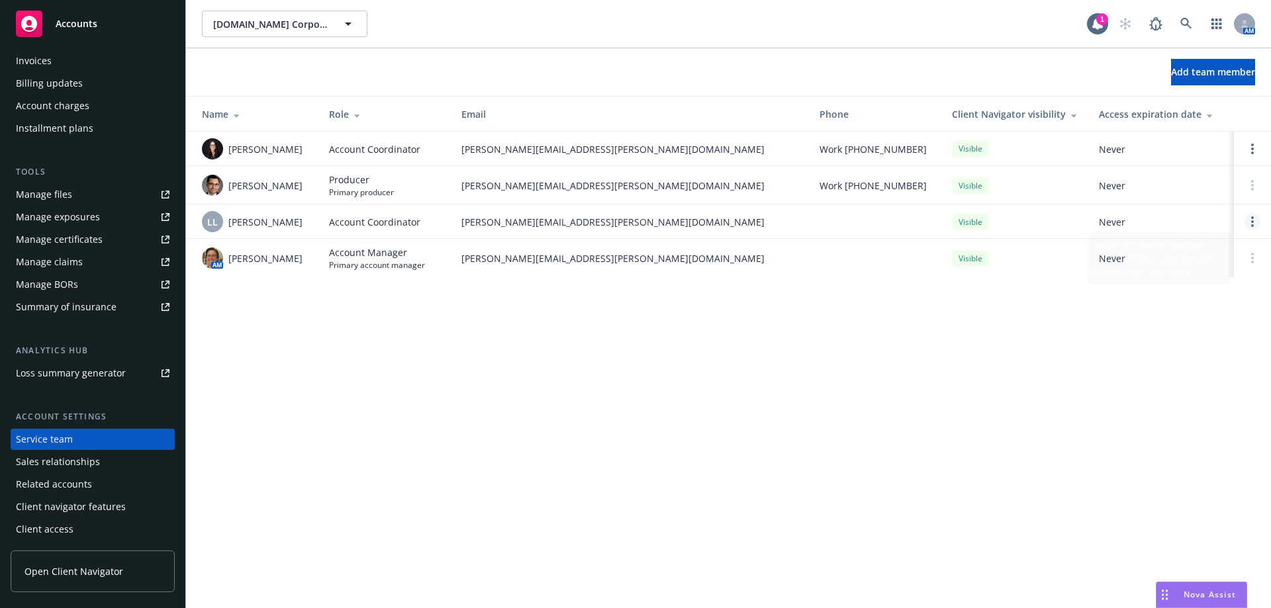
click at [1245, 218] on link "Open options" at bounding box center [1252, 222] width 16 height 16
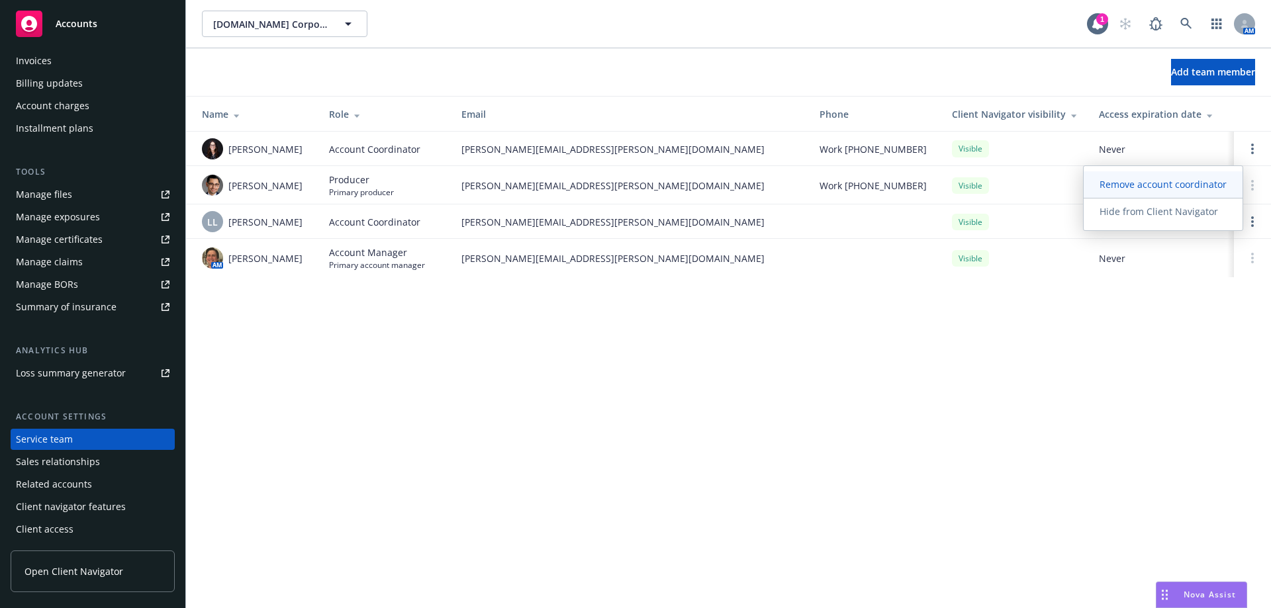
click at [1156, 185] on span "Remove account coordinator" at bounding box center [1162, 184] width 159 height 13
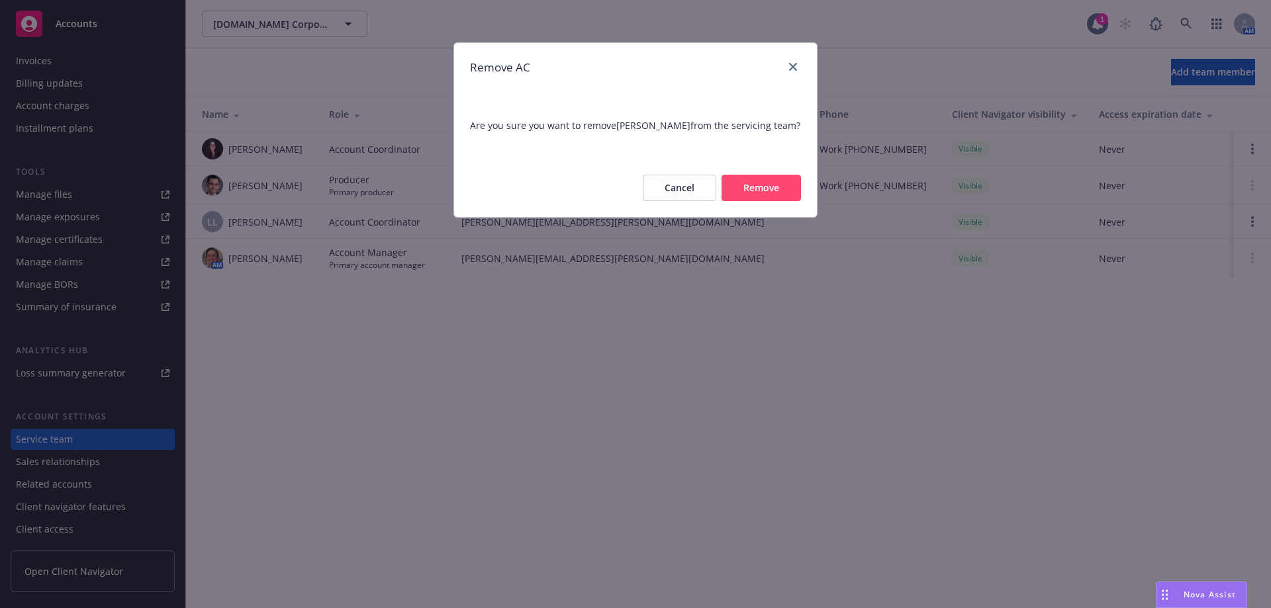
drag, startPoint x: 763, startPoint y: 190, endPoint x: 502, endPoint y: 113, distance: 271.8
click at [759, 190] on button "Remove" at bounding box center [760, 188] width 79 height 26
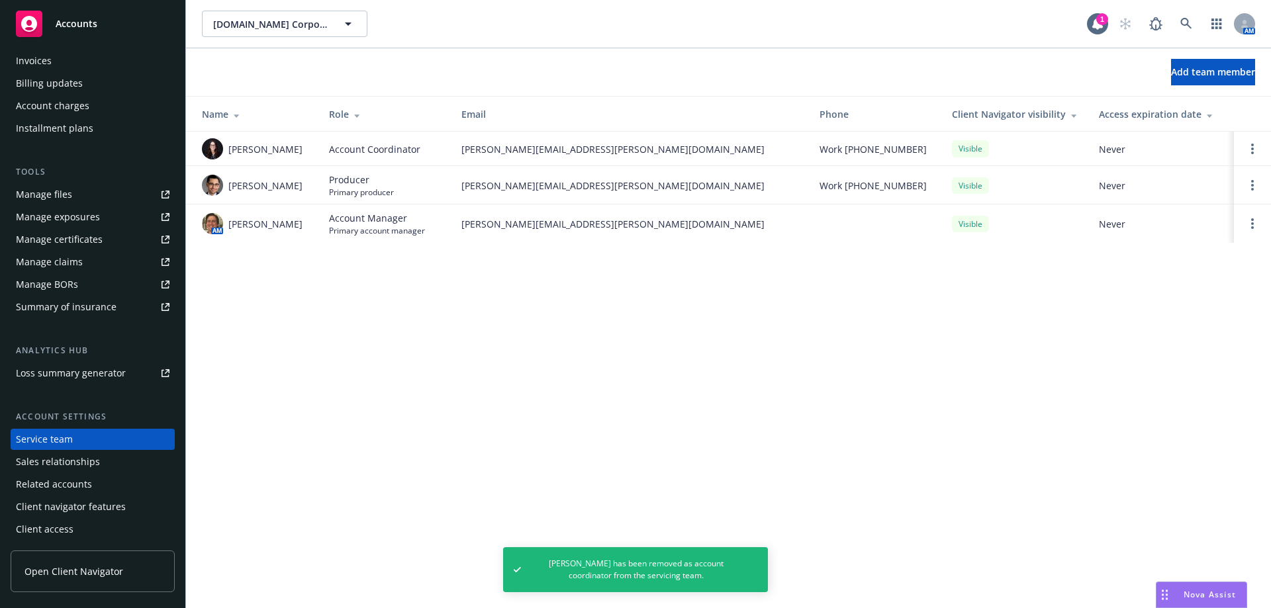
scroll to position [0, 0]
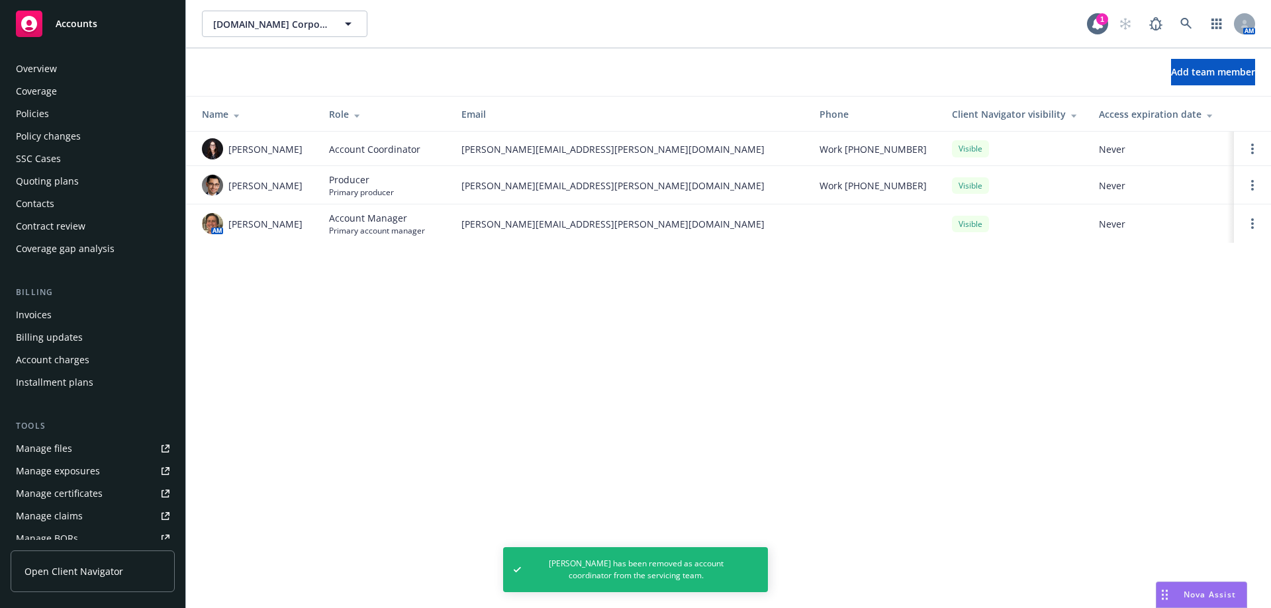
click at [50, 114] on div "Policies" at bounding box center [93, 113] width 154 height 21
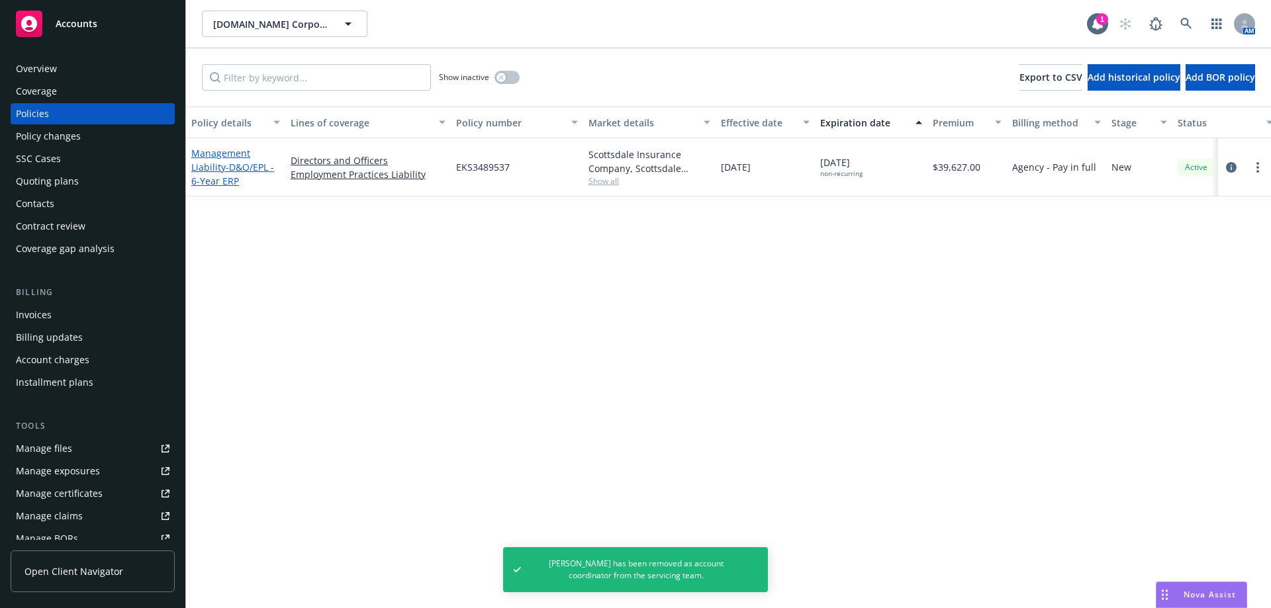
click at [215, 177] on span "- D&O/EPL - 6-Year ERP" at bounding box center [232, 174] width 83 height 26
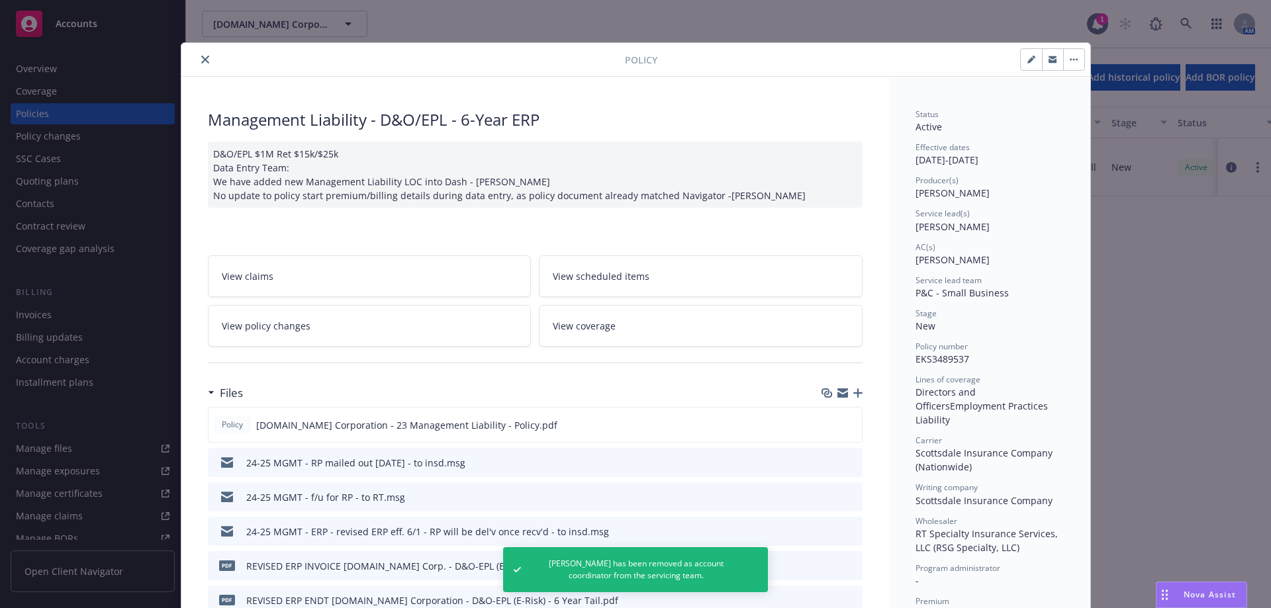
click at [1030, 64] on button "button" at bounding box center [1030, 59] width 21 height 21
select select "NEW"
select select "other"
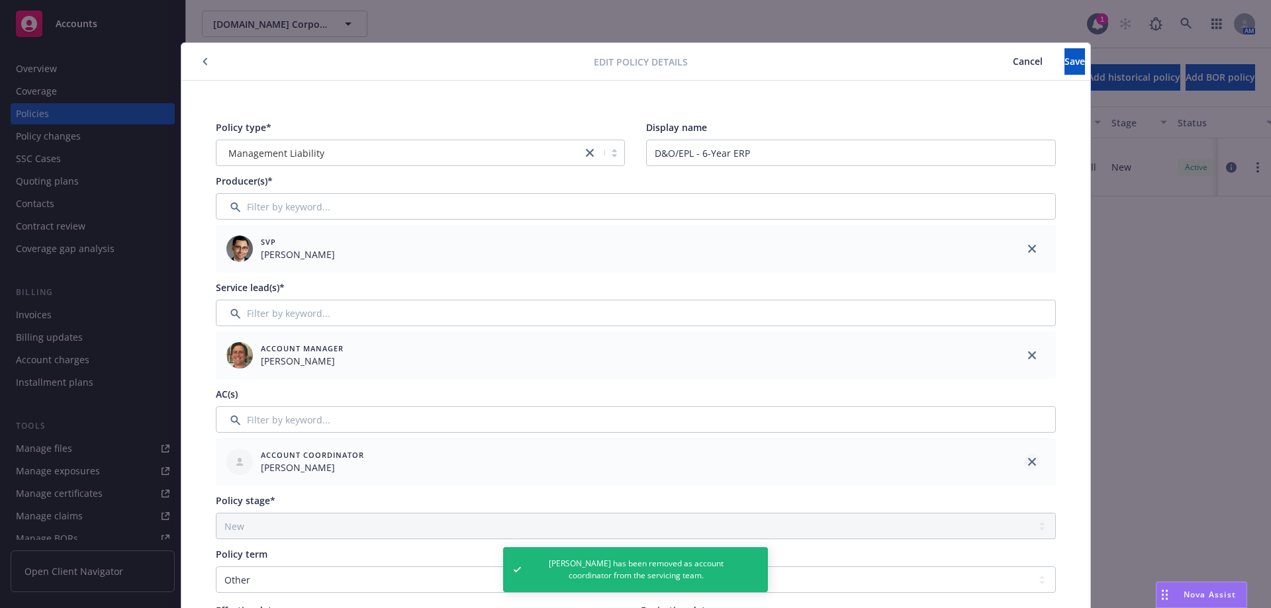
click at [1024, 465] on link "close" at bounding box center [1032, 462] width 16 height 16
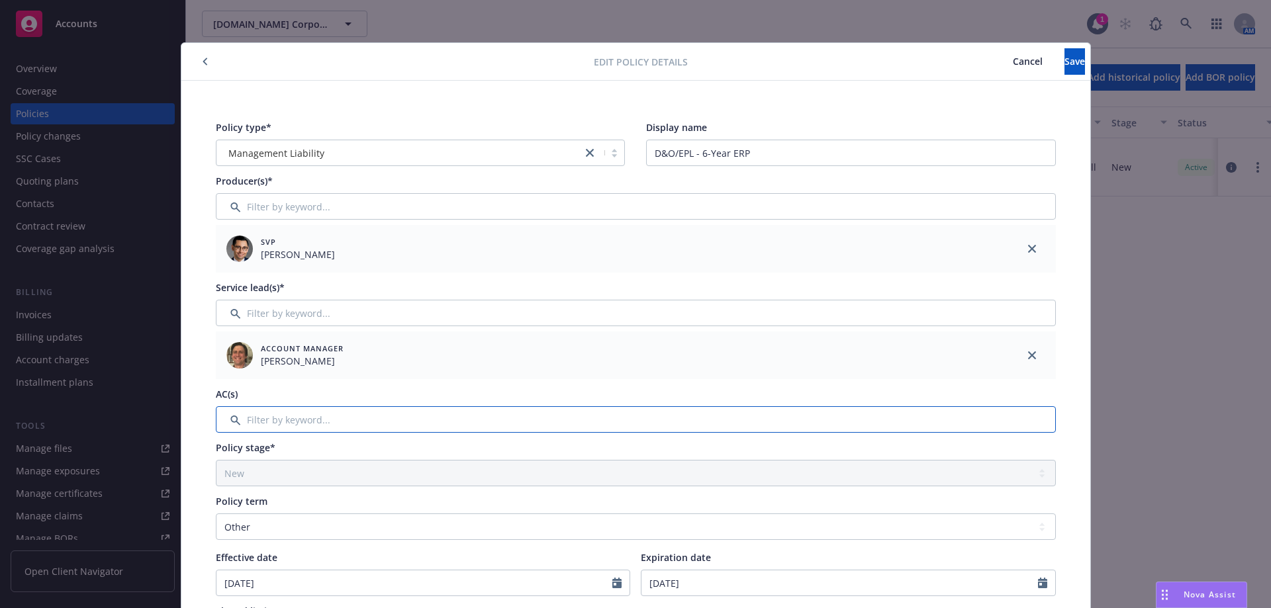
click at [321, 417] on input "Filter by keyword..." at bounding box center [636, 419] width 840 height 26
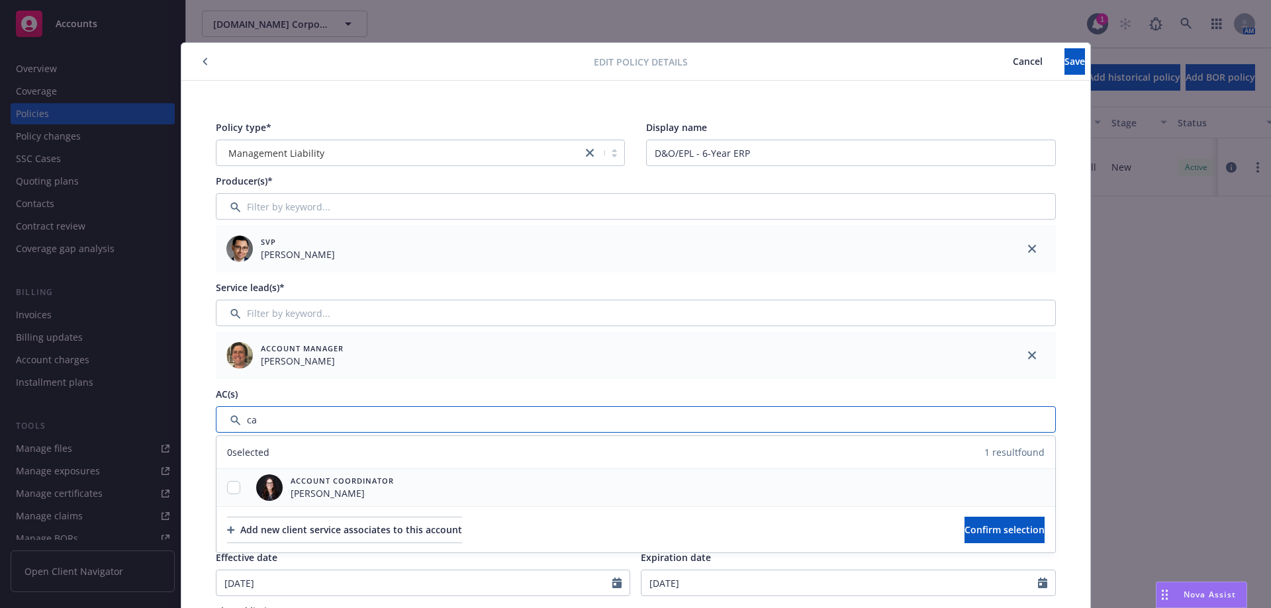
type input "ca"
click at [232, 490] on input "checkbox" at bounding box center [233, 487] width 13 height 13
checkbox input "true"
click at [977, 528] on span "Confirm selection" at bounding box center [1004, 529] width 80 height 13
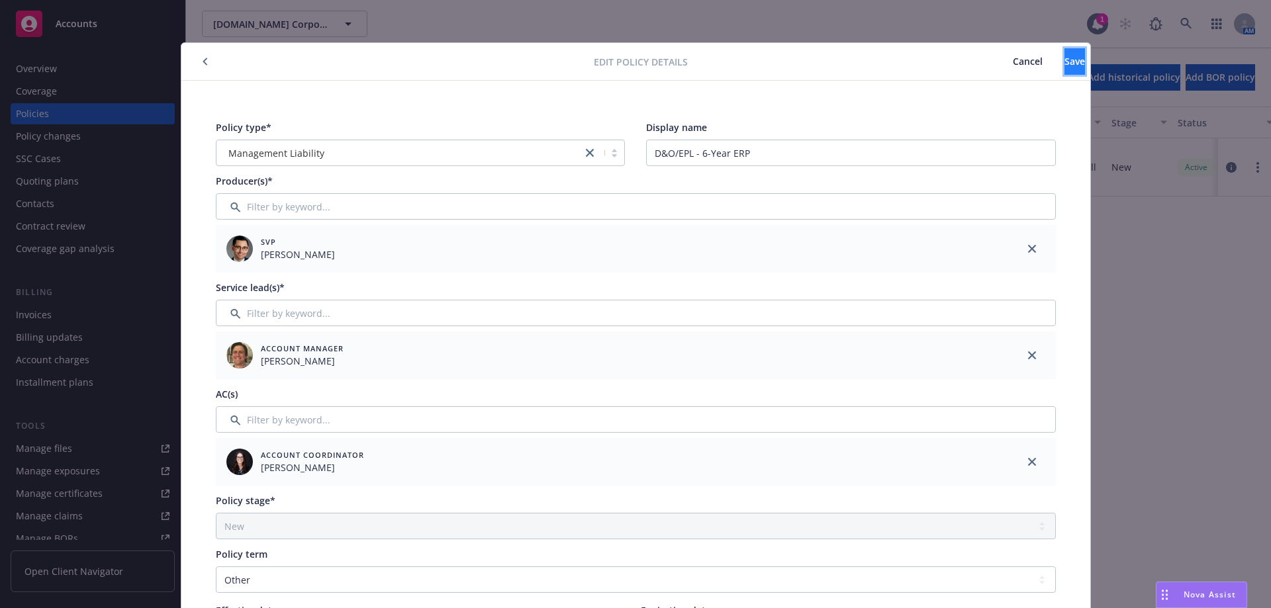
click at [1064, 73] on button "Save" at bounding box center [1074, 61] width 21 height 26
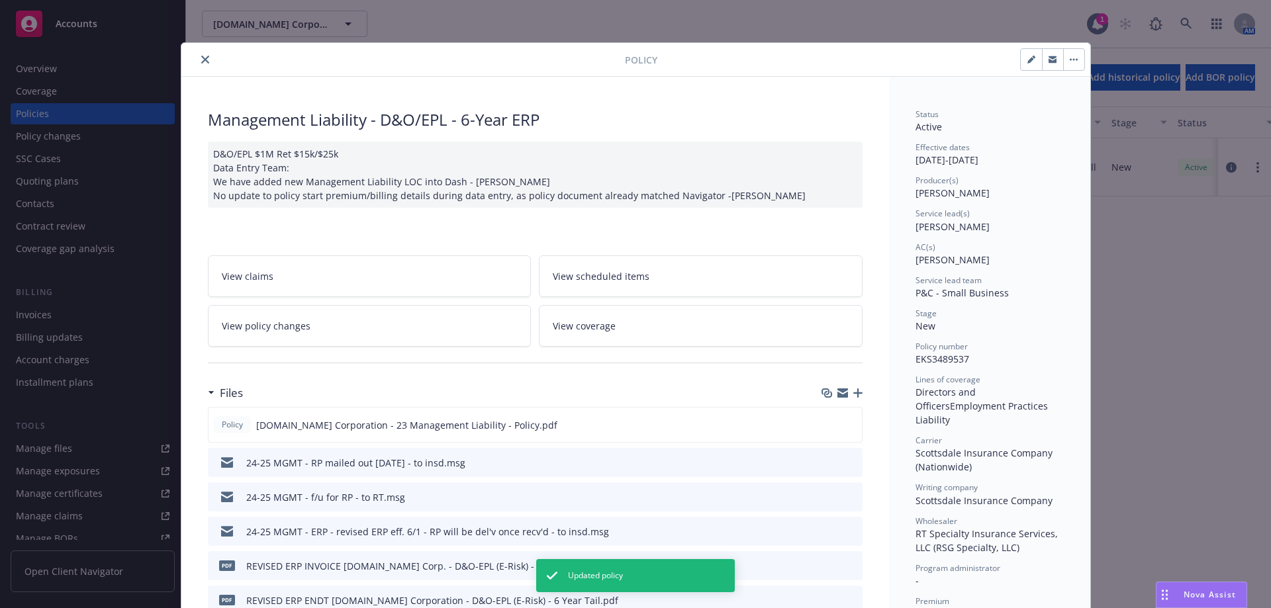
click at [201, 59] on icon "close" at bounding box center [205, 60] width 8 height 8
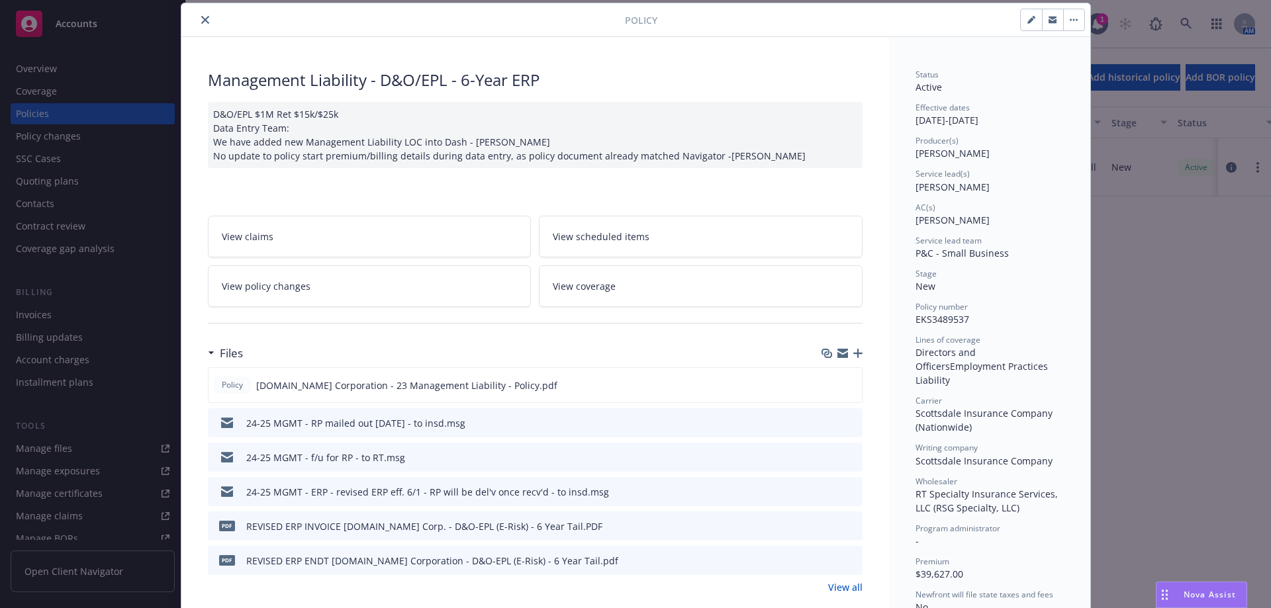
click at [197, 21] on button "close" at bounding box center [205, 20] width 16 height 16
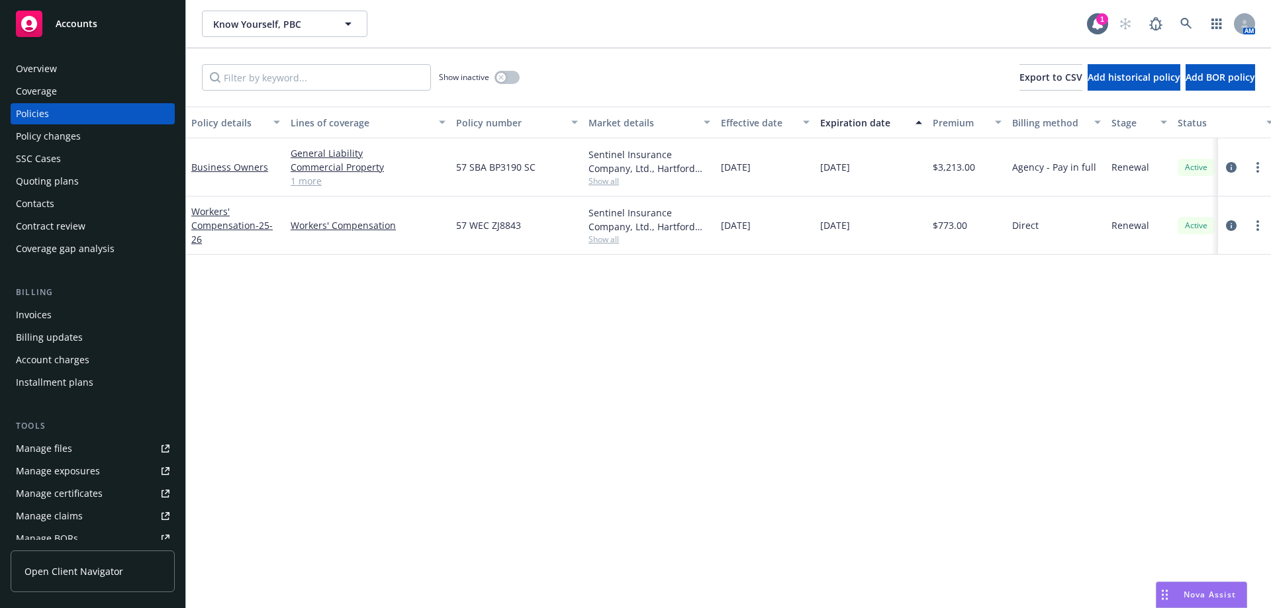
scroll to position [254, 0]
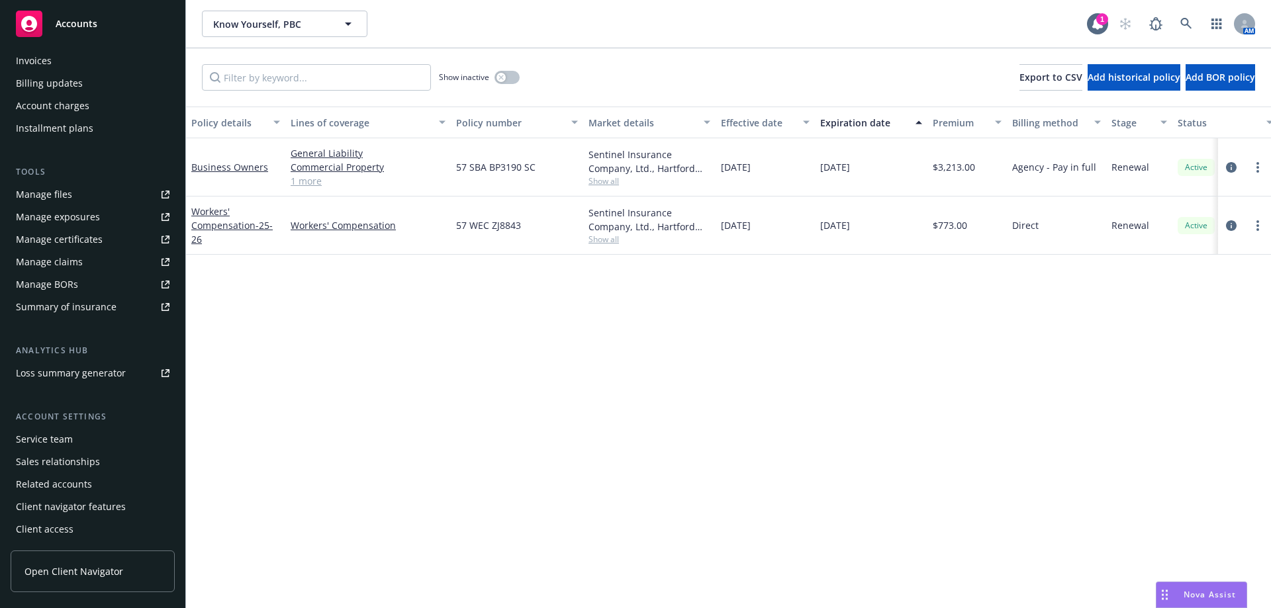
click at [52, 440] on div "Service team" at bounding box center [44, 439] width 57 height 21
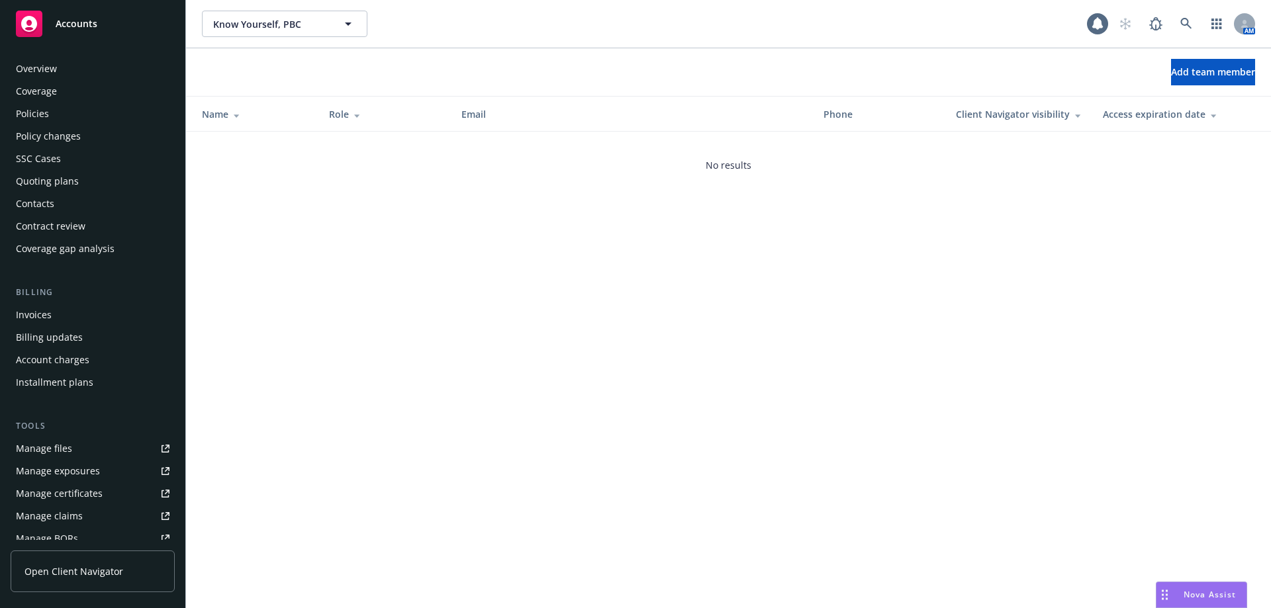
scroll to position [254, 0]
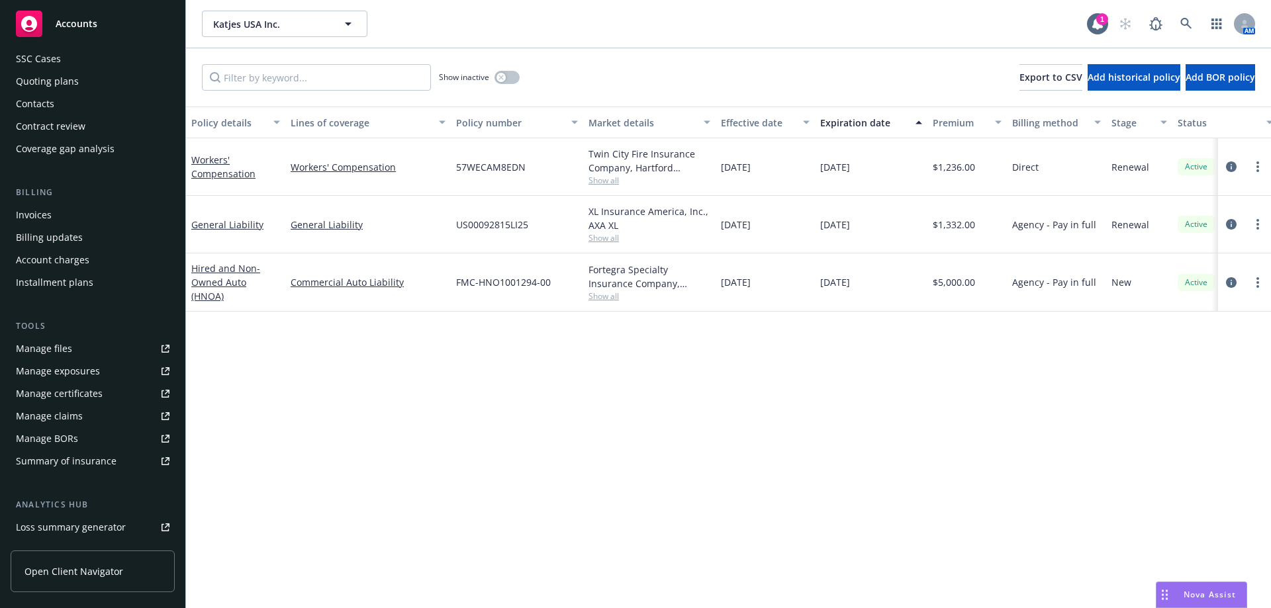
scroll to position [254, 0]
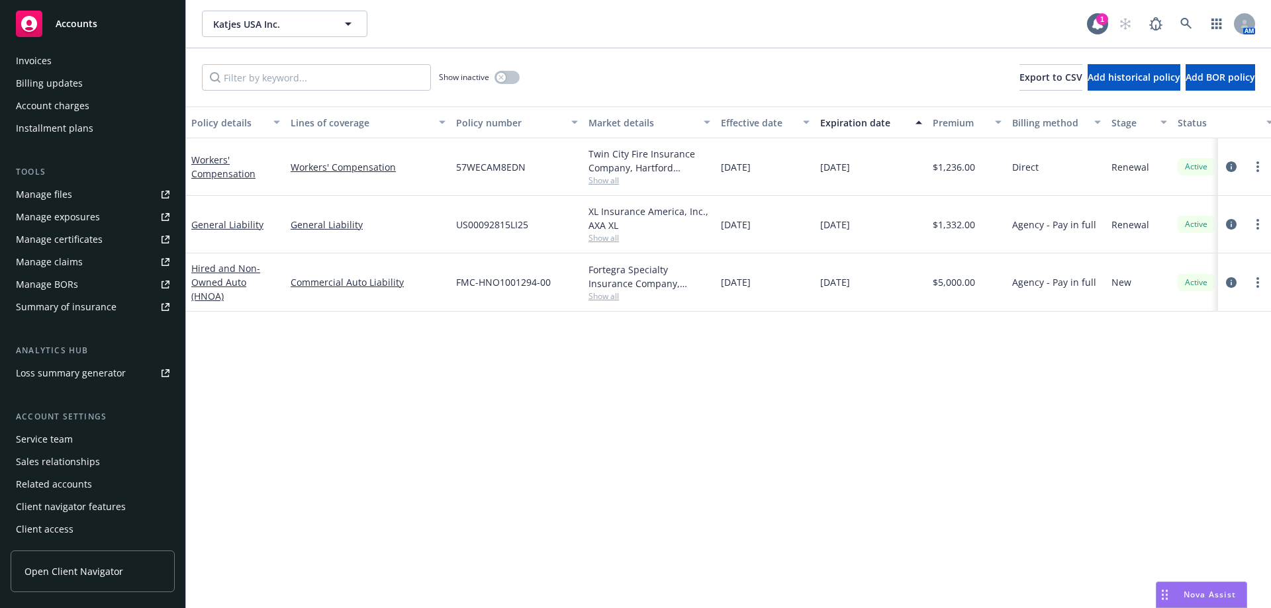
click at [50, 437] on div "Service team" at bounding box center [44, 439] width 57 height 21
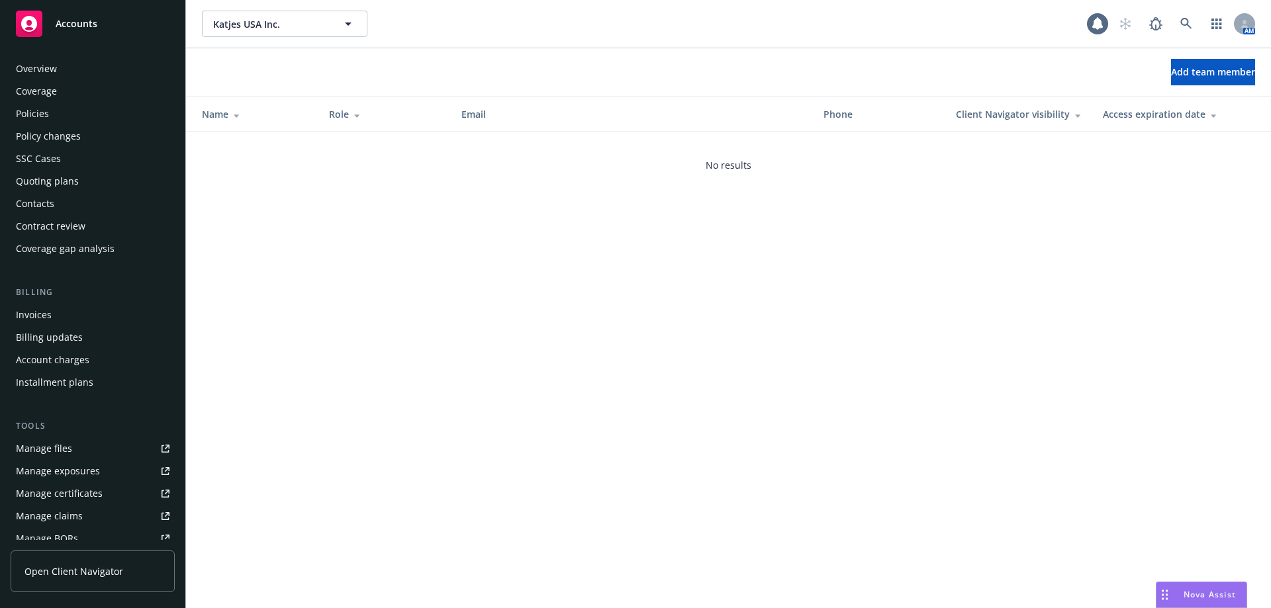
scroll to position [254, 0]
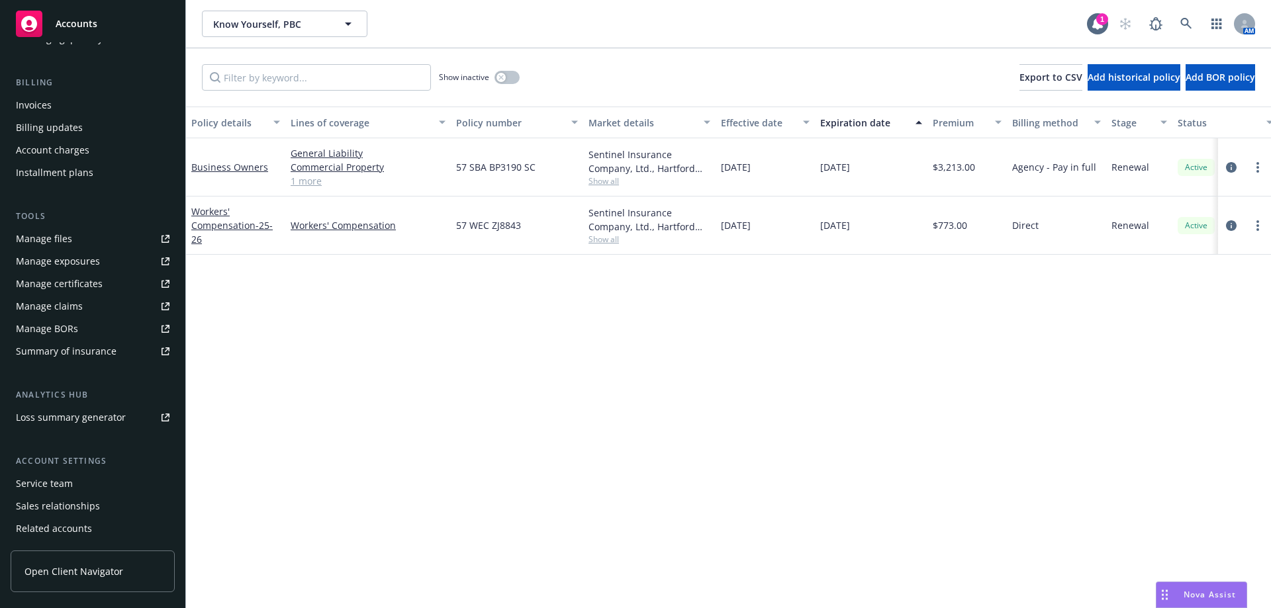
scroll to position [254, 0]
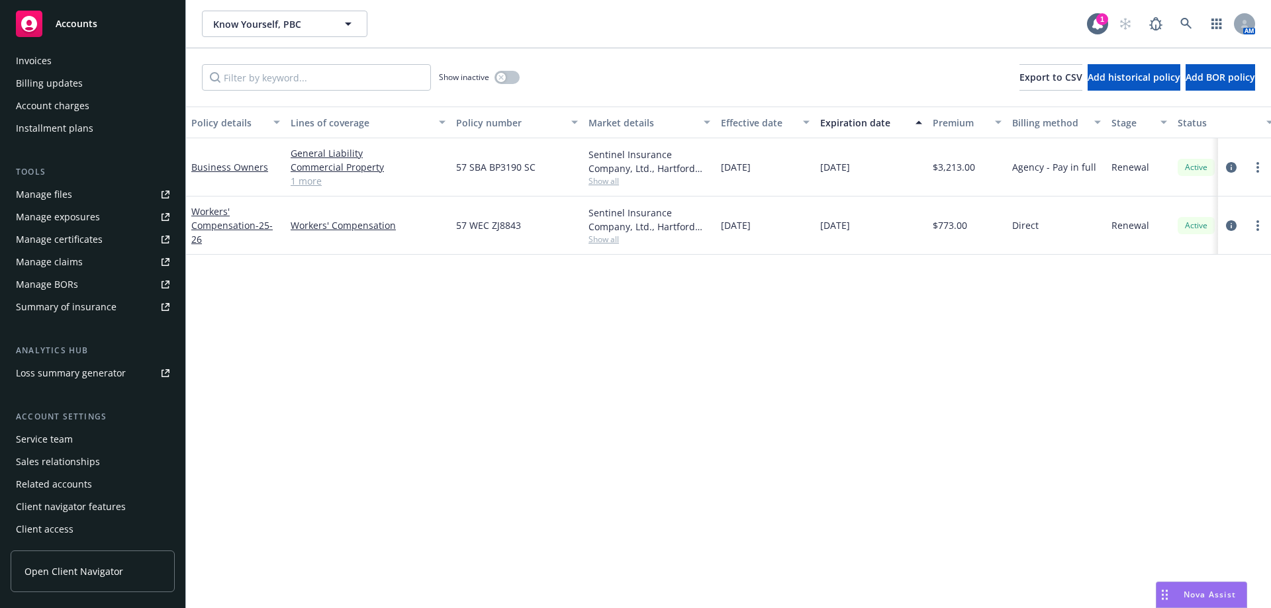
click at [82, 441] on div "Service team" at bounding box center [93, 439] width 154 height 21
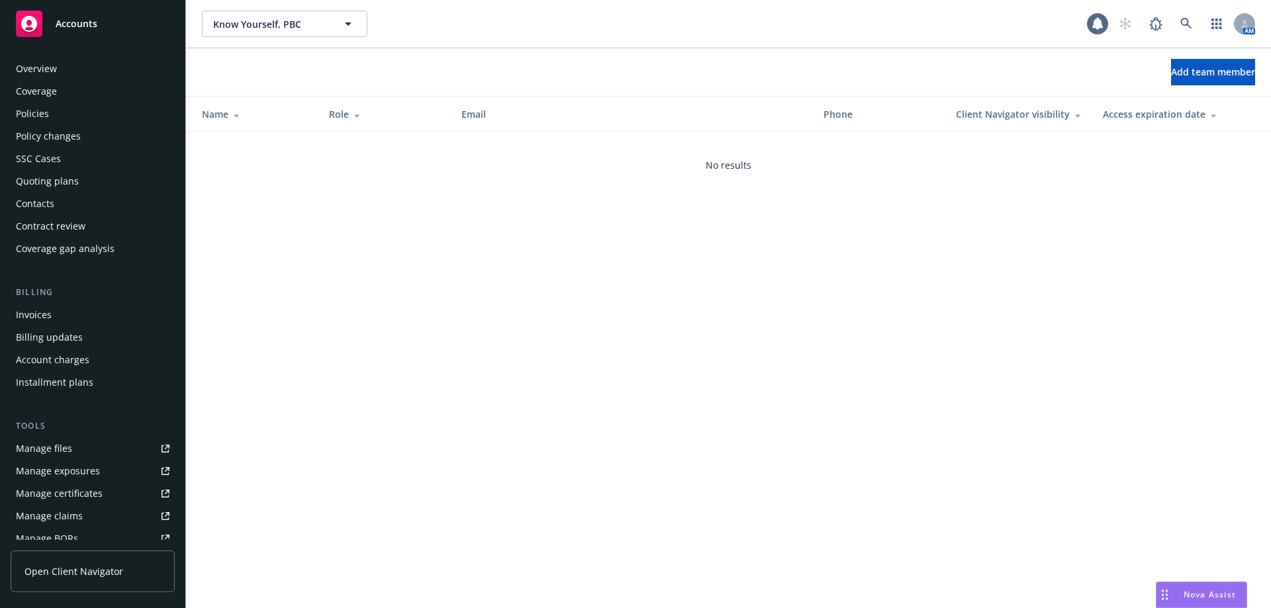
scroll to position [254, 0]
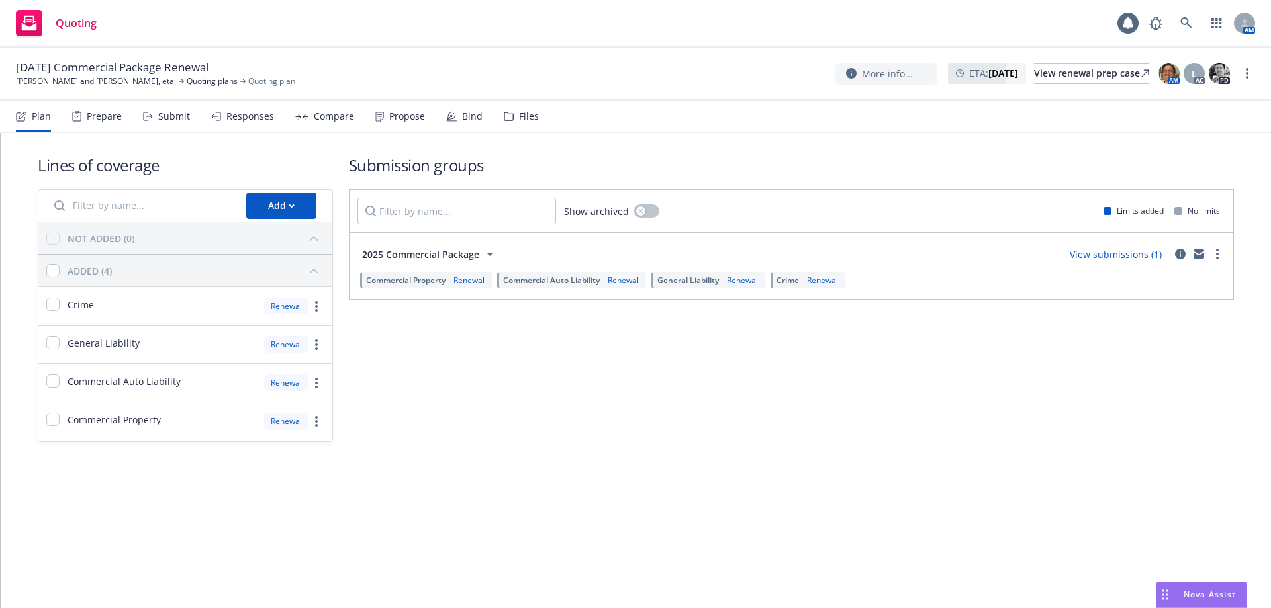
click at [416, 116] on div "Propose" at bounding box center [407, 116] width 36 height 11
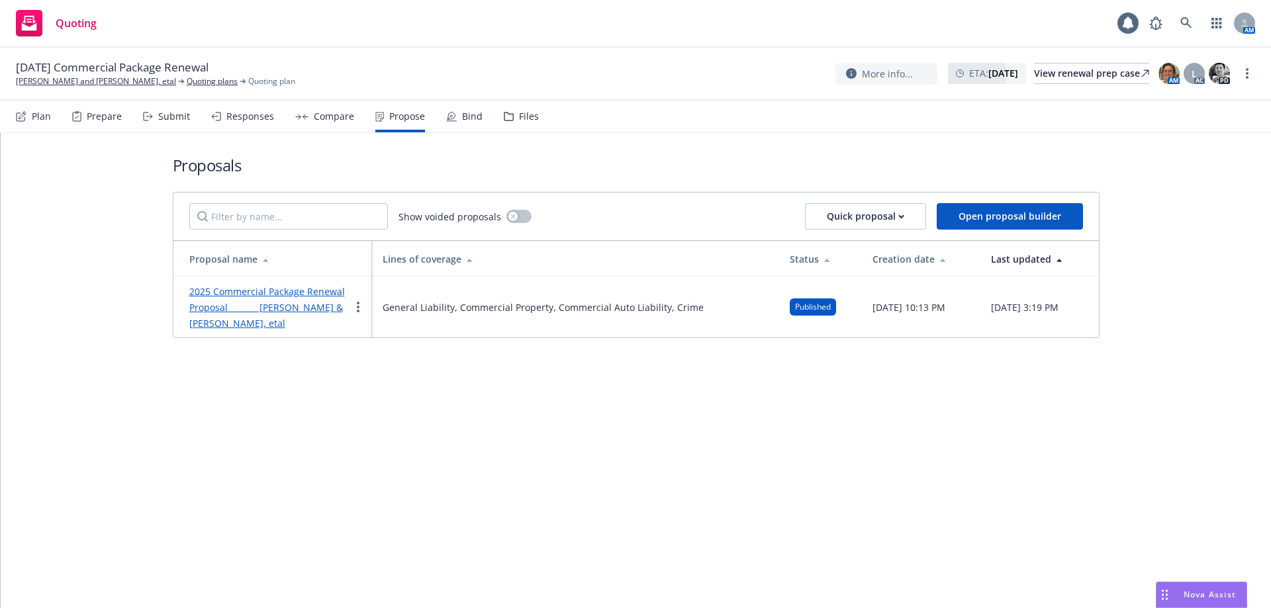
click at [311, 290] on link "2025 Commercial Package Renewal Proposal Phil Malouf & Steve Malouf, etal" at bounding box center [267, 307] width 156 height 44
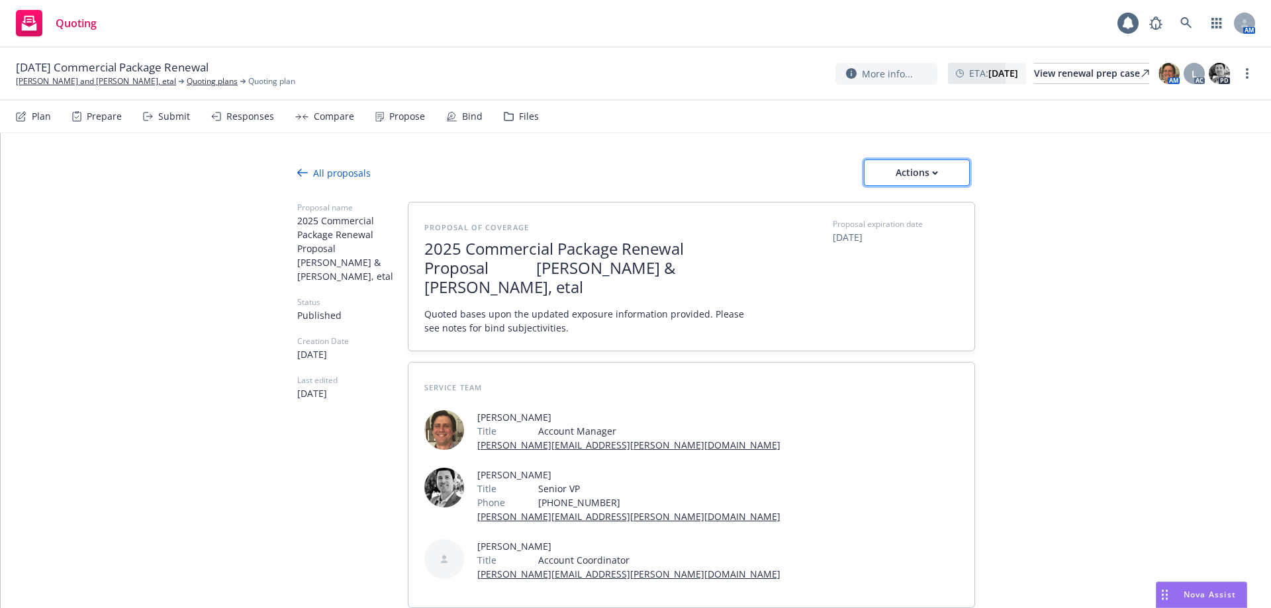
click at [875, 161] on button "Actions" at bounding box center [917, 172] width 106 height 26
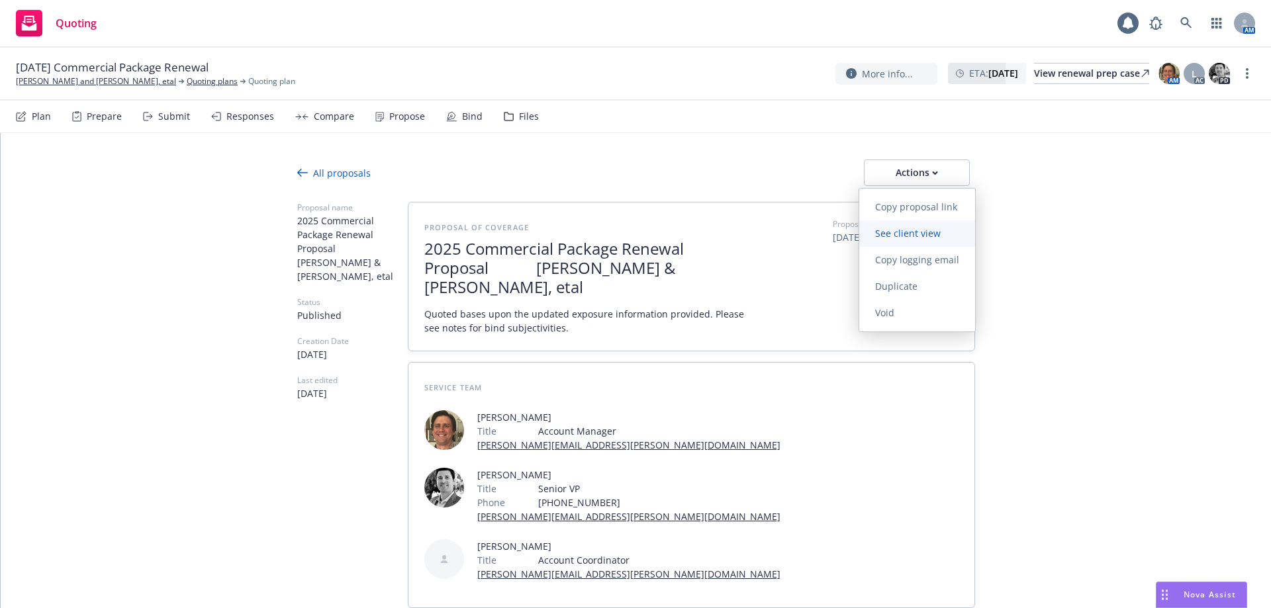
click at [881, 234] on span "See client view" at bounding box center [907, 233] width 97 height 13
type textarea "x"
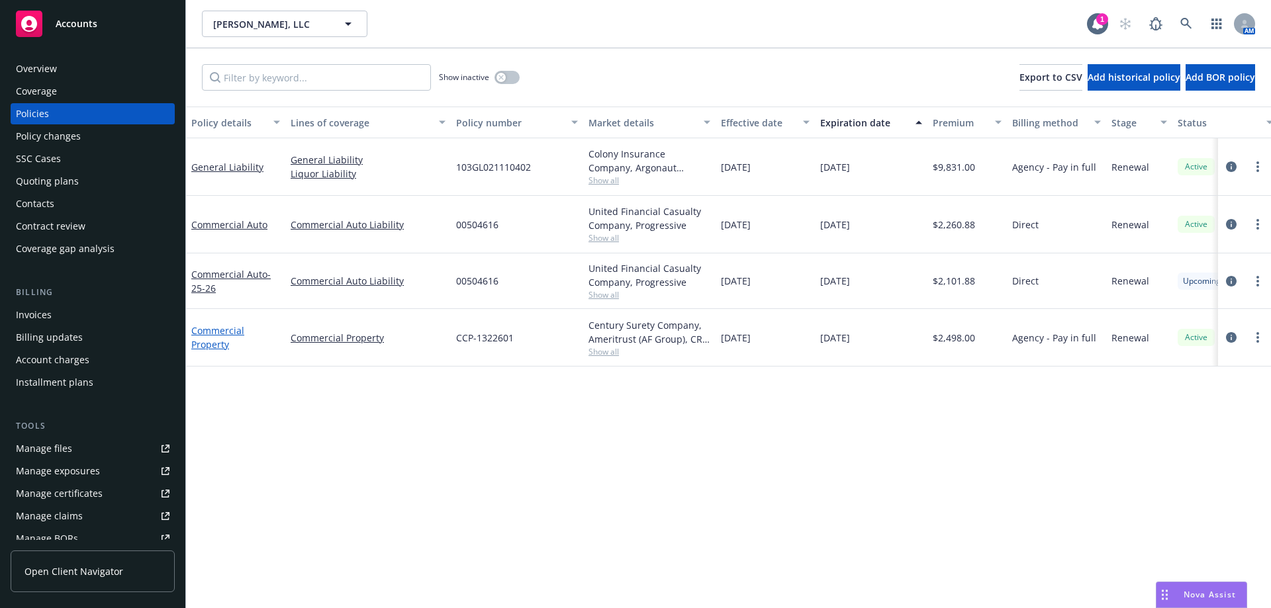
click at [208, 343] on link "Commercial Property" at bounding box center [217, 337] width 53 height 26
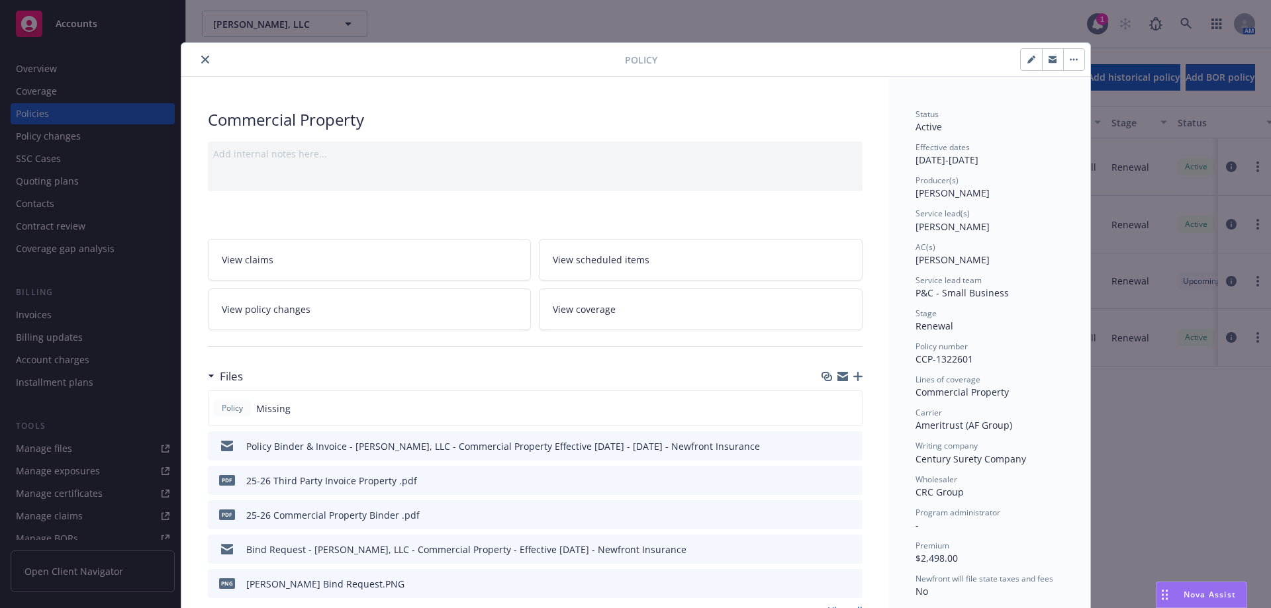
click at [853, 373] on icon "button" at bounding box center [857, 376] width 9 height 9
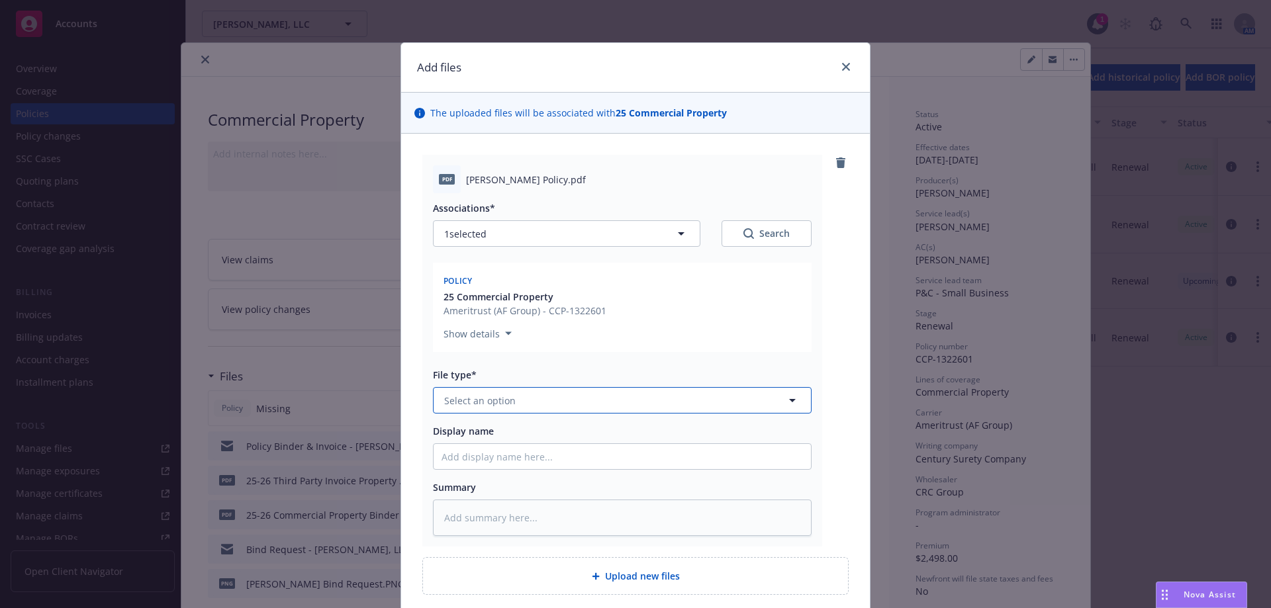
click at [506, 391] on button "Select an option" at bounding box center [622, 400] width 379 height 26
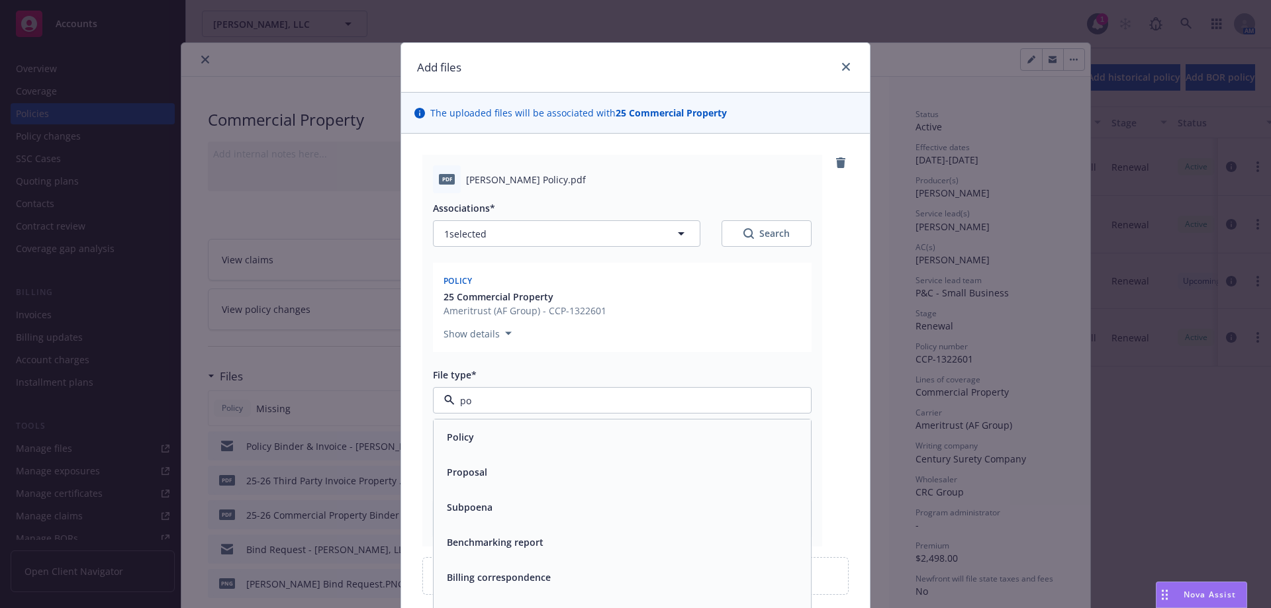
type input "pol"
click at [481, 437] on div "Policy" at bounding box center [621, 436] width 361 height 19
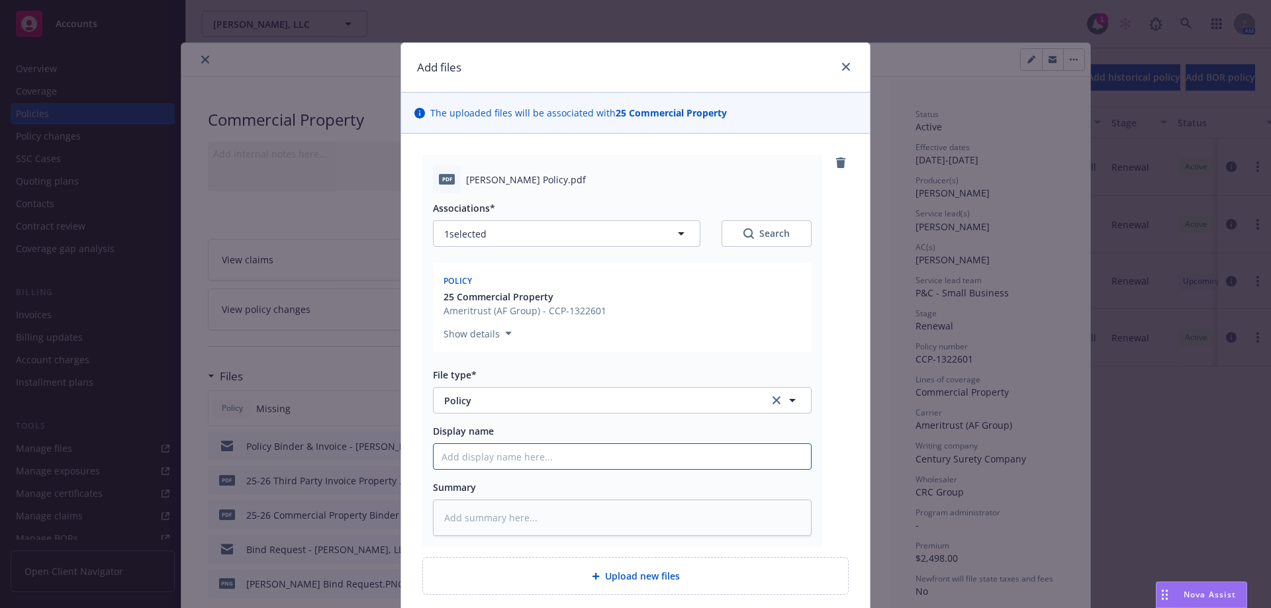
click at [476, 447] on input "Display name" at bounding box center [621, 456] width 377 height 25
type textarea "x"
type input "2"
type textarea "x"
type input "25"
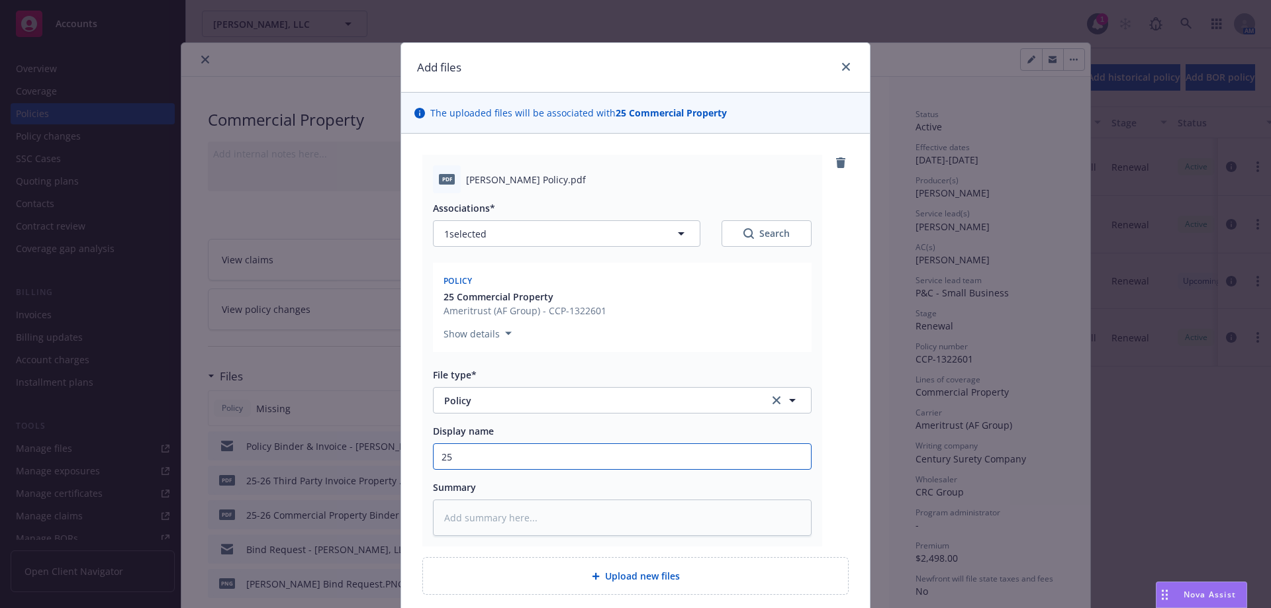
type textarea "x"
type input "25-"
type textarea "x"
type input "25-2"
type textarea "x"
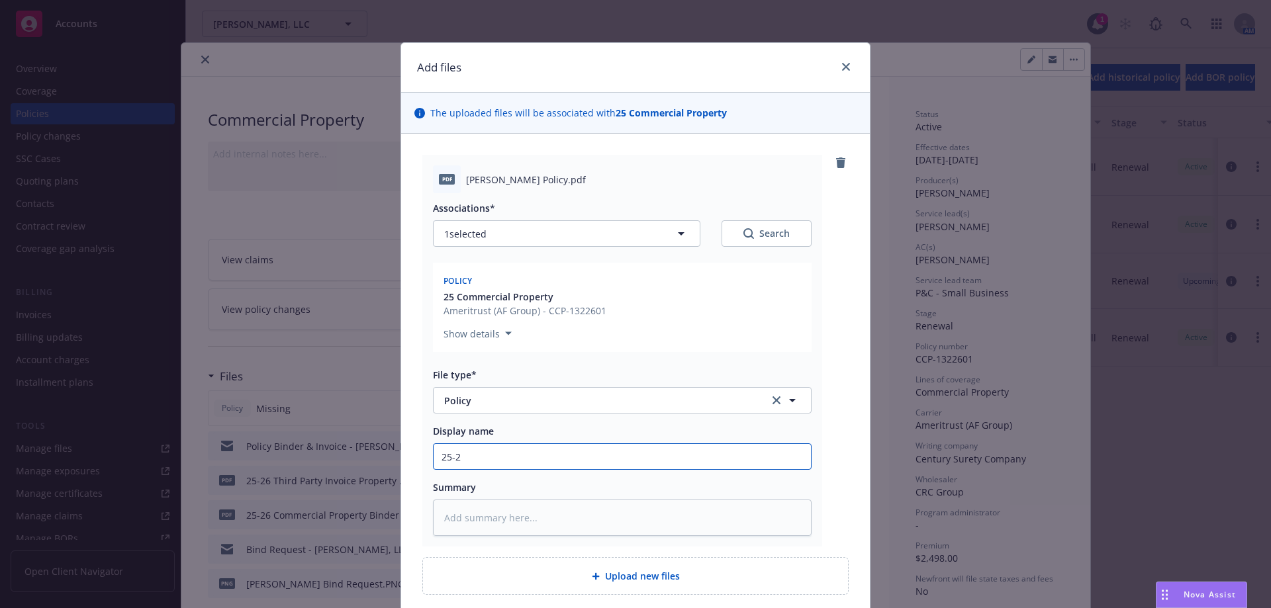
type input "25-26"
type textarea "x"
type input "25-26"
type textarea "x"
type input "25-26 C"
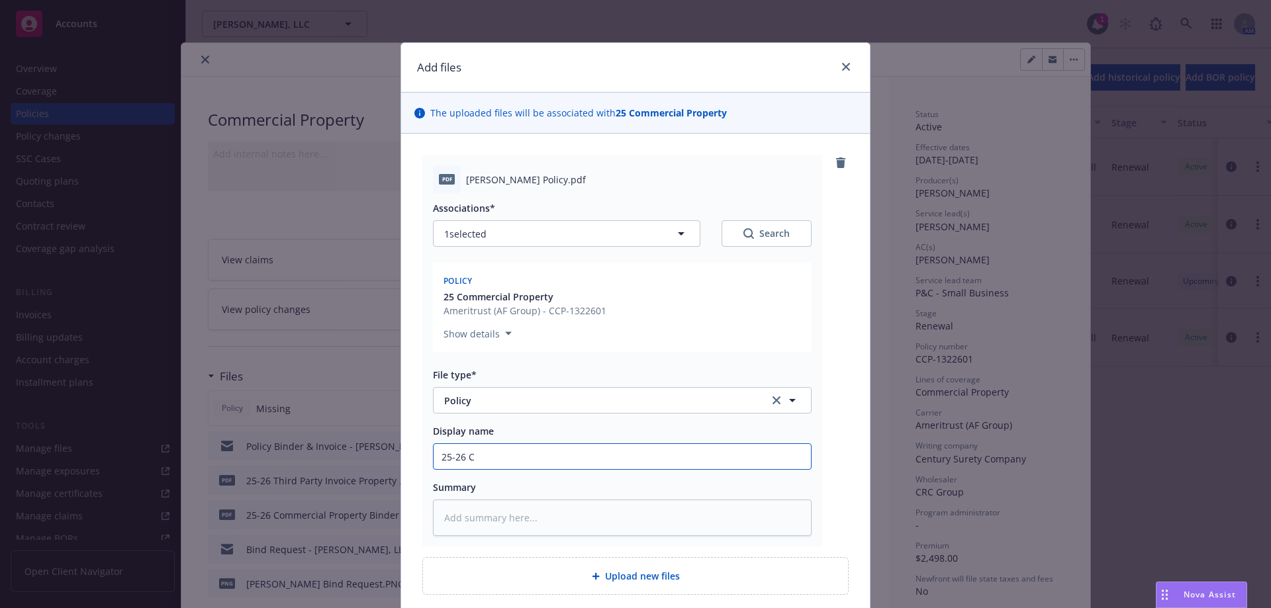
type textarea "x"
type input "25-26 Co"
type textarea "x"
type input "25-26 Com"
type textarea "x"
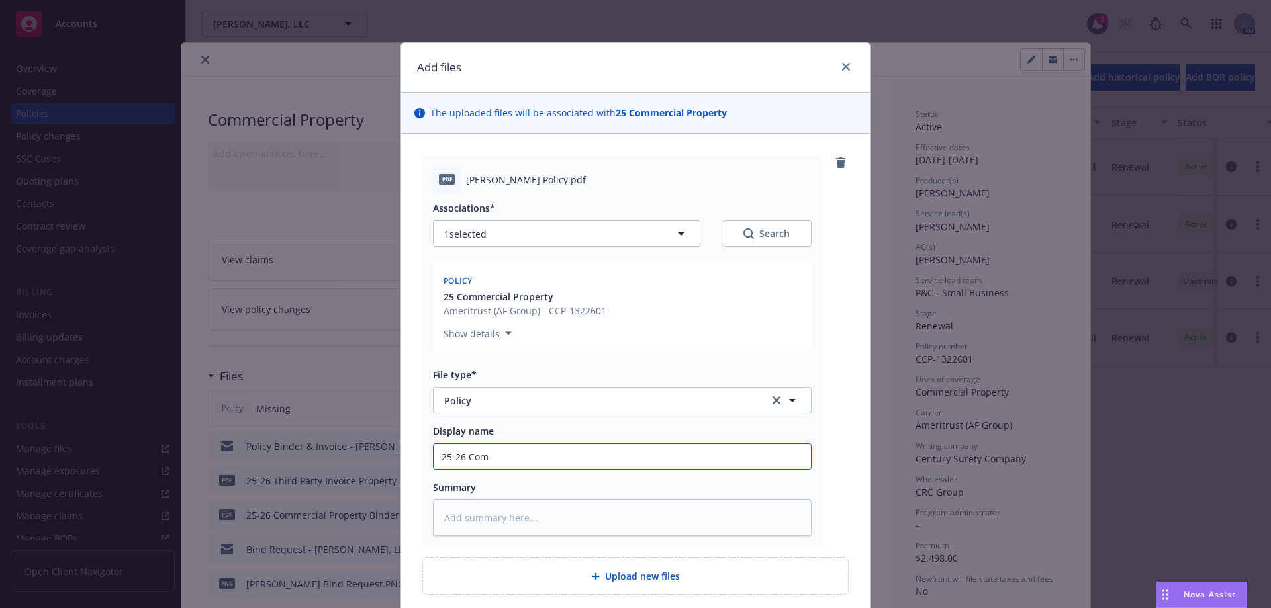
type input "25-26 Comm"
type textarea "x"
type input "25-26 Comme"
type textarea "x"
type input "25-26 Commer"
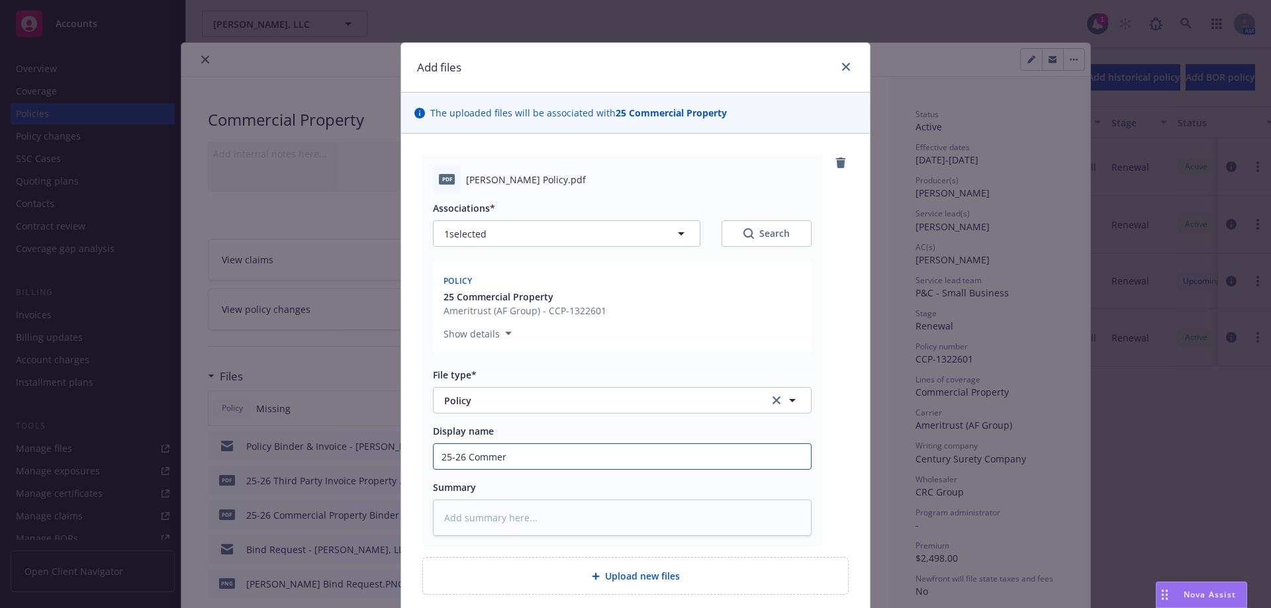
type textarea "x"
type input "25-26 Commerc"
type textarea "x"
type input "25-26 Commerci"
type textarea "x"
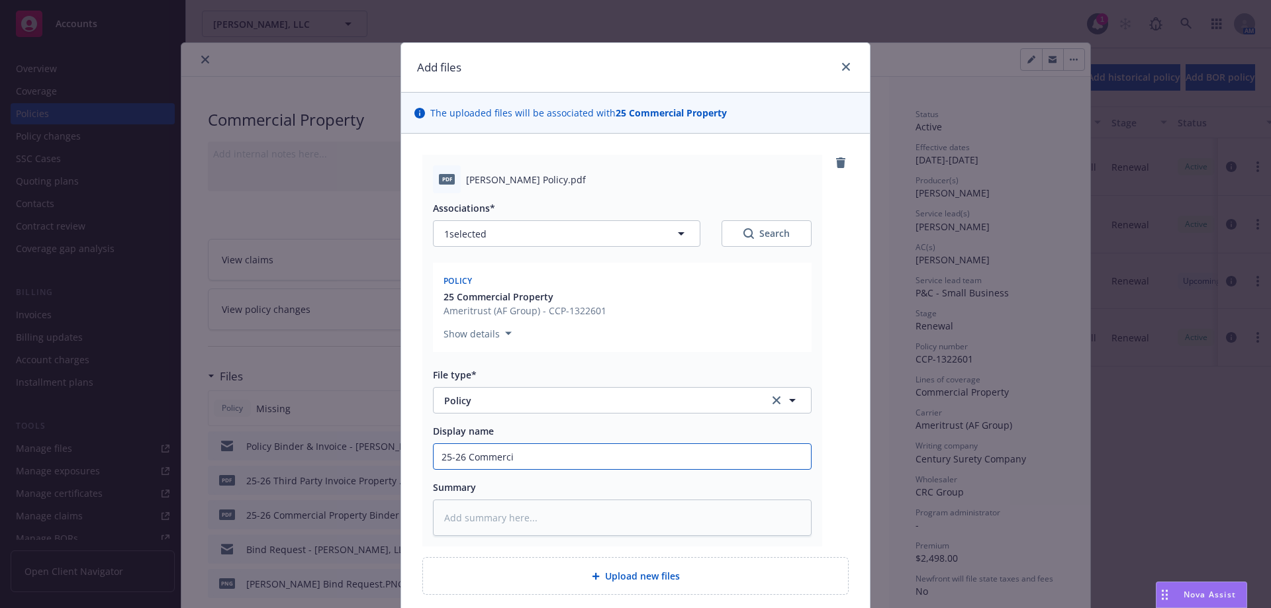
type input "25-26 Commercia"
type textarea "x"
type input "25-26 Commercial"
type textarea "x"
type input "25-26 Commercial"
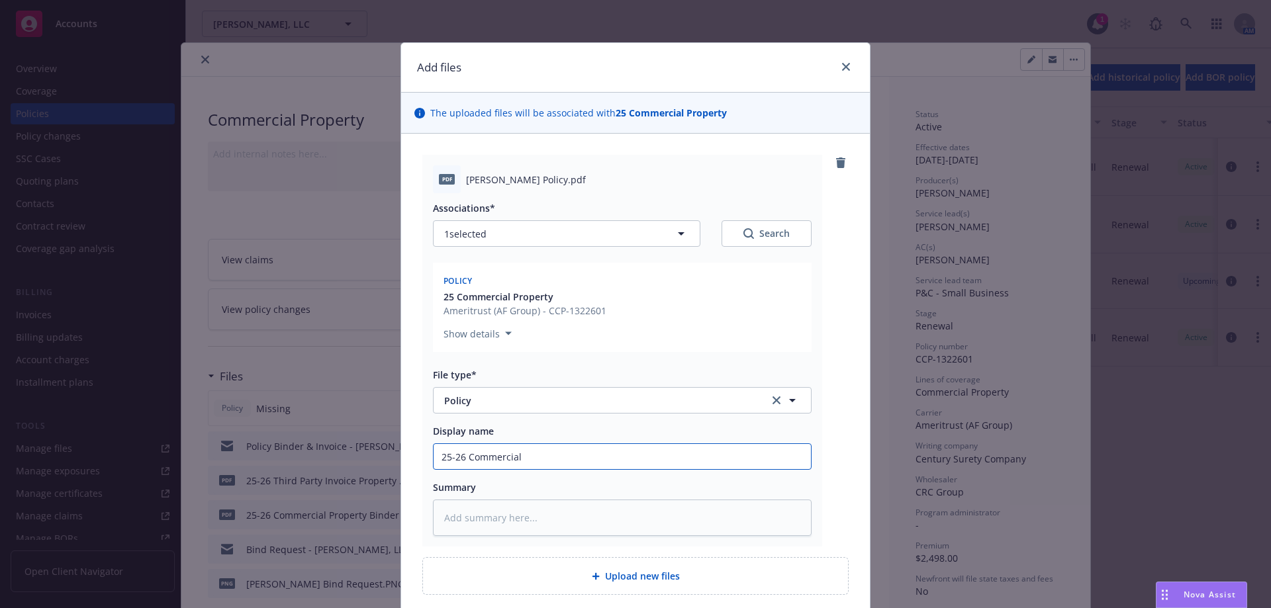
type textarea "x"
type input "25-26 Commercial P"
type textarea "x"
type input "25-26 Commercial Pr"
type textarea "x"
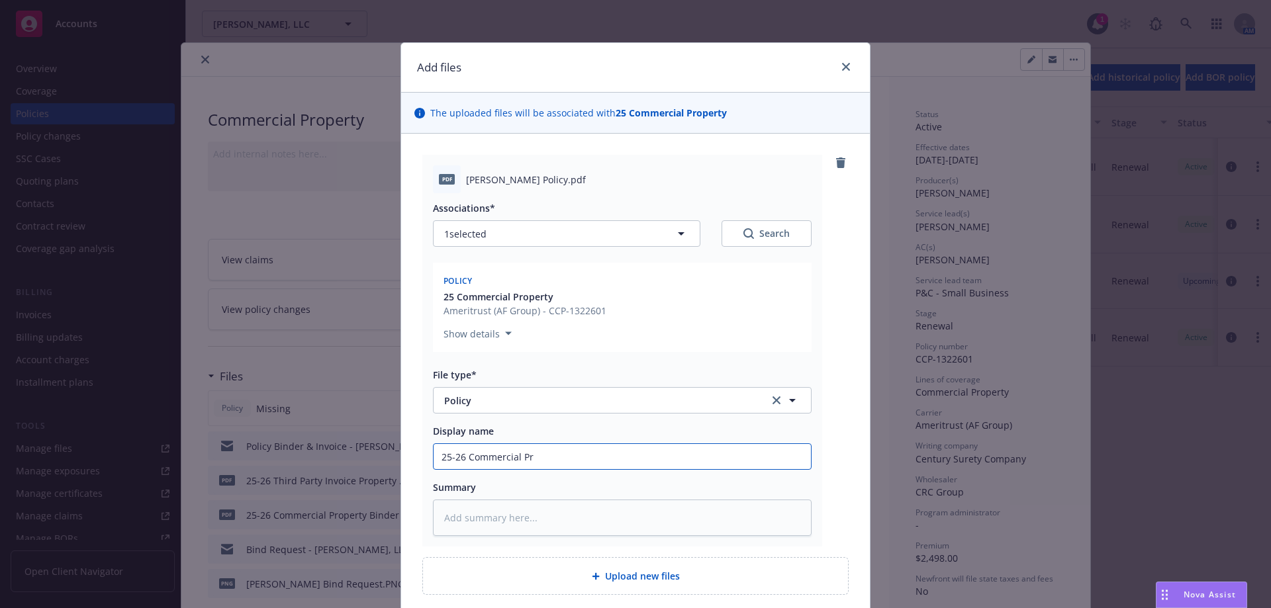
type input "25-26 Commercial Pro"
type textarea "x"
type input "25-26 Commercial Prop"
type textarea "x"
type input "25-26 Commercial Prope"
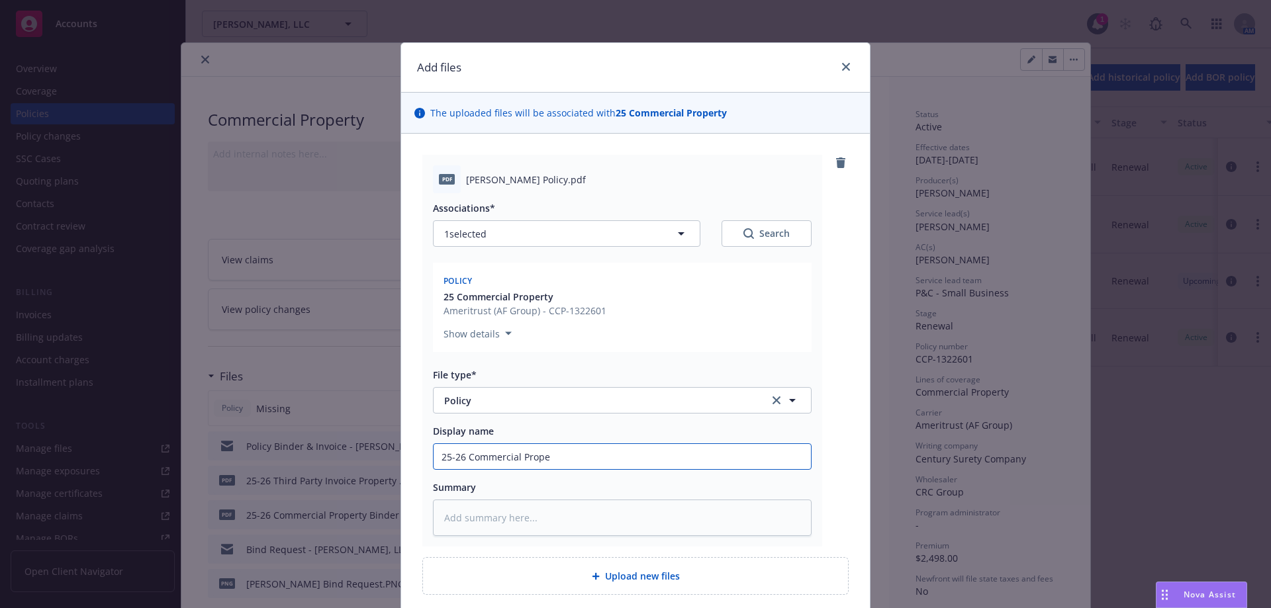
type textarea "x"
type input "25-26 Commercial Proper"
type textarea "x"
type input "25-26 Commercial Propert"
type textarea "x"
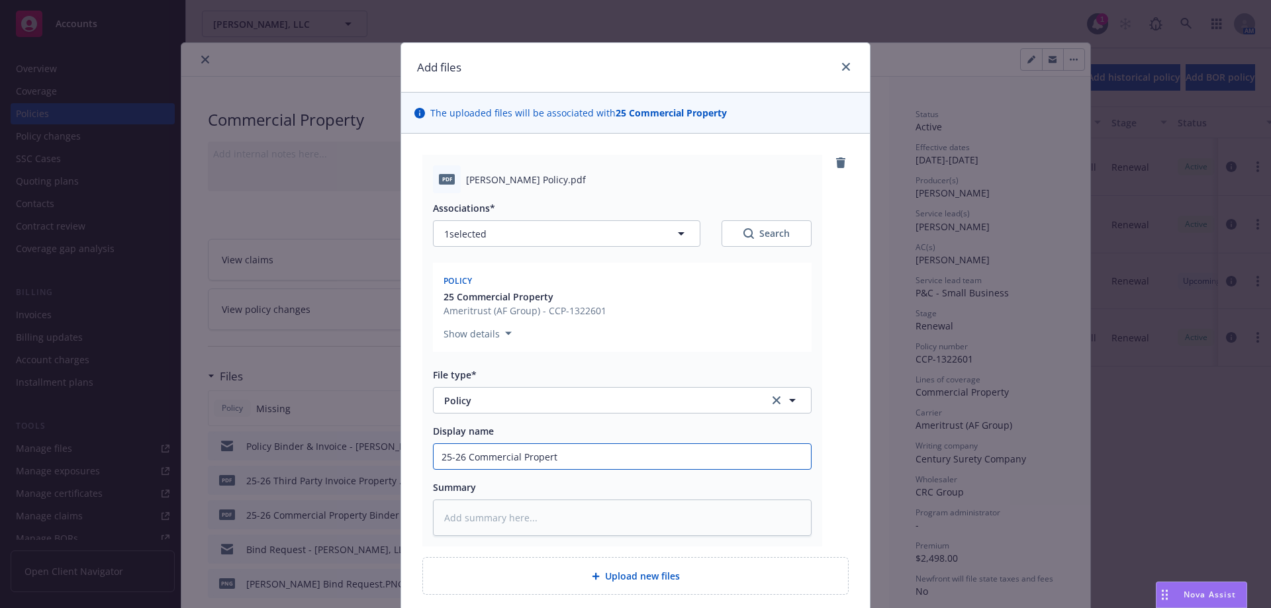
type input "25-26 Commercial Property"
type textarea "x"
type input "25-26 Commercial Property"
type textarea "x"
type input "25-26 Commercial Property P"
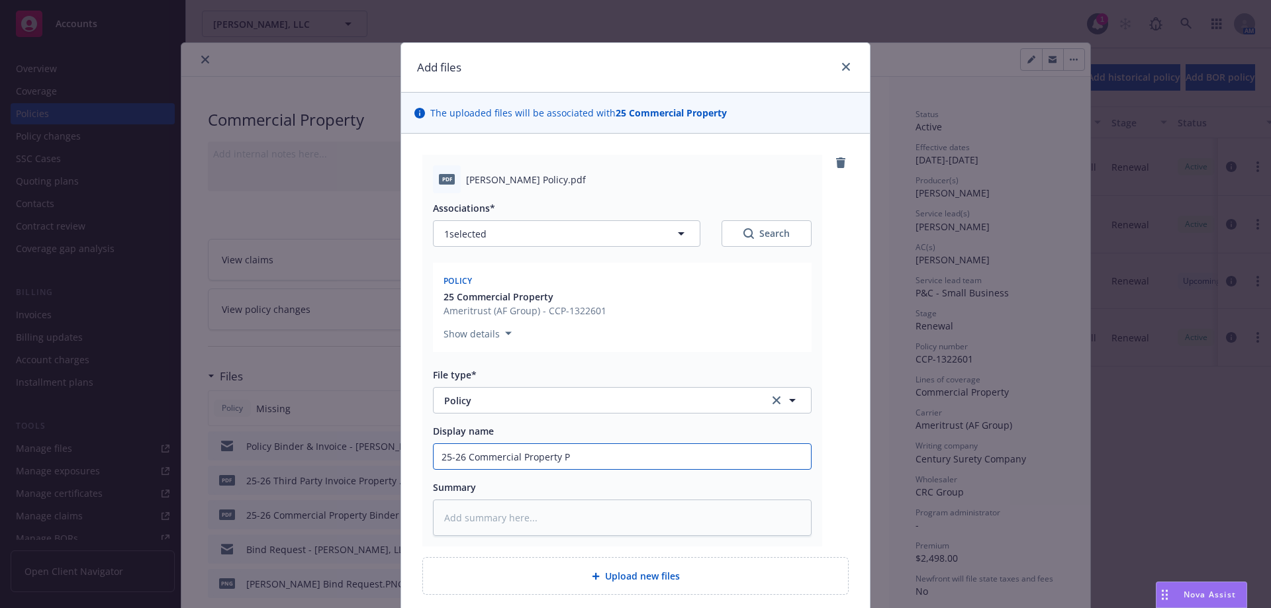
type textarea "x"
type input "25-26 Commercial Property Po"
type textarea "x"
type input "25-26 Commercial Property Pol"
type textarea "x"
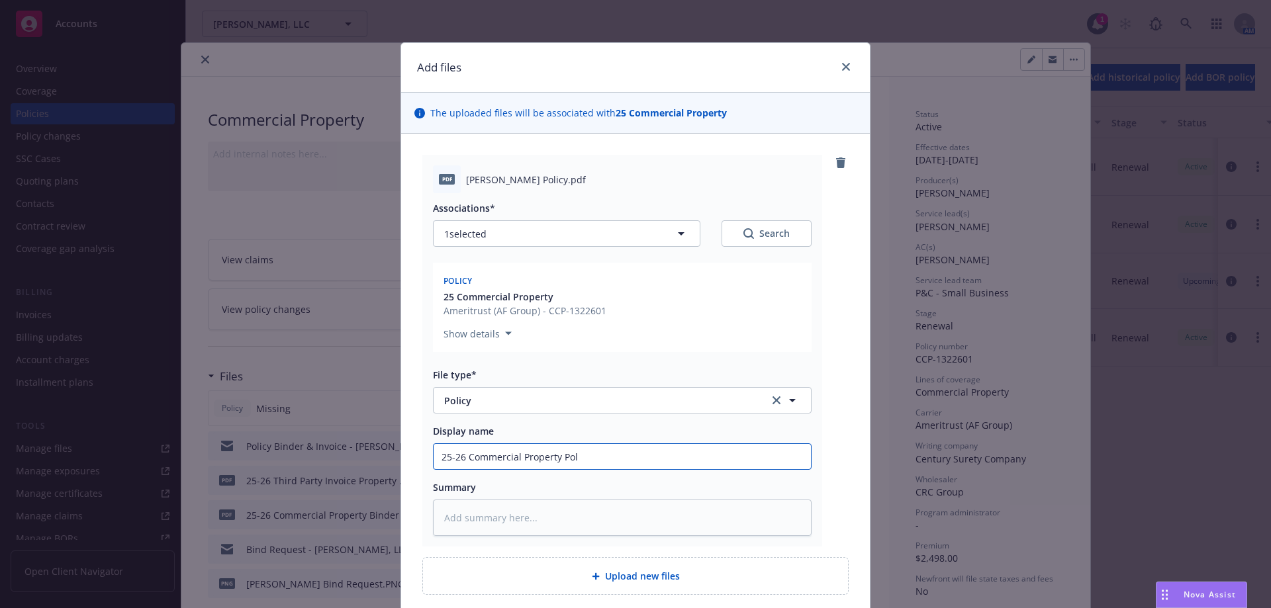
type input "25-26 Commercial Property Poli"
type textarea "x"
type input "25-26 Commercial Property Polic"
type textarea "x"
type input "25-26 Commercial Property Policy"
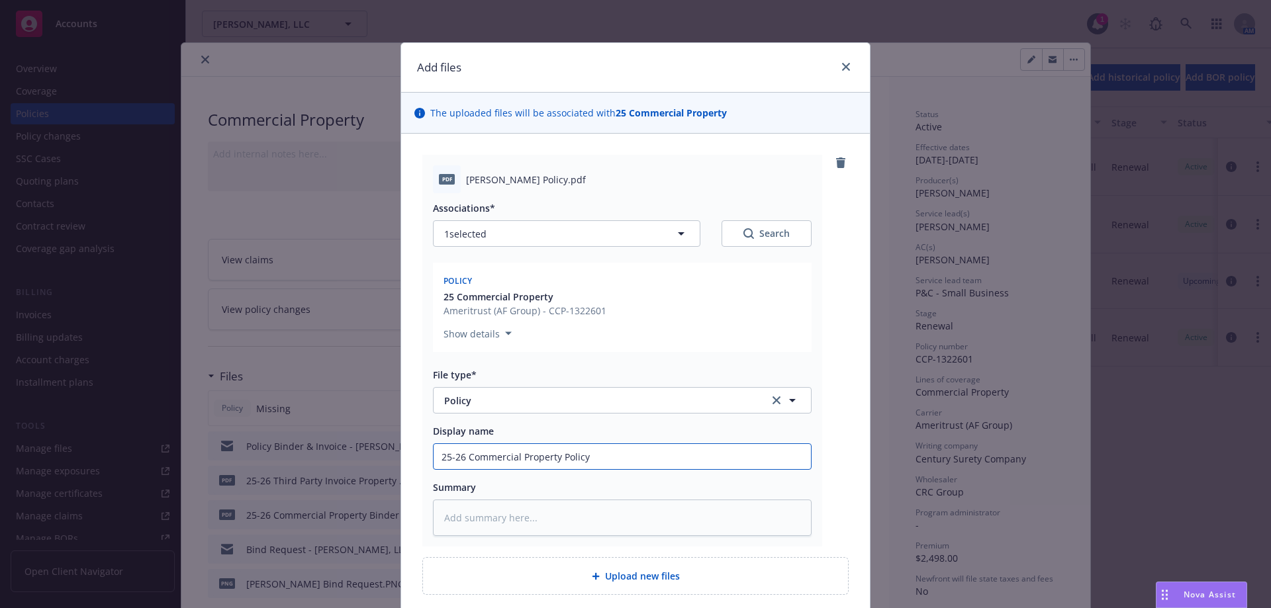
type textarea "x"
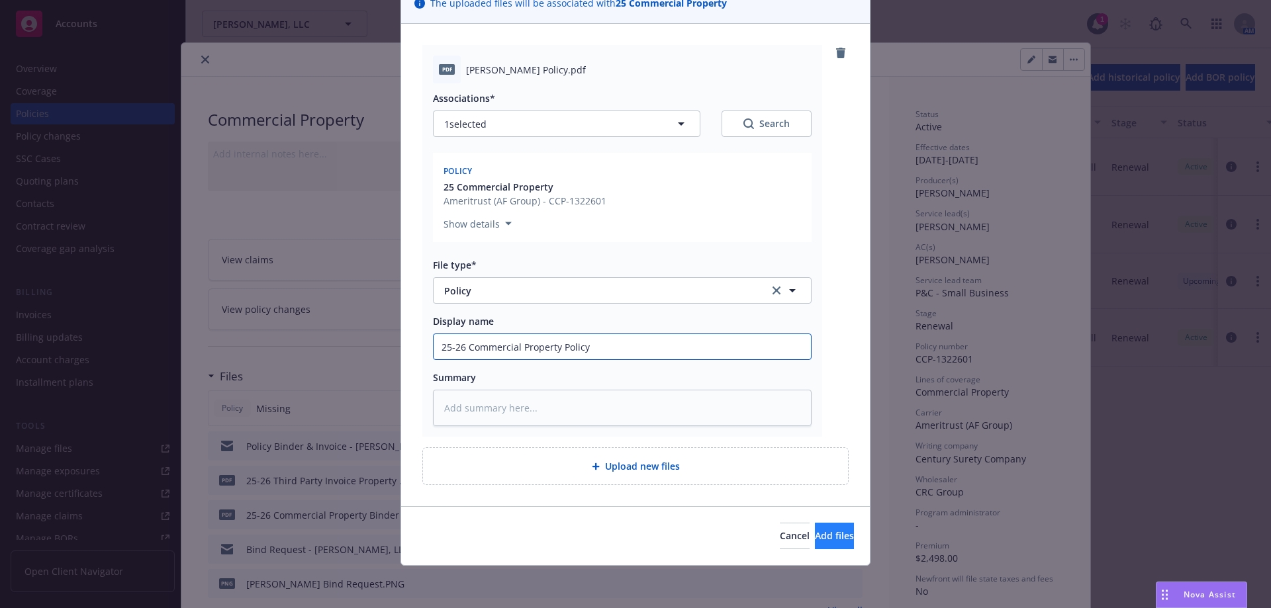
type input "25-26 Commercial Property Policy"
click at [815, 531] on span "Add files" at bounding box center [834, 535] width 39 height 13
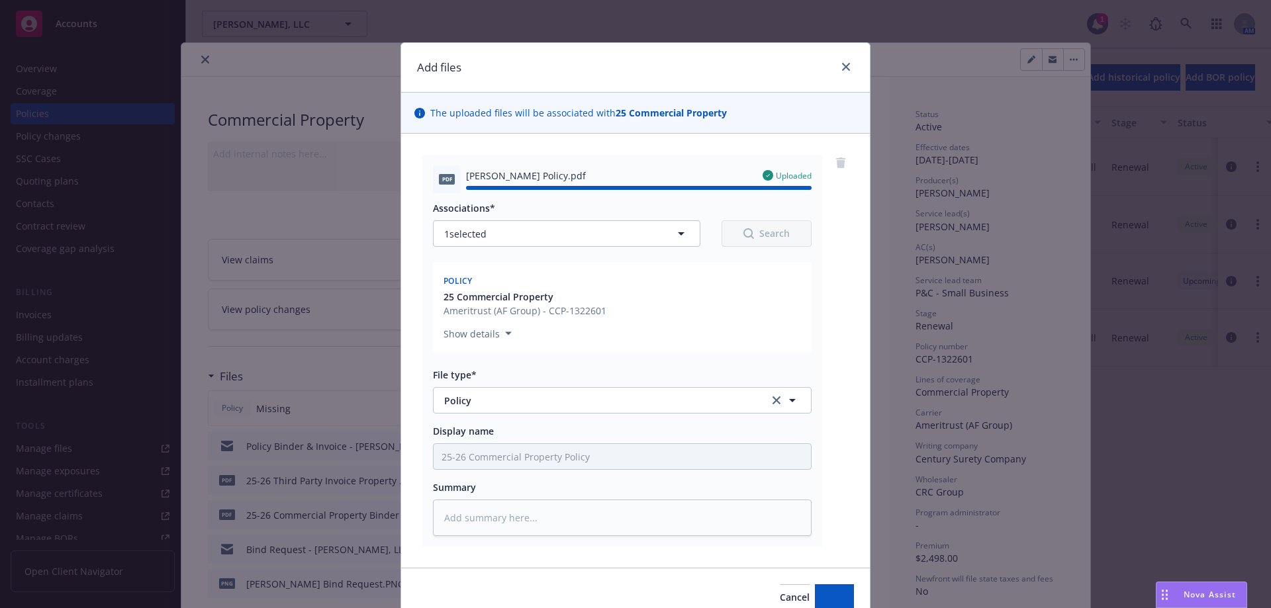
type textarea "x"
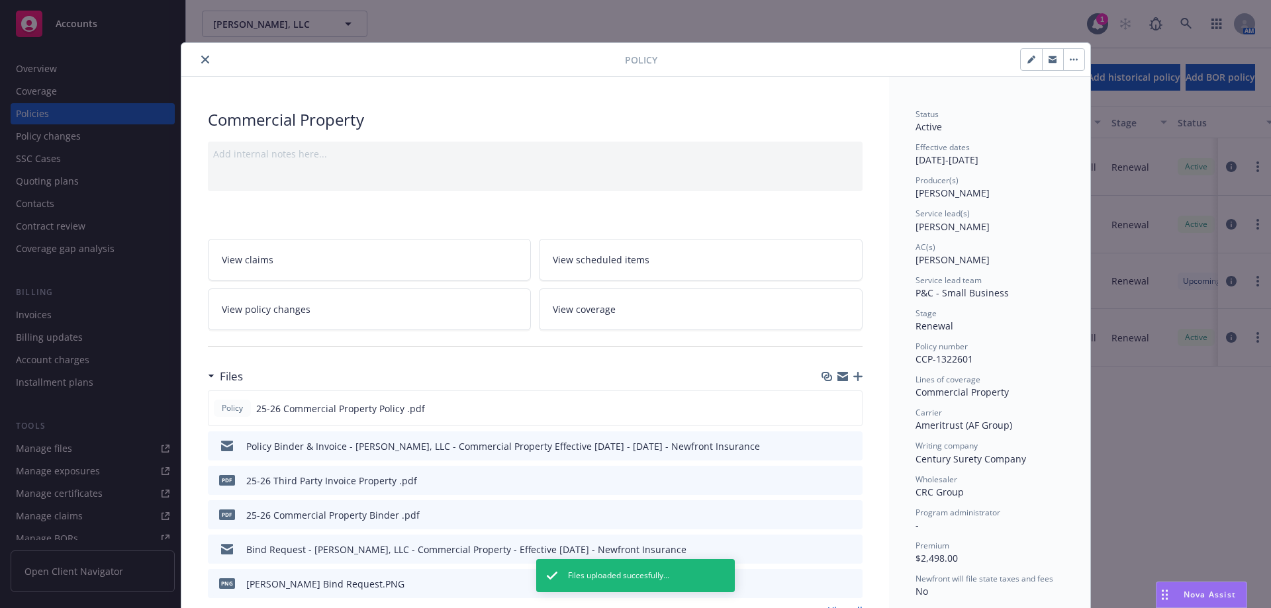
click at [197, 64] on button "close" at bounding box center [205, 60] width 16 height 16
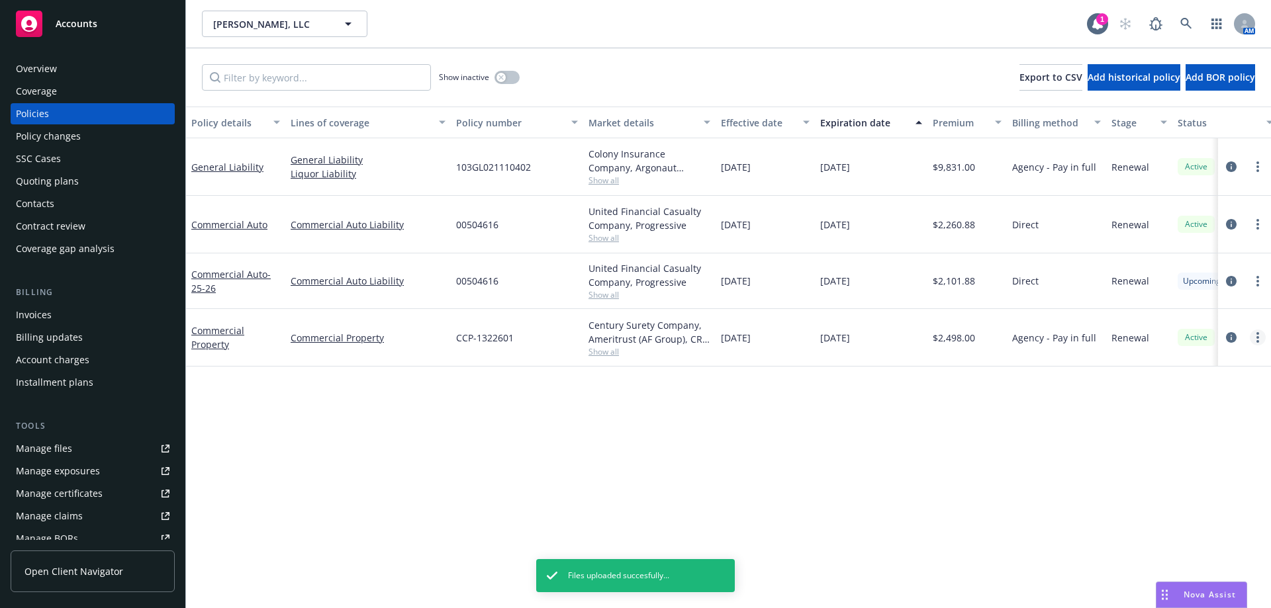
click at [1263, 337] on link "more" at bounding box center [1257, 338] width 16 height 16
click at [222, 341] on link "Commercial Property" at bounding box center [217, 337] width 53 height 26
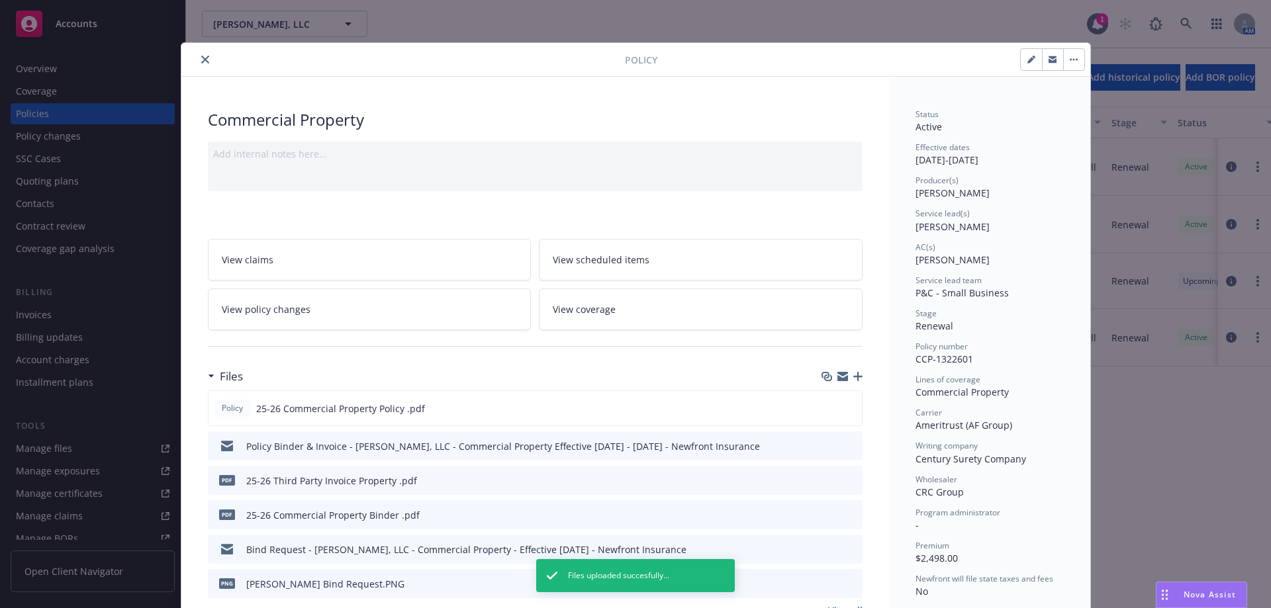
scroll to position [40, 0]
